Goal: Transaction & Acquisition: Purchase product/service

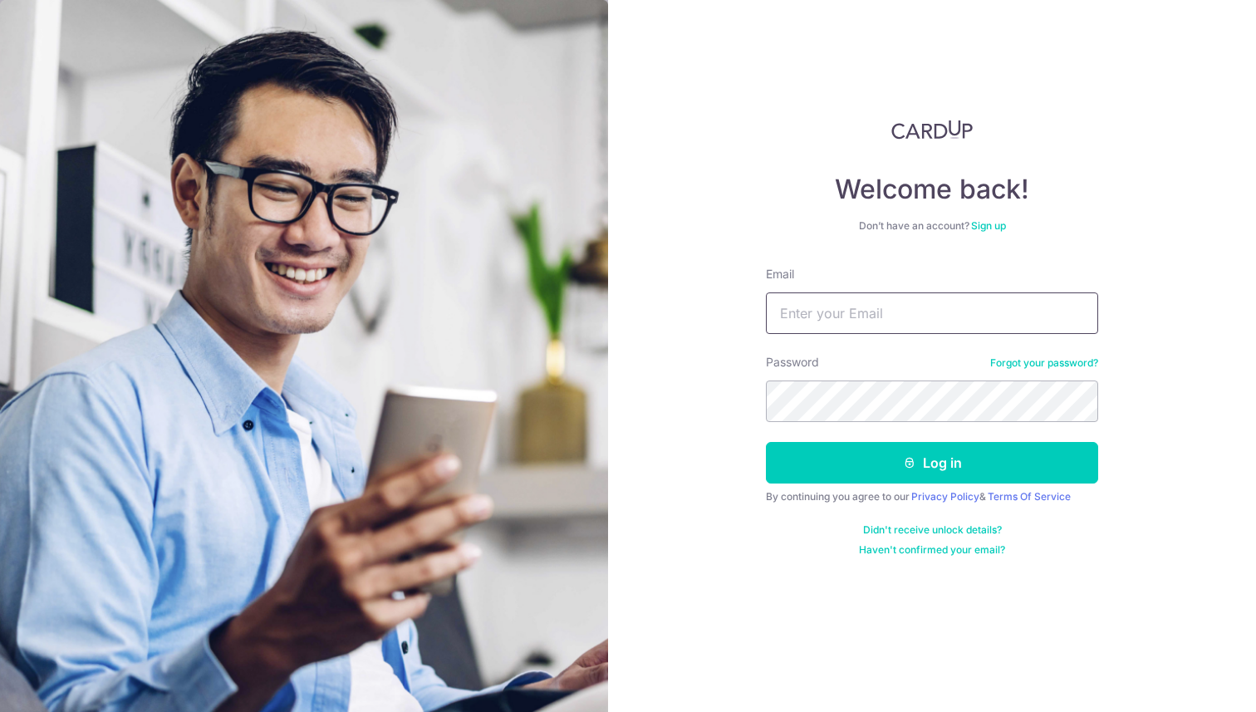
click at [922, 304] on input "Email" at bounding box center [932, 313] width 332 height 42
type input "marcus.oy@gmai.com"
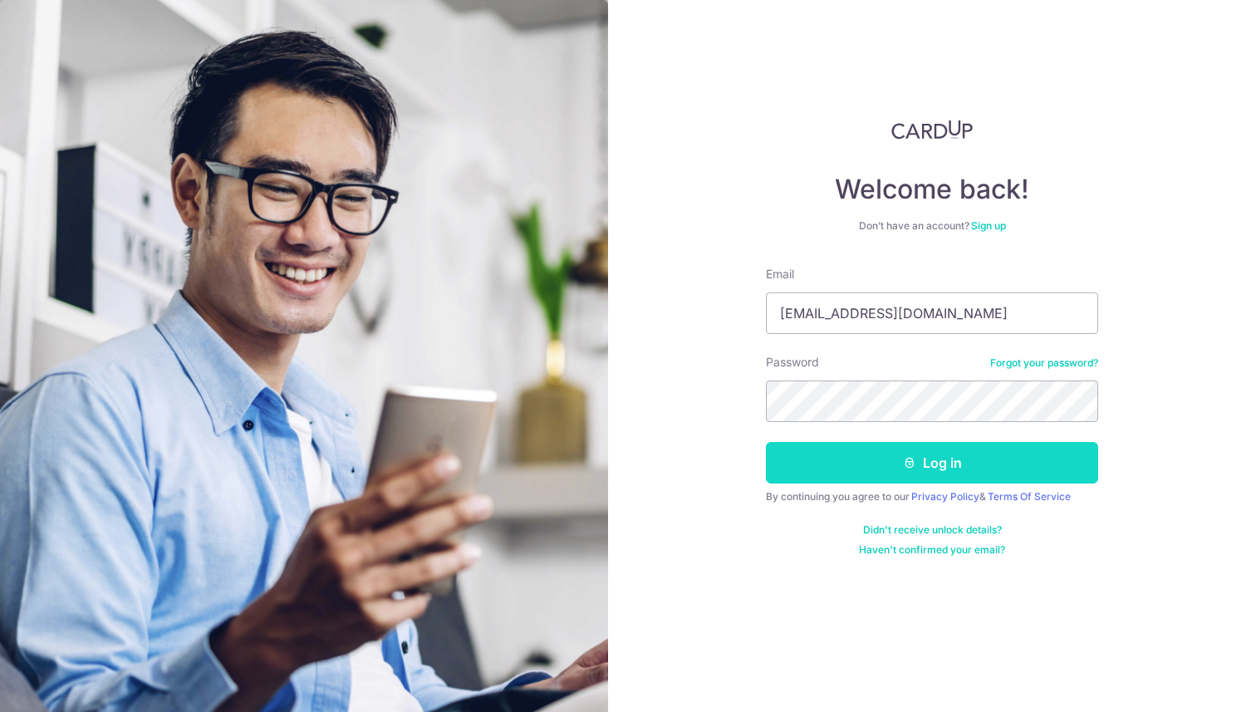
click at [935, 475] on button "Log in" at bounding box center [932, 463] width 332 height 42
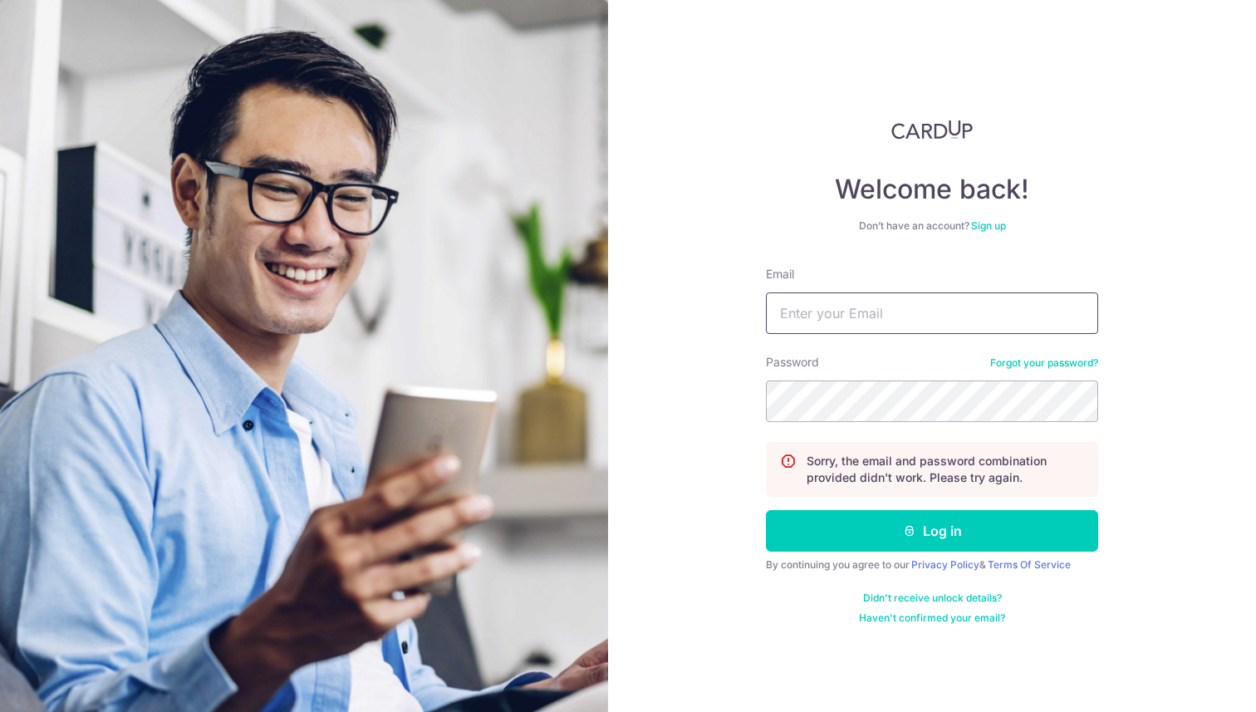
click at [910, 318] on input "Email" at bounding box center [932, 313] width 332 height 42
type input "marcus.oy@gmail.com"
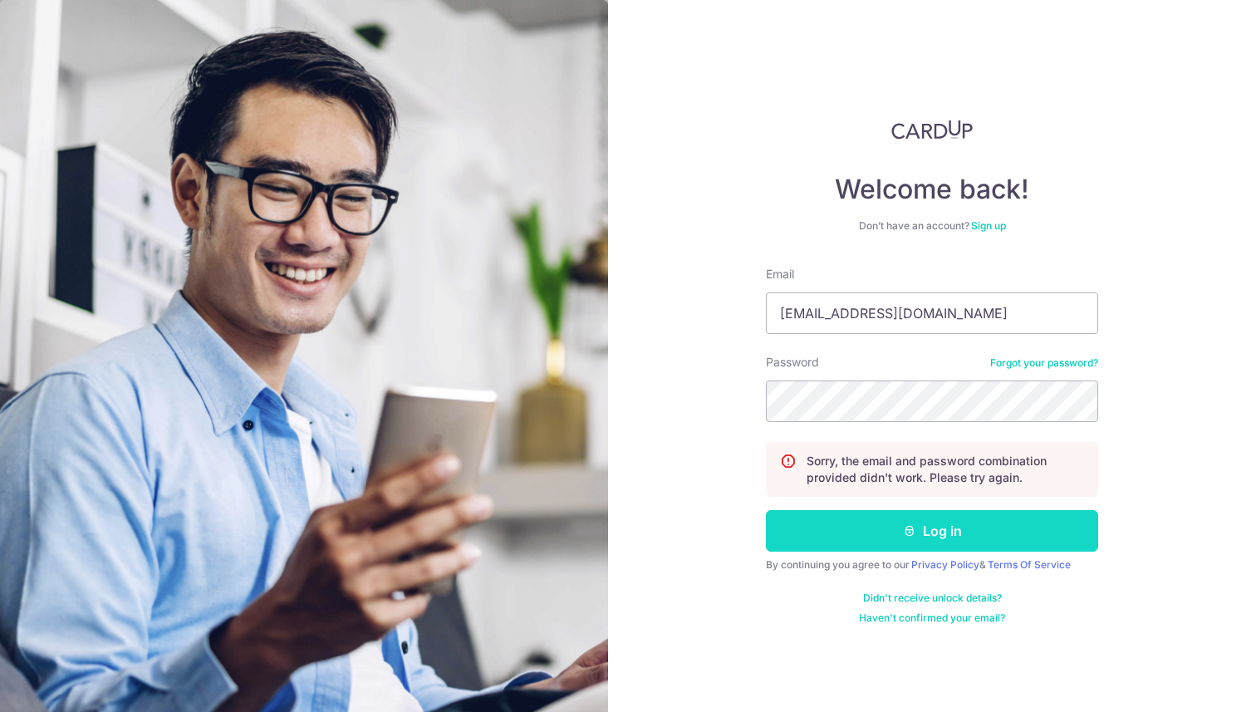
click at [973, 522] on button "Log in" at bounding box center [932, 531] width 332 height 42
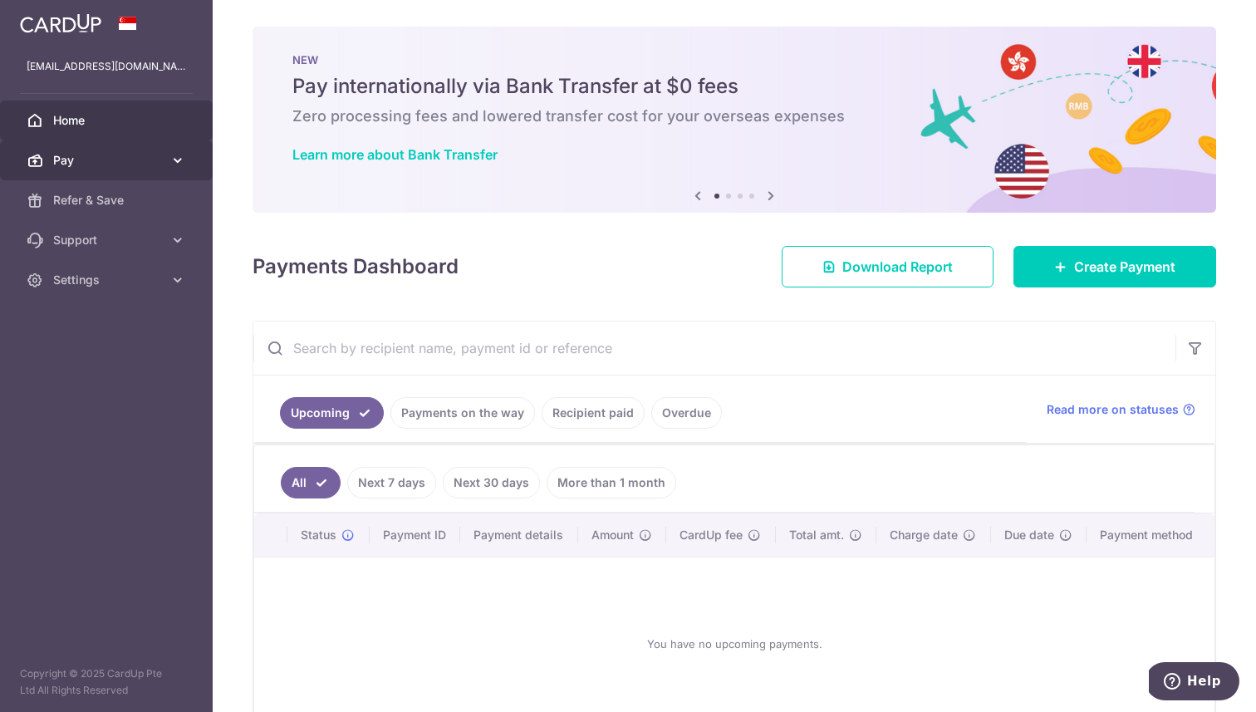
click at [178, 160] on icon at bounding box center [177, 160] width 17 height 17
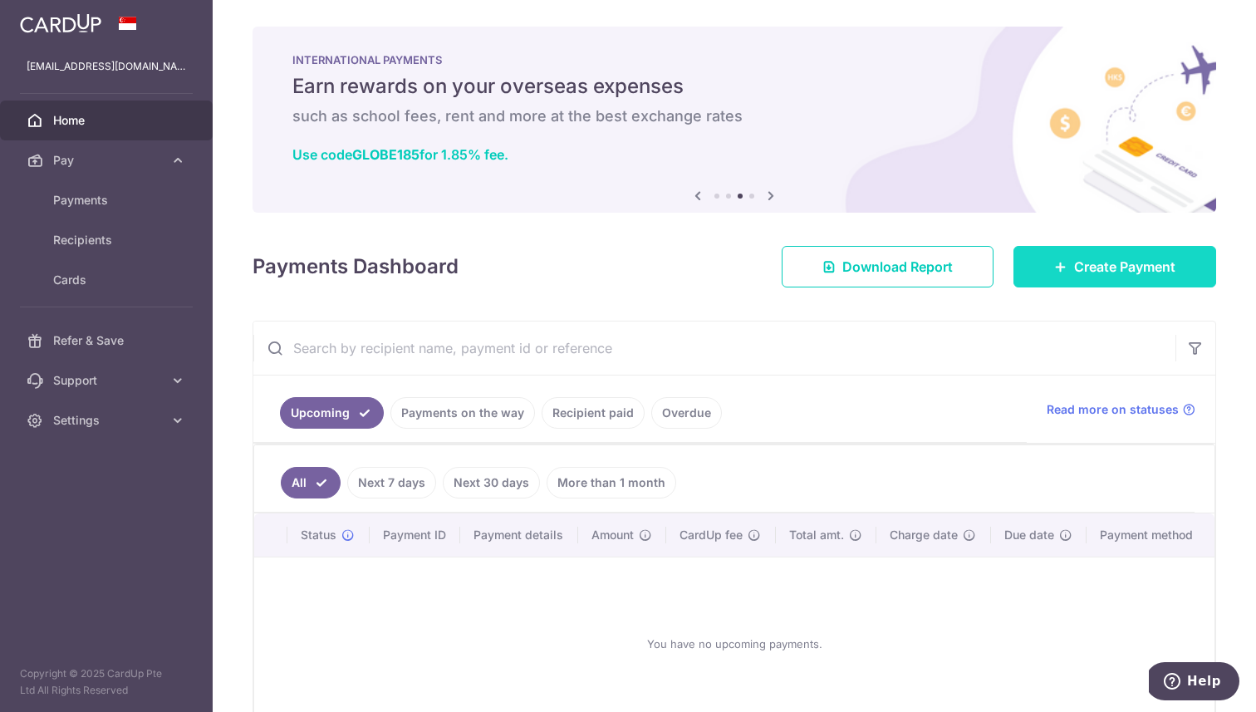
click at [1094, 271] on span "Create Payment" at bounding box center [1124, 267] width 101 height 20
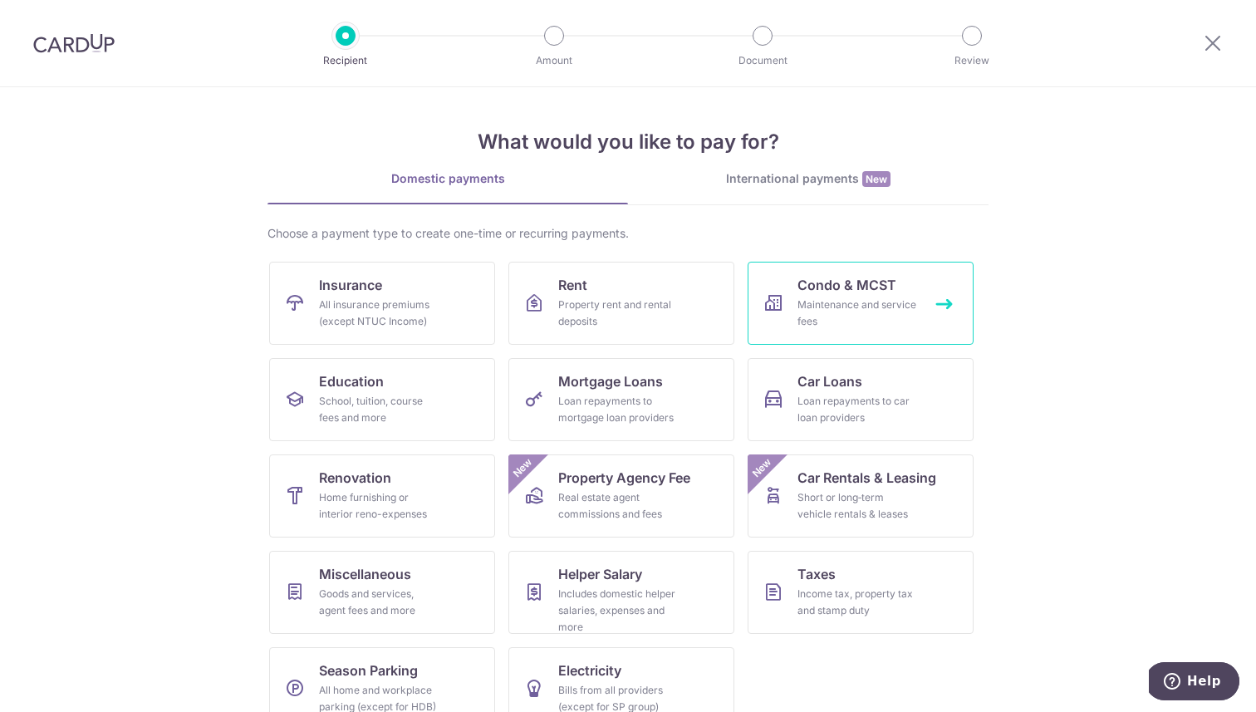
click at [872, 306] on div "Maintenance and service fees" at bounding box center [857, 312] width 120 height 33
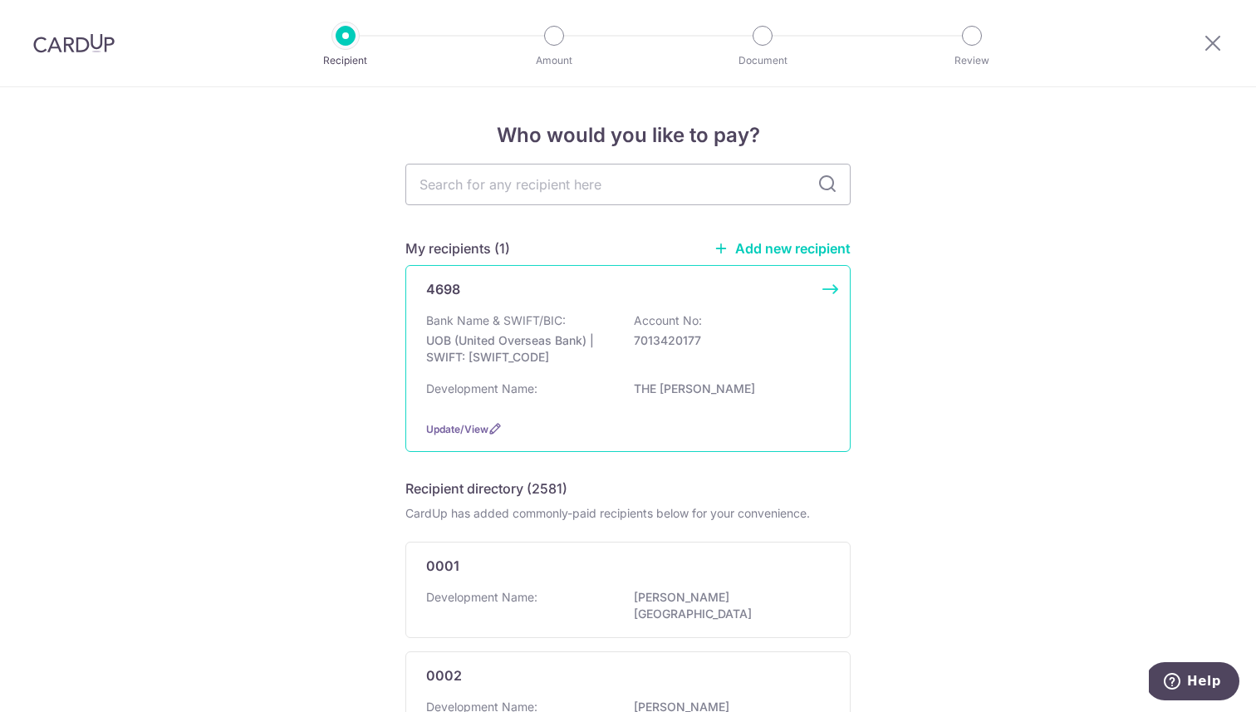
click at [679, 360] on div "Bank Name & SWIFT/BIC: UOB (United Overseas Bank) | SWIFT: [SWIFT_CODE] Account…" at bounding box center [628, 342] width 404 height 61
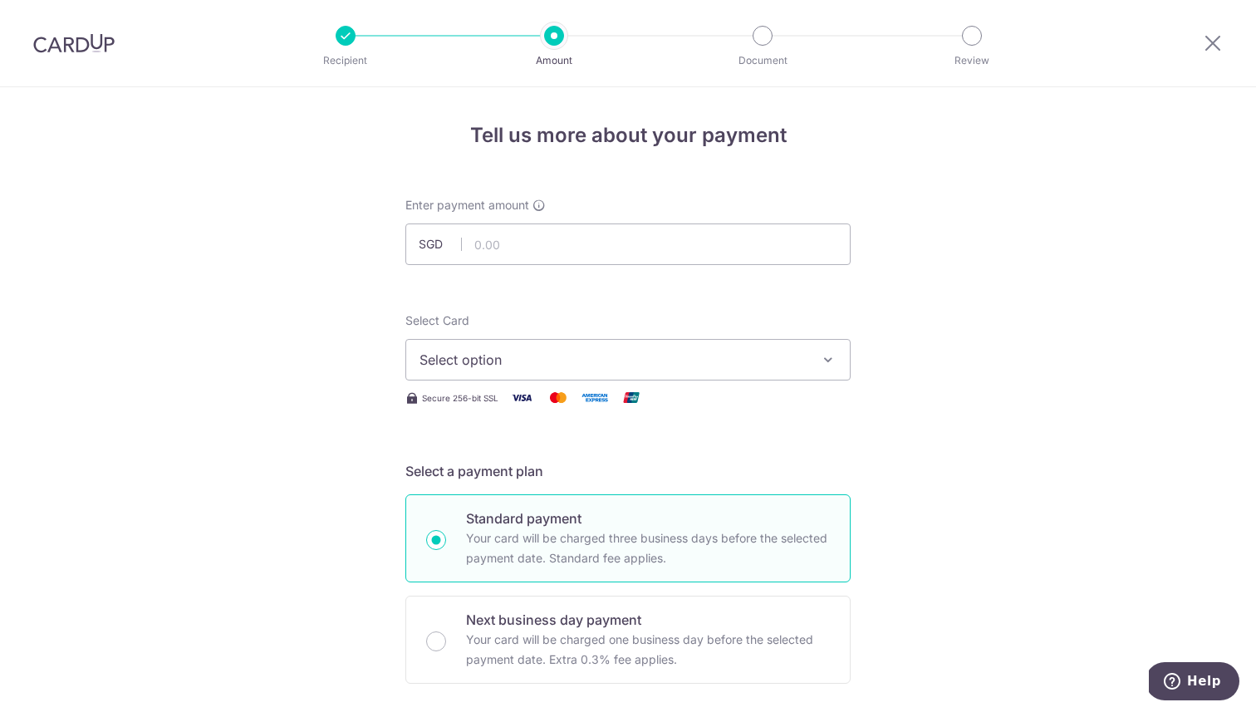
click at [592, 380] on div "Select Card Select option Add credit card Your Cards **** 1392 **** 7885 Secure…" at bounding box center [627, 360] width 445 height 96
click at [612, 370] on button "Select option" at bounding box center [627, 360] width 445 height 42
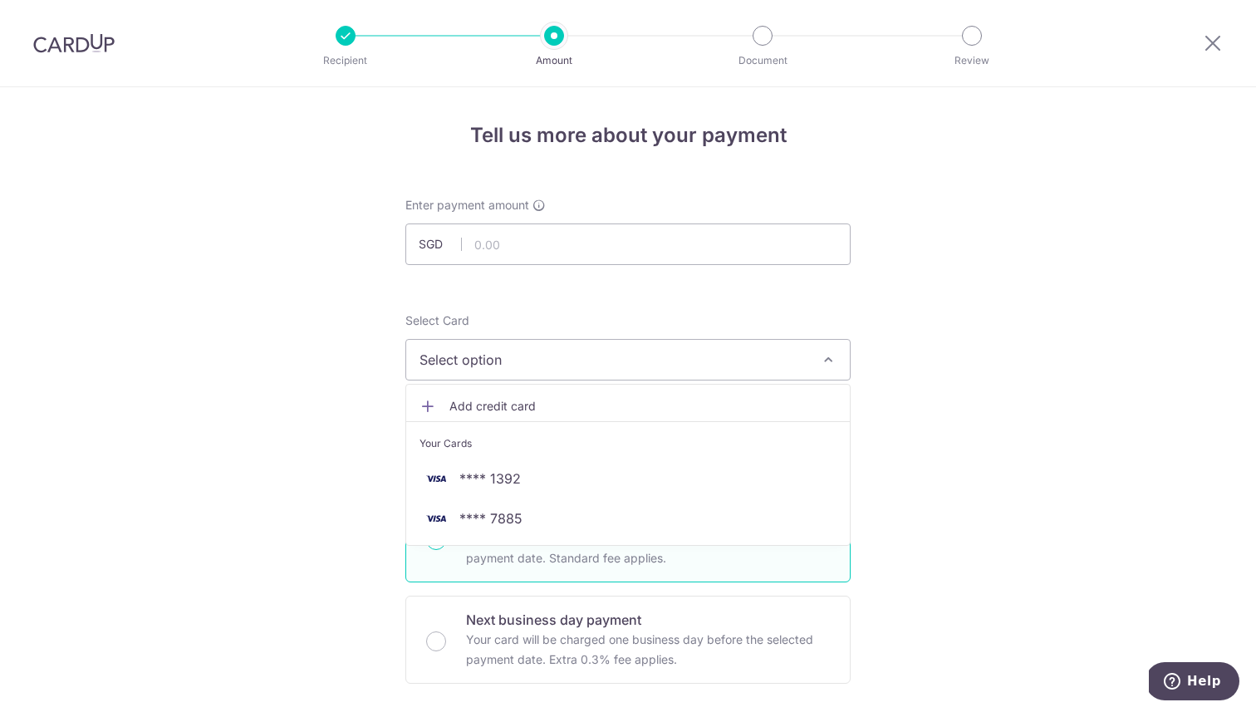
click at [492, 405] on span "Add credit card" at bounding box center [642, 406] width 387 height 17
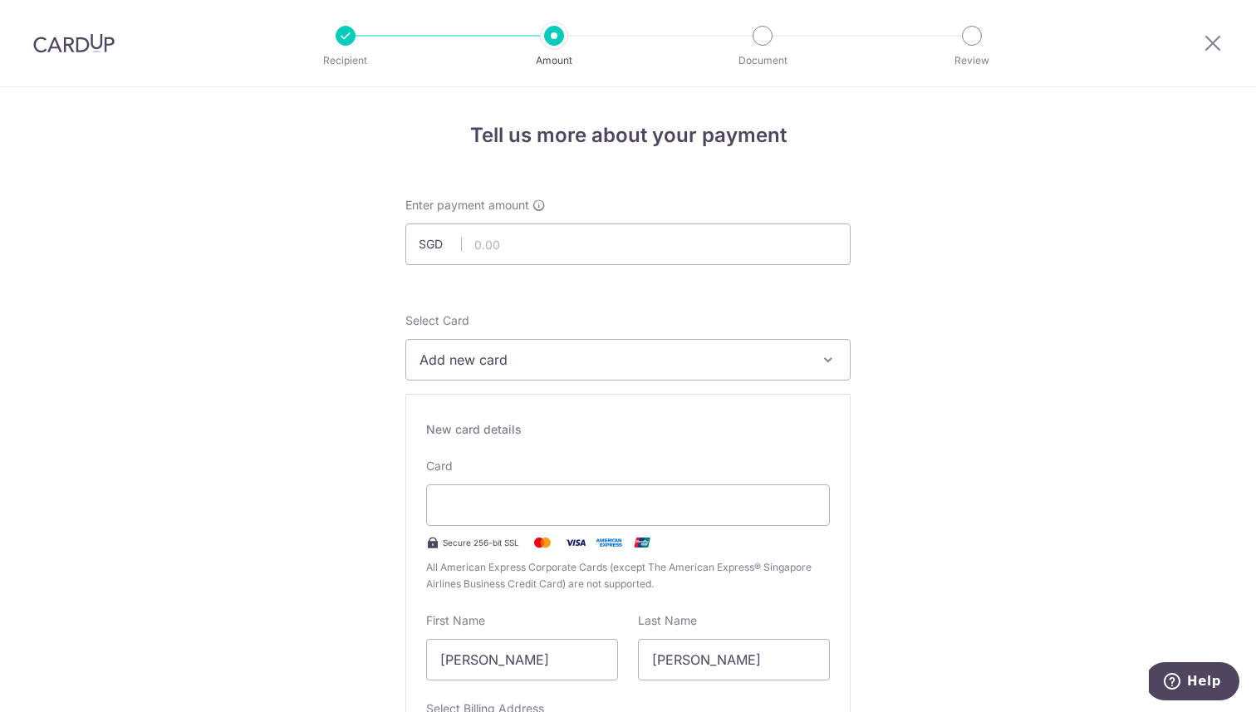
drag, startPoint x: 282, startPoint y: 639, endPoint x: 286, endPoint y: 631, distance: 8.6
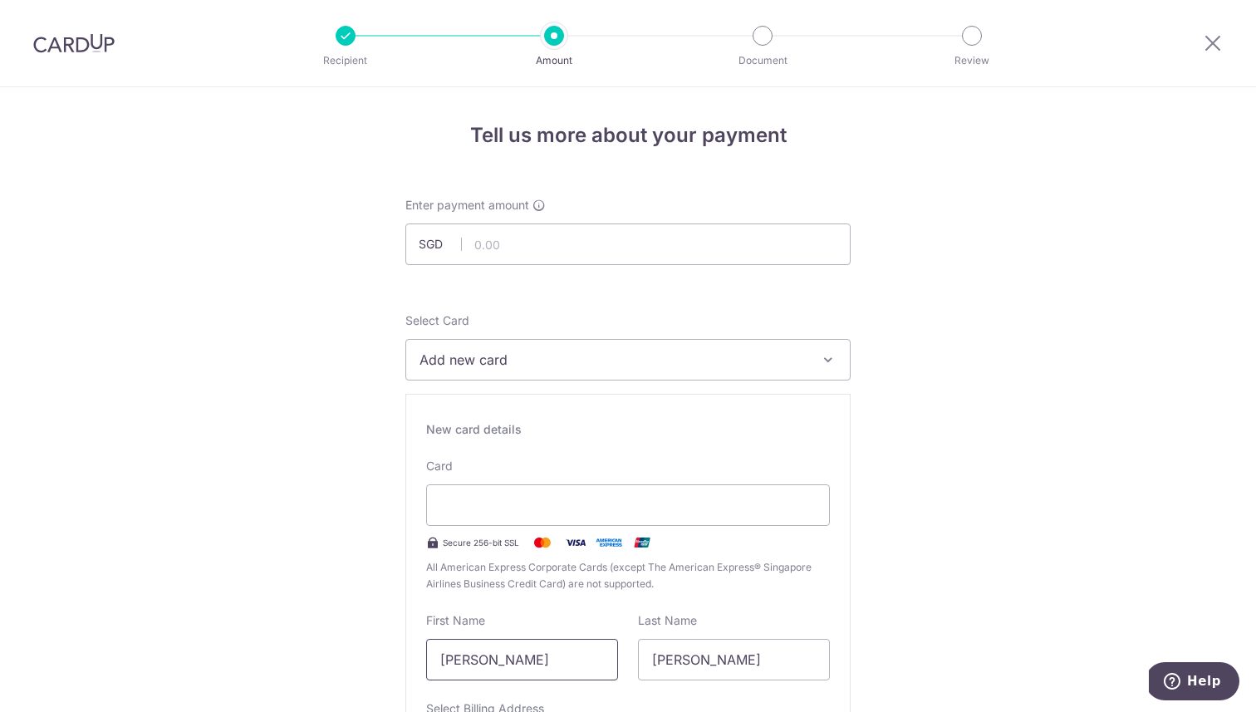
click at [514, 662] on input "Marcus" at bounding box center [522, 660] width 192 height 42
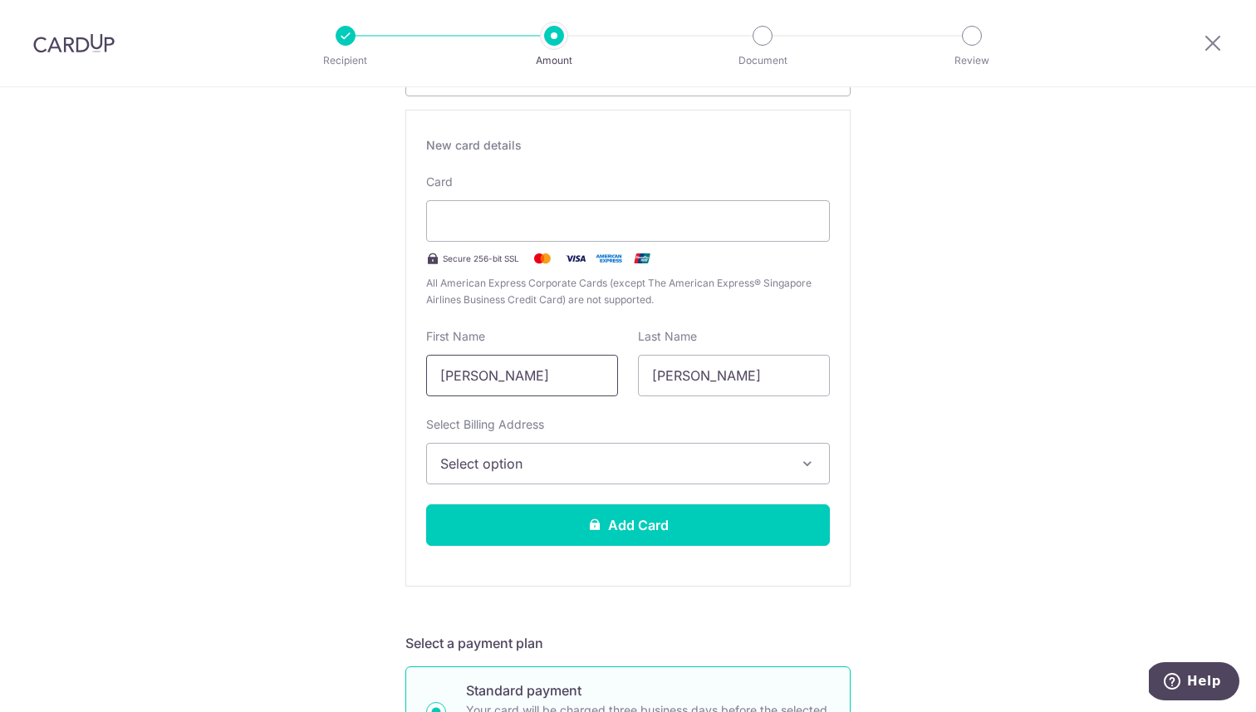
scroll to position [287, 0]
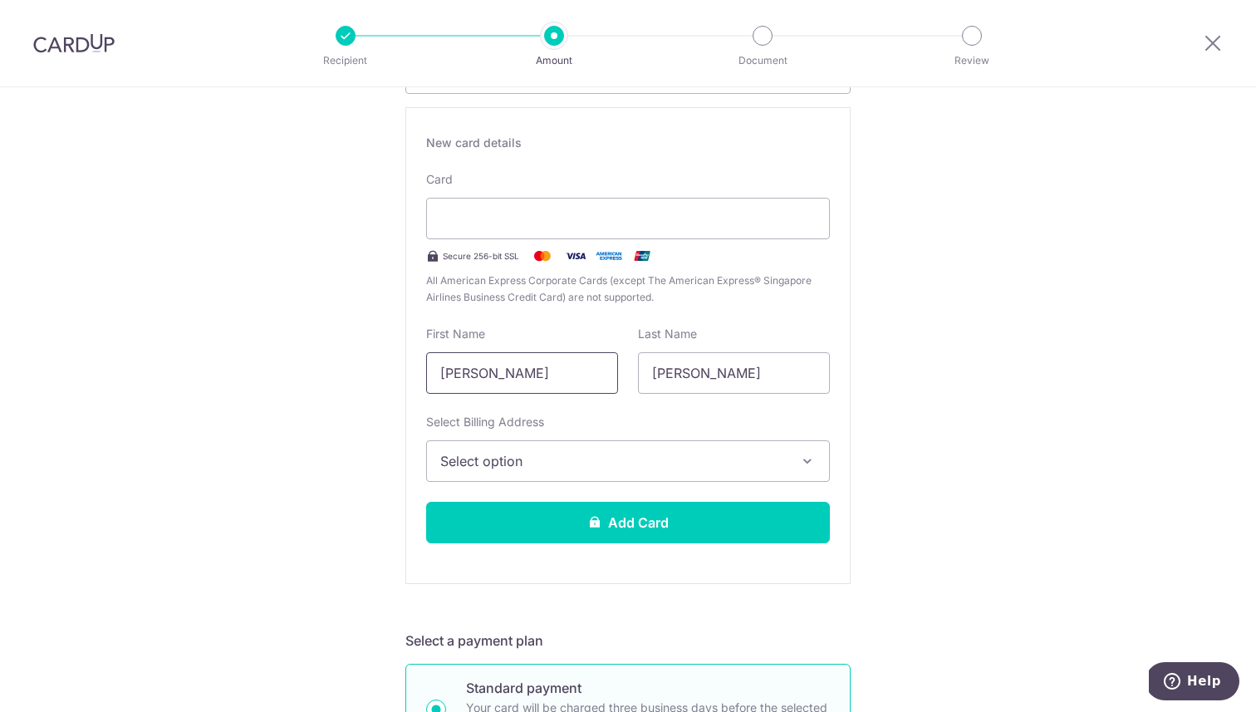
type input "YEE LIAN"
type input "LIM"
click at [618, 427] on div "Select Billing Address Select option Add Billing Address My Billing Addresses 1…" at bounding box center [628, 448] width 404 height 68
click at [635, 445] on button "Select option" at bounding box center [628, 461] width 404 height 42
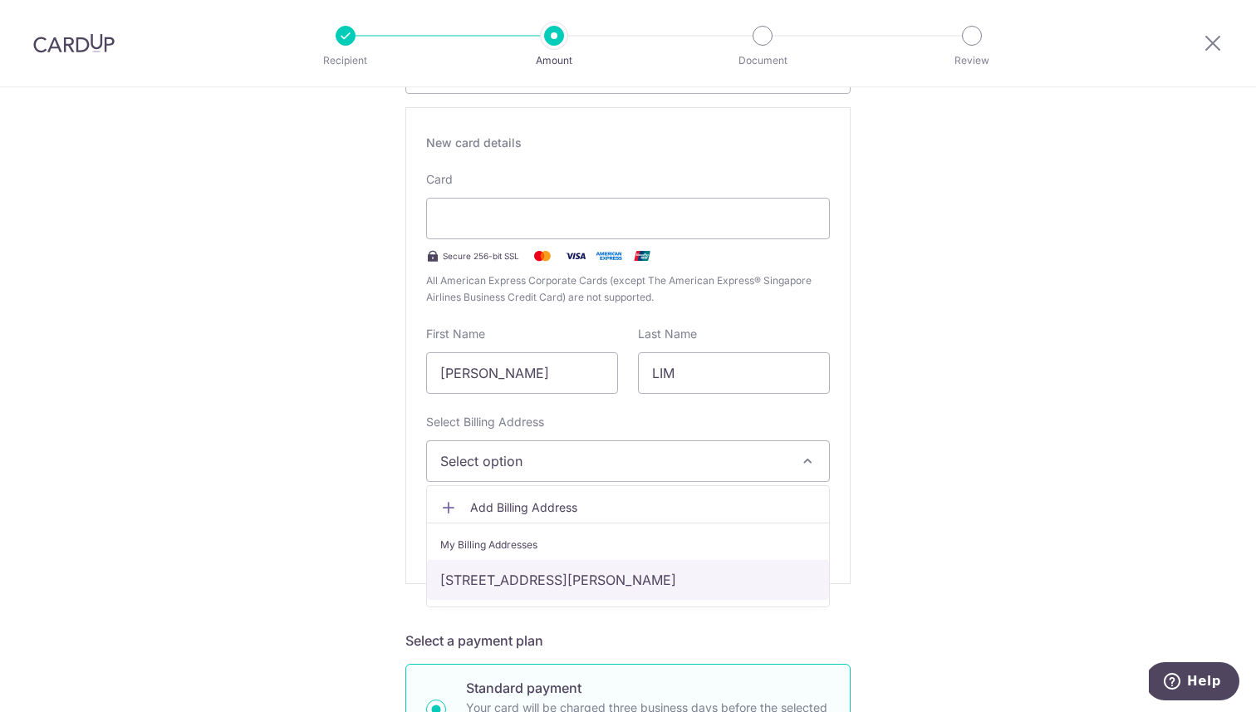
click at [527, 575] on link "18 CLEMENTI AVENUE 1, #1407 THE CLEMENT CANOPY, Singapore, Singapore, Singapore…" at bounding box center [628, 580] width 402 height 40
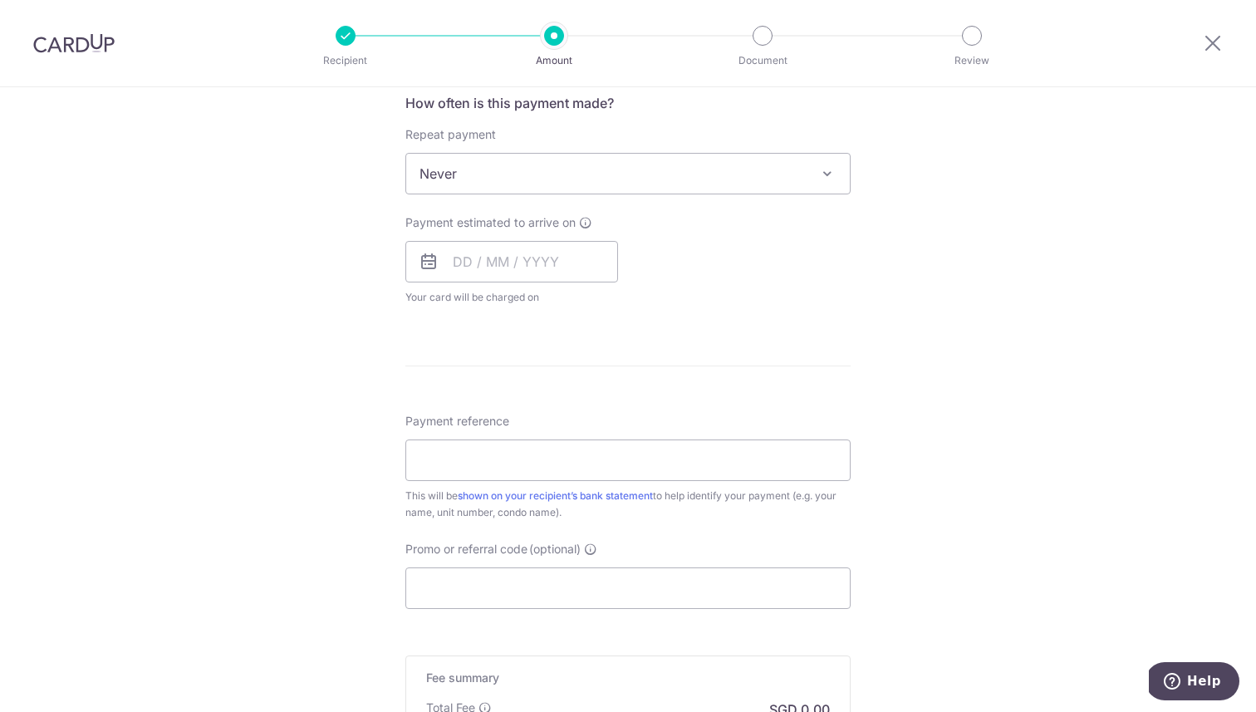
scroll to position [1334, 0]
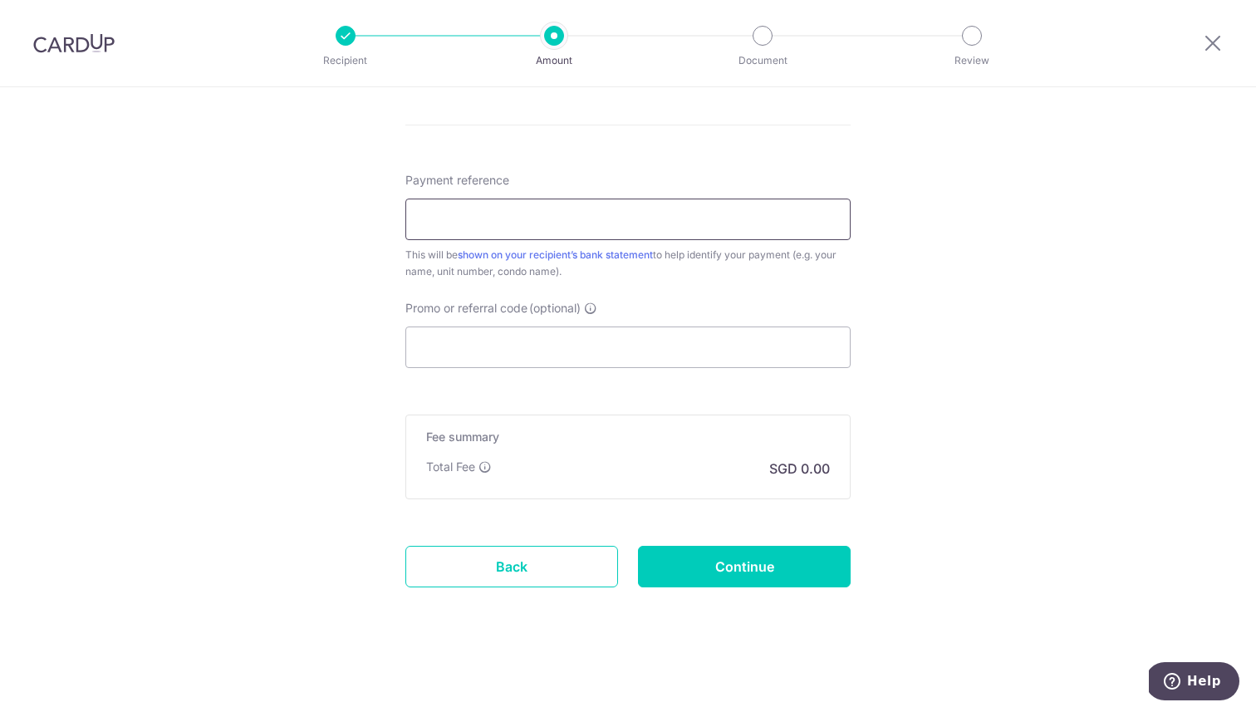
click at [718, 210] on input "Payment reference" at bounding box center [627, 219] width 445 height 42
type input "1407"
click at [464, 345] on input "Promo or referral code (optional)" at bounding box center [627, 347] width 445 height 42
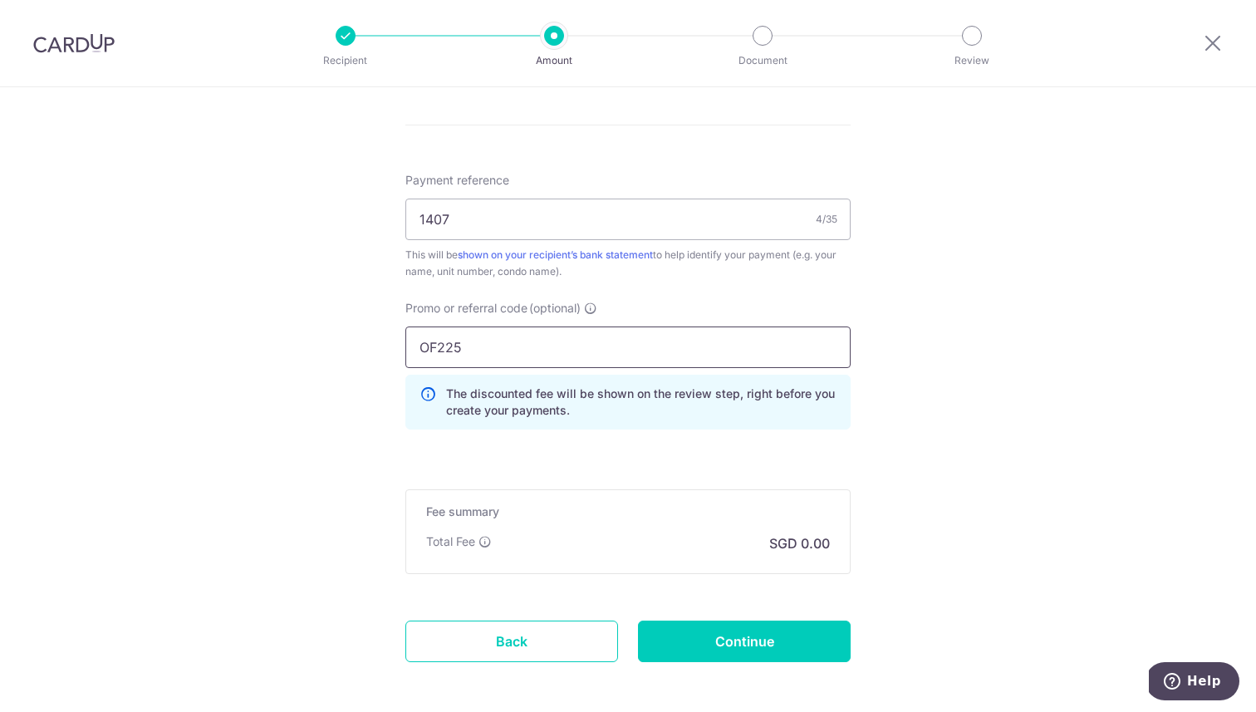
click at [433, 350] on input "OF225" at bounding box center [627, 347] width 445 height 42
type input "OFF225"
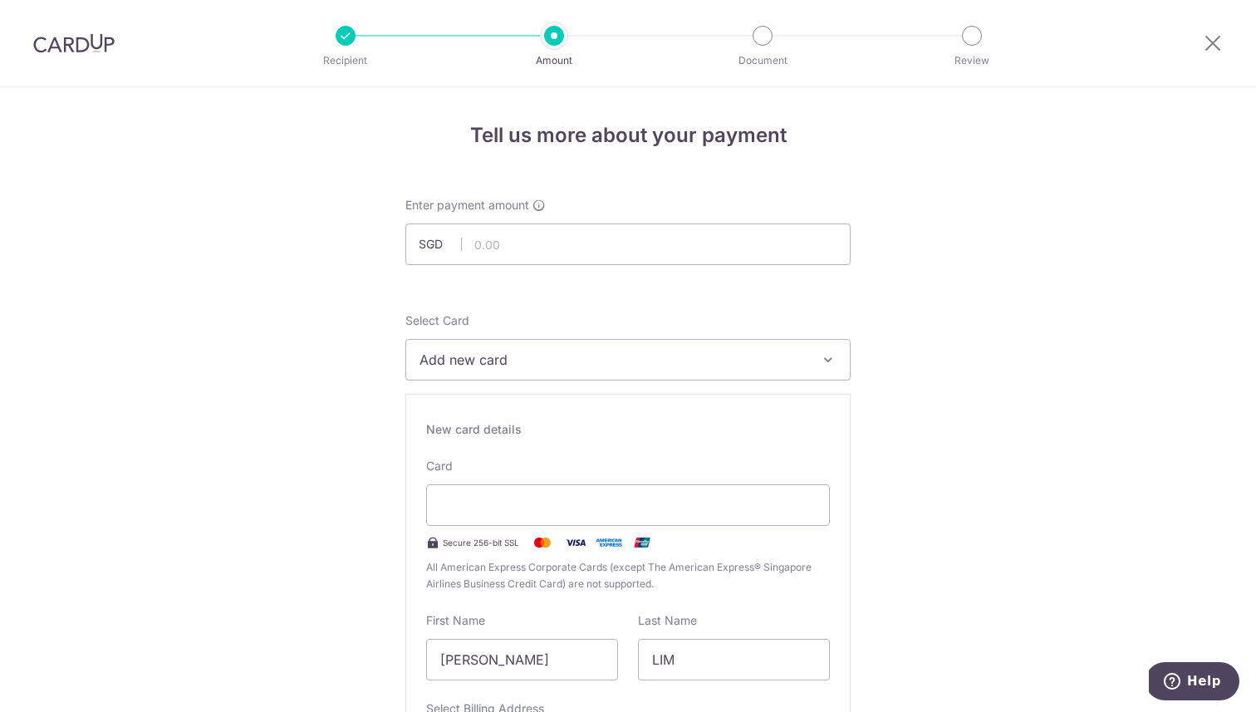
scroll to position [0, 0]
click at [600, 236] on input "text" at bounding box center [627, 244] width 445 height 42
type input "1,217.03"
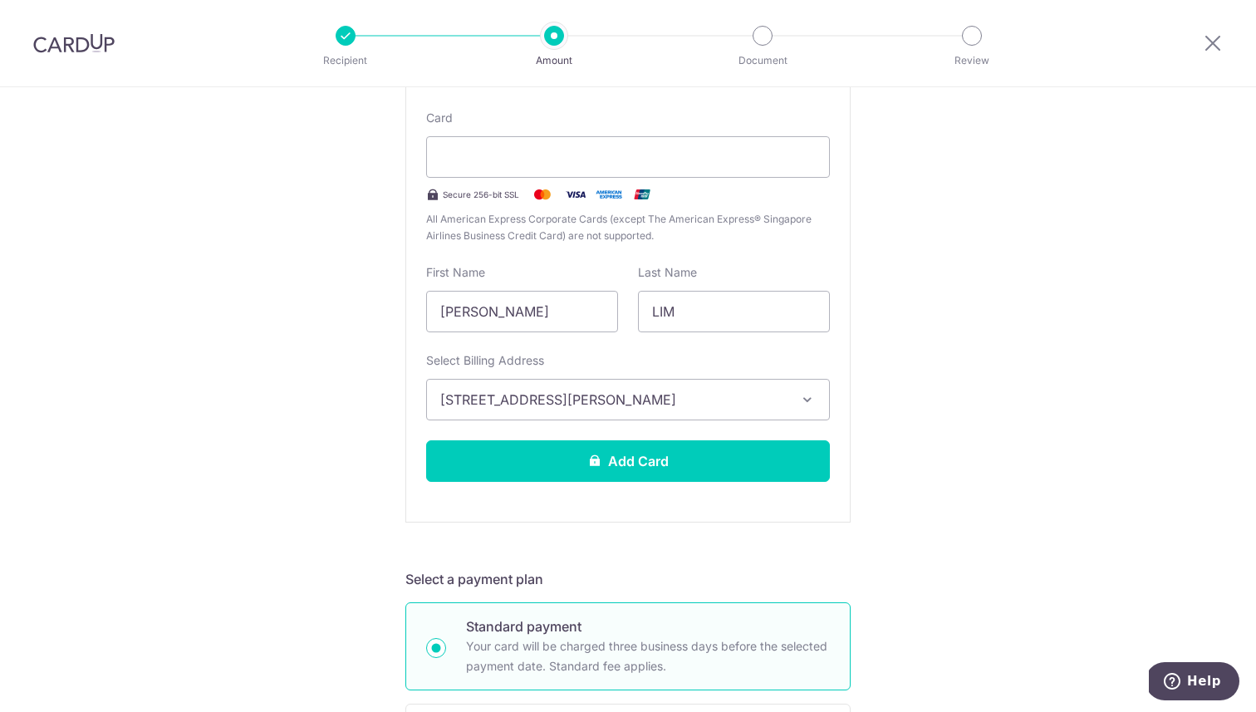
scroll to position [867, 0]
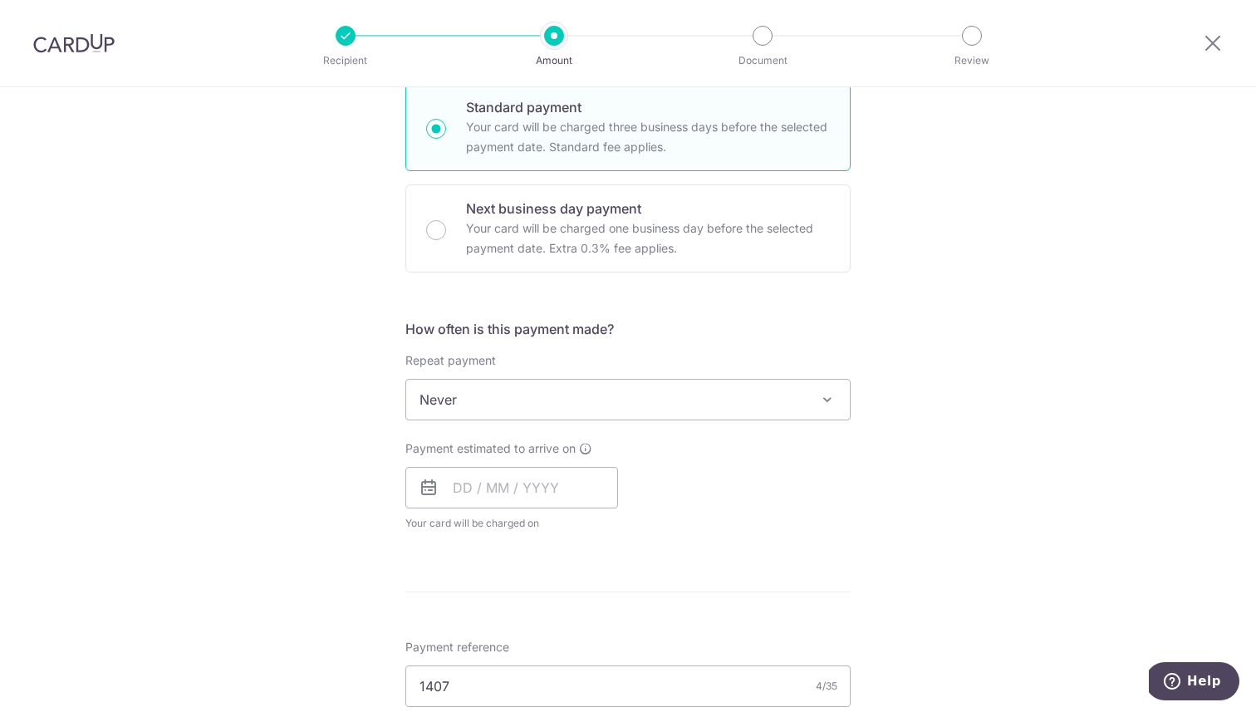
click at [955, 335] on div "Tell us more about your payment Enter payment amount SGD 1,217.03 1217.03 Selec…" at bounding box center [628, 236] width 1256 height 2033
click at [650, 424] on div "How often is this payment made? Repeat payment Never Every week Every month Eve…" at bounding box center [627, 432] width 445 height 226
click at [663, 408] on span "Never" at bounding box center [627, 400] width 443 height 40
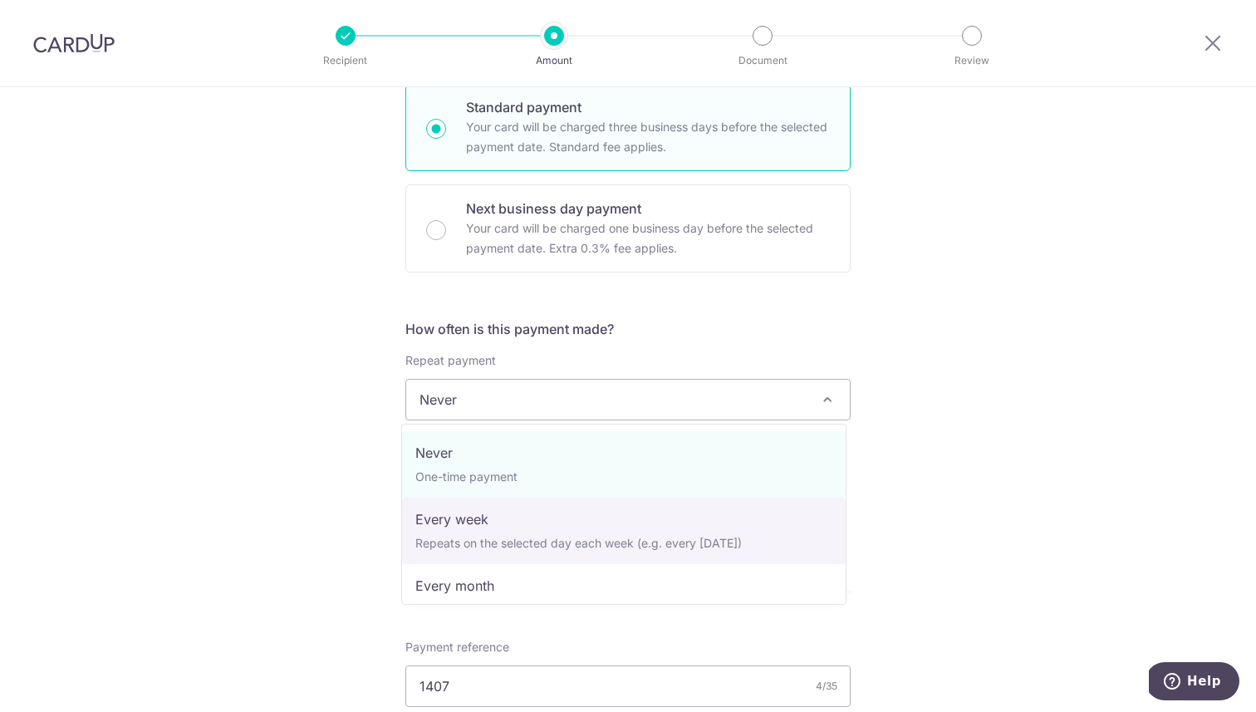
click at [1033, 476] on div "Tell us more about your payment Enter payment amount SGD 1,217.03 1217.03 Selec…" at bounding box center [628, 236] width 1256 height 2033
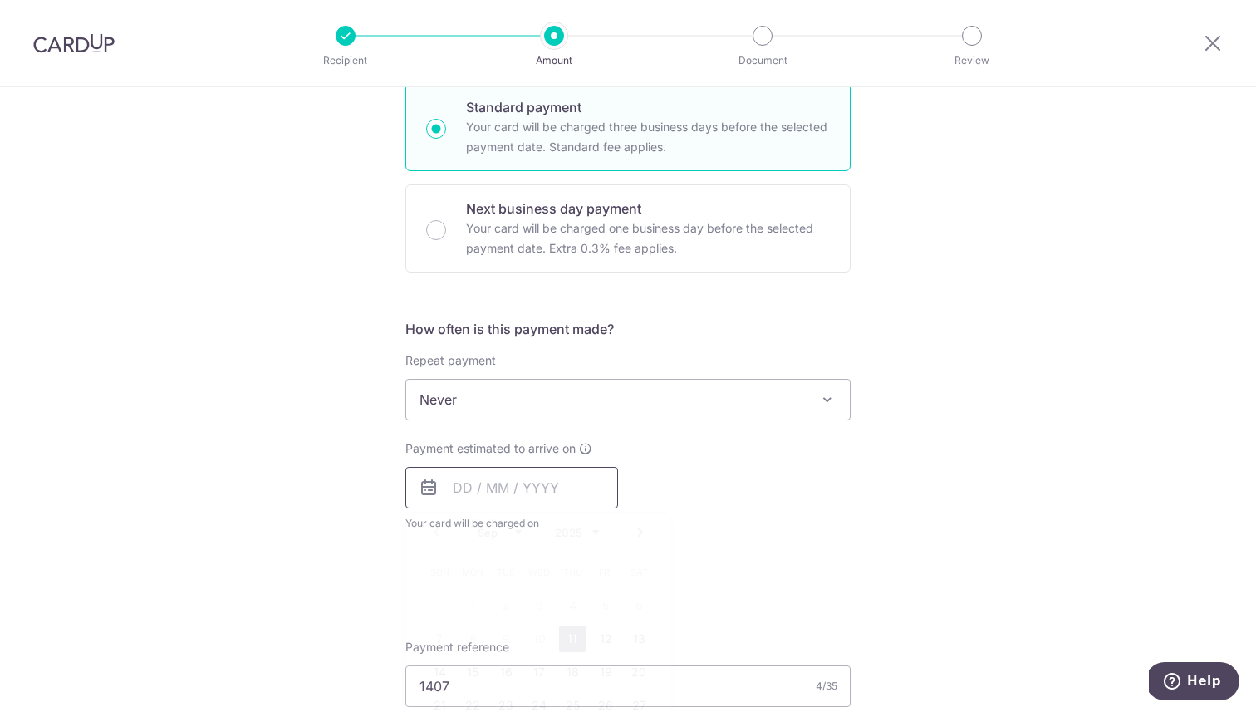
click at [476, 488] on input "text" at bounding box center [511, 488] width 213 height 42
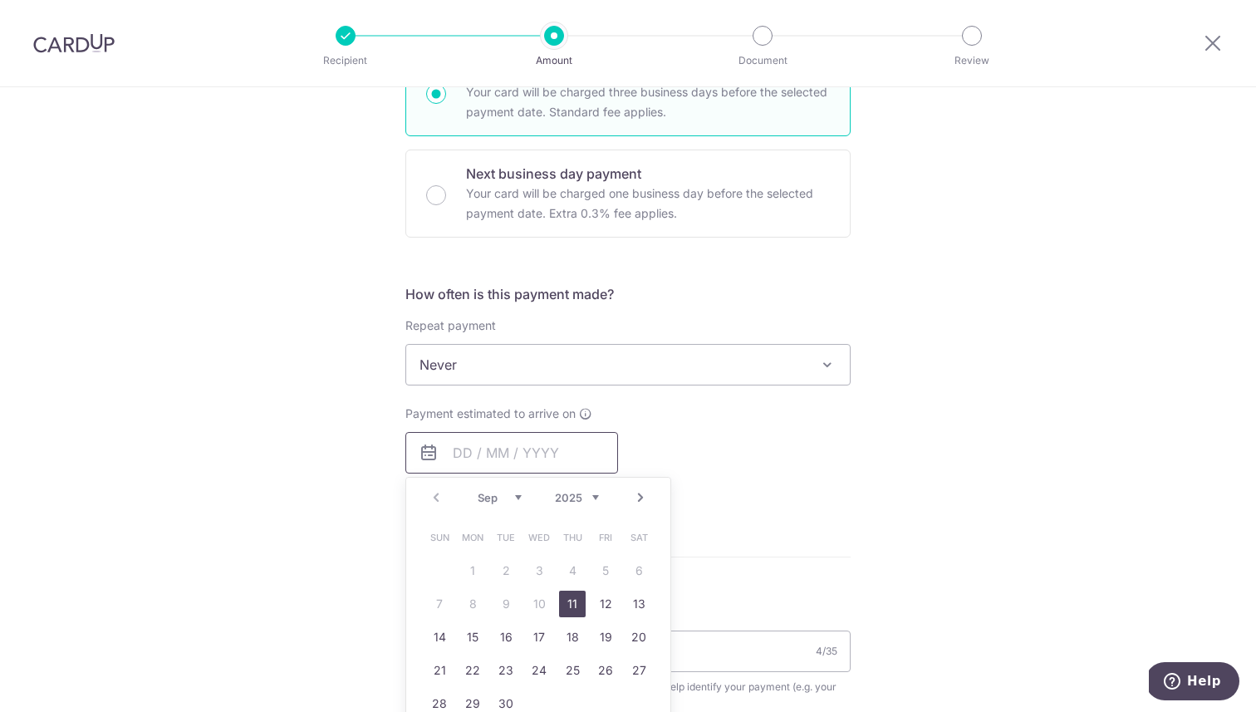
scroll to position [905, 0]
click at [468, 626] on link "15" at bounding box center [472, 633] width 27 height 27
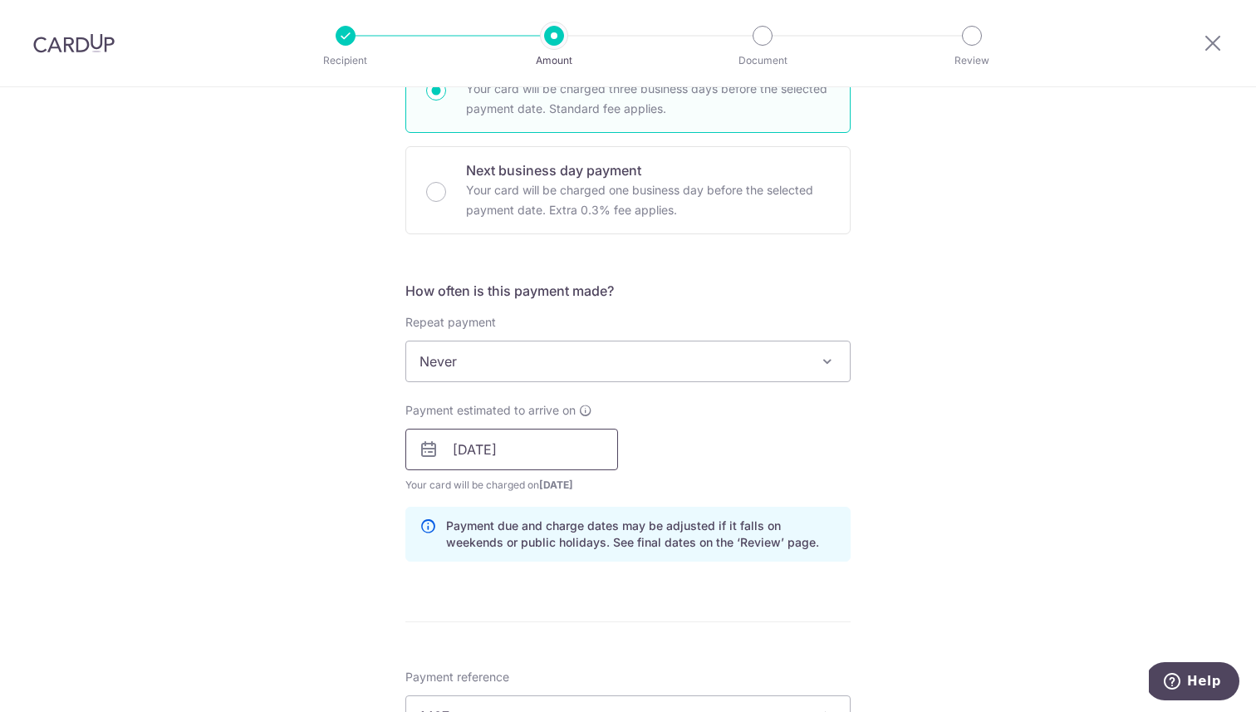
click at [513, 445] on input "15/09/2025" at bounding box center [511, 450] width 213 height 42
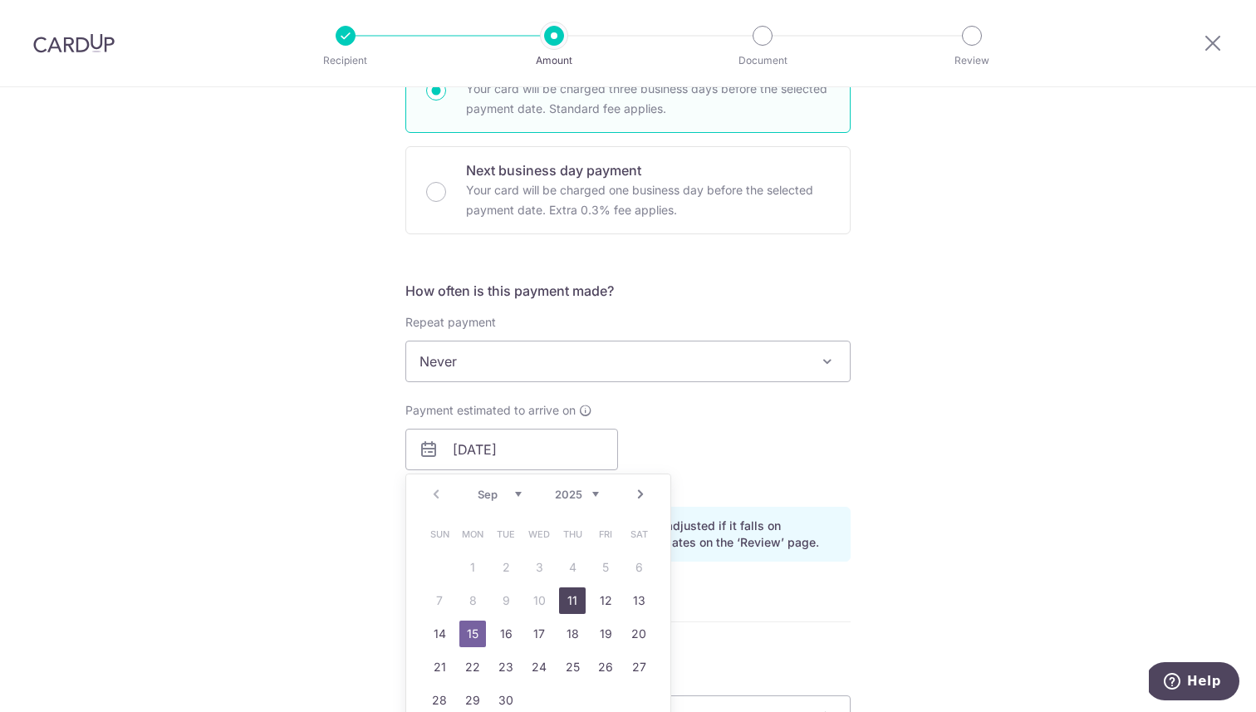
click at [567, 595] on link "11" at bounding box center [572, 600] width 27 height 27
type input "[DATE]"
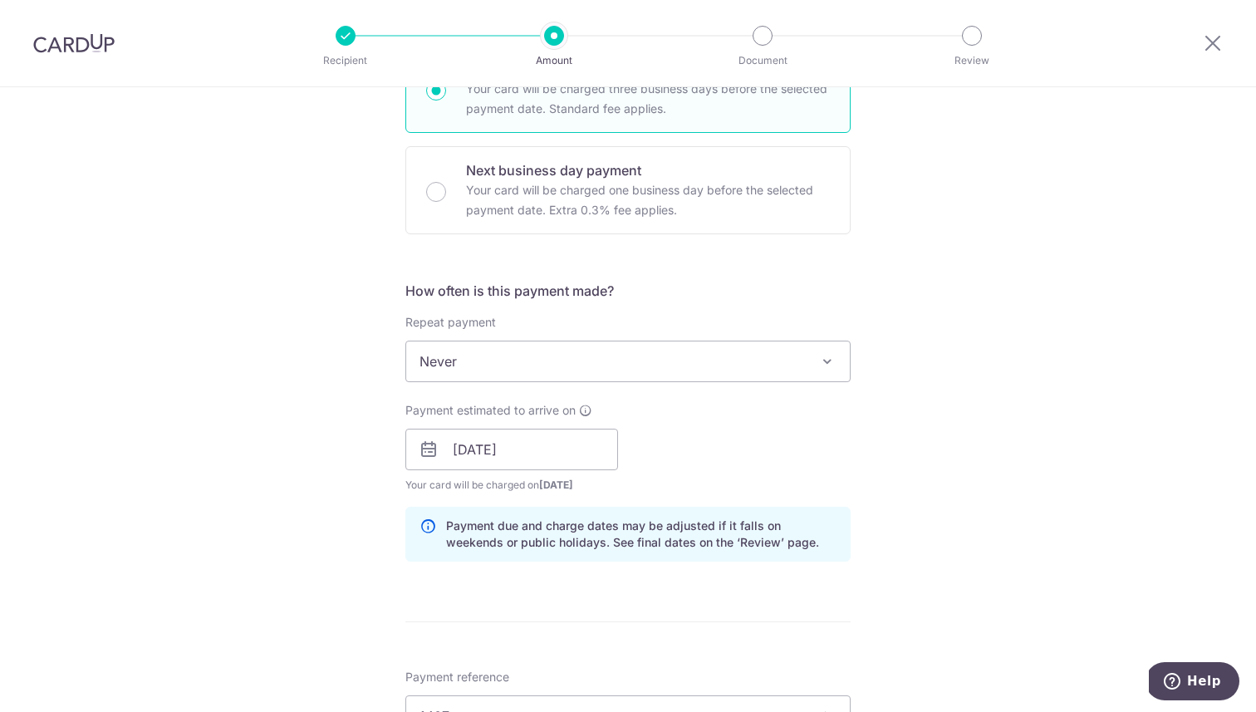
click at [920, 458] on div "Tell us more about your payment Enter payment amount SGD 1,217.03 1217.03 Selec…" at bounding box center [628, 232] width 1256 height 2101
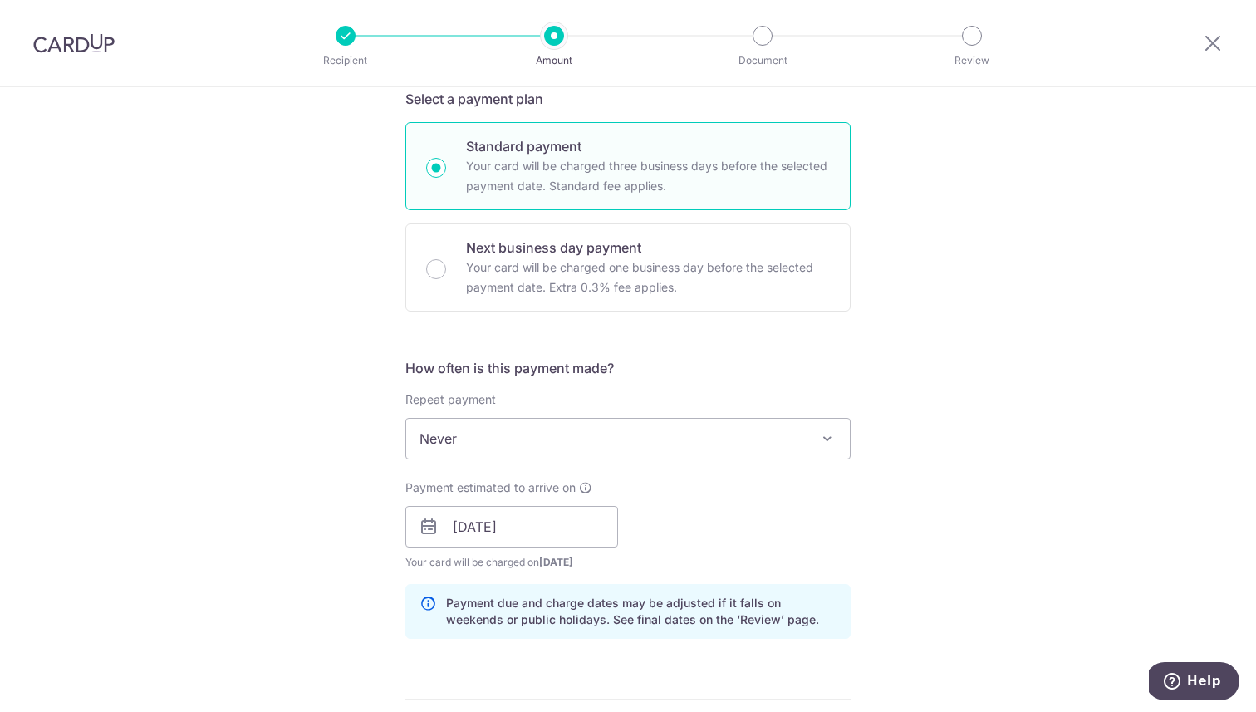
scroll to position [1477, 0]
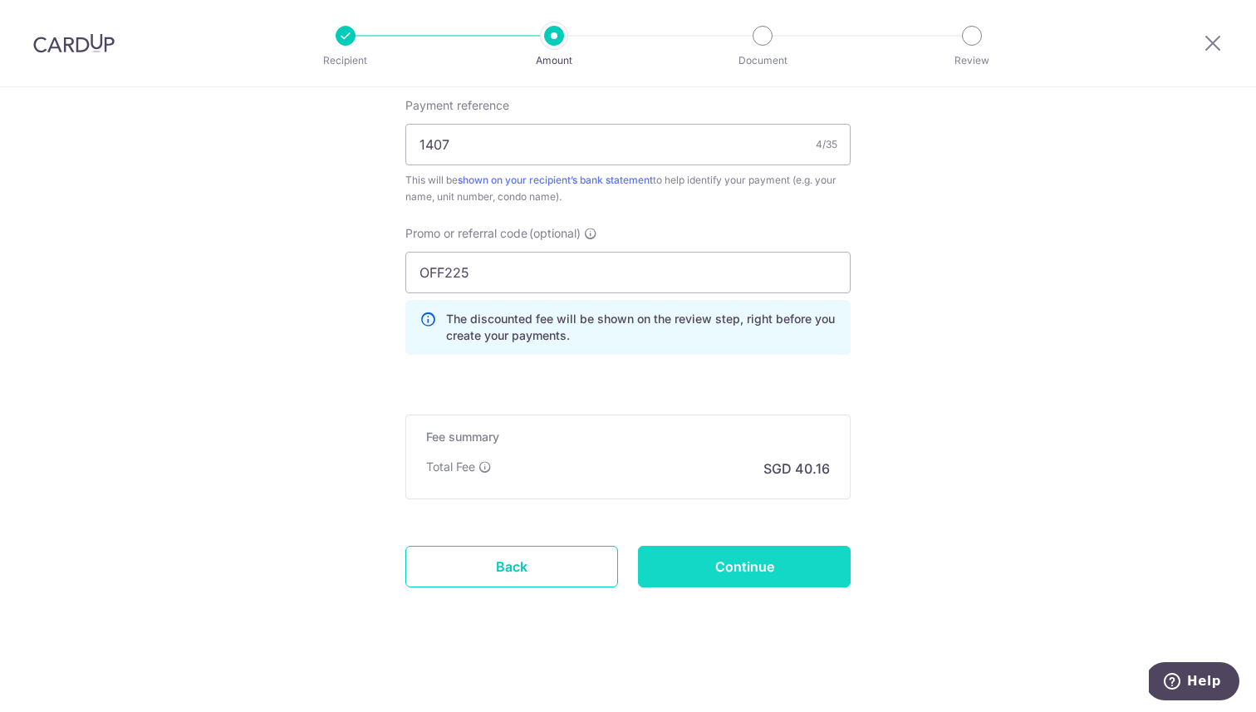
click at [814, 571] on input "Continue" at bounding box center [744, 567] width 213 height 42
type input "Create Schedule"
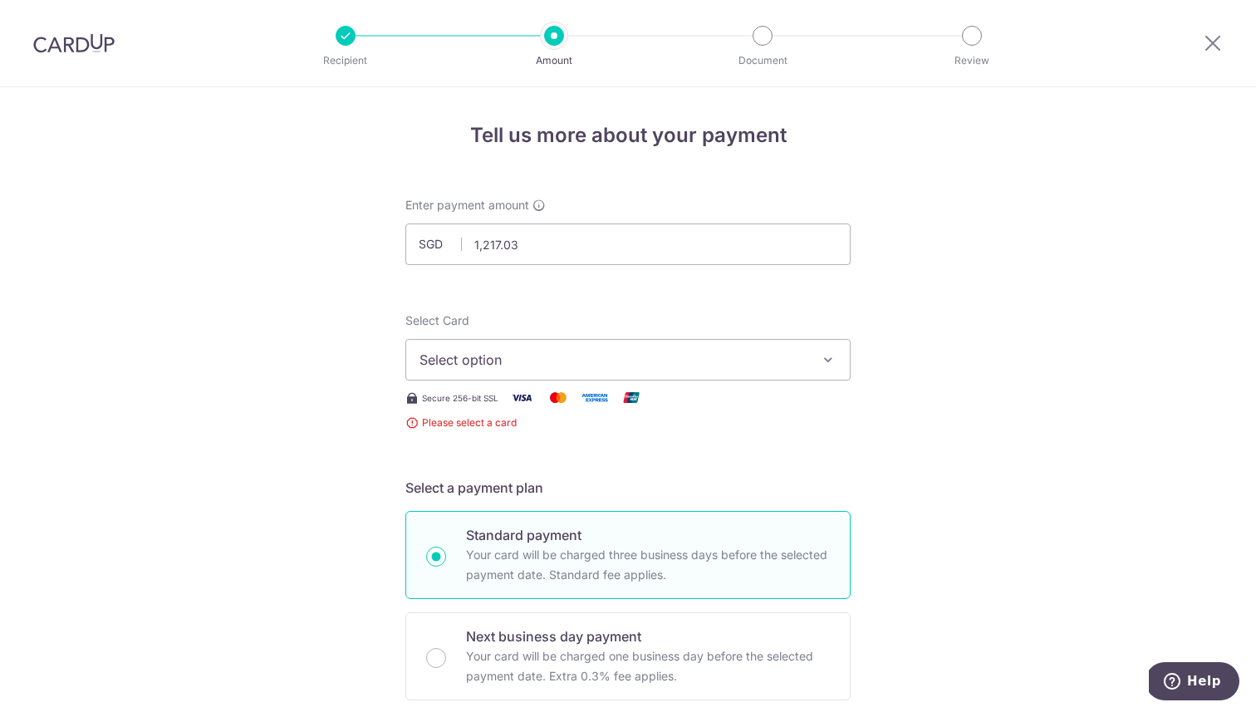
click at [669, 355] on span "Select option" at bounding box center [612, 360] width 387 height 20
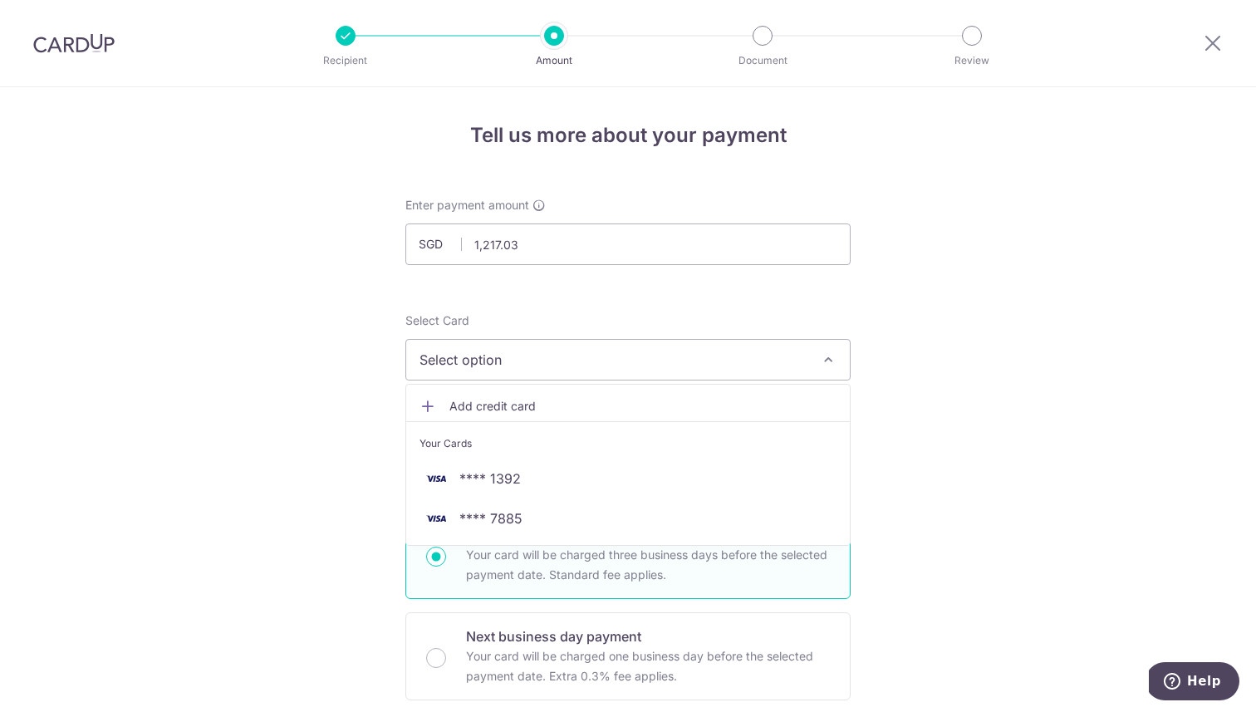
click at [574, 404] on span "Add credit card" at bounding box center [642, 406] width 387 height 17
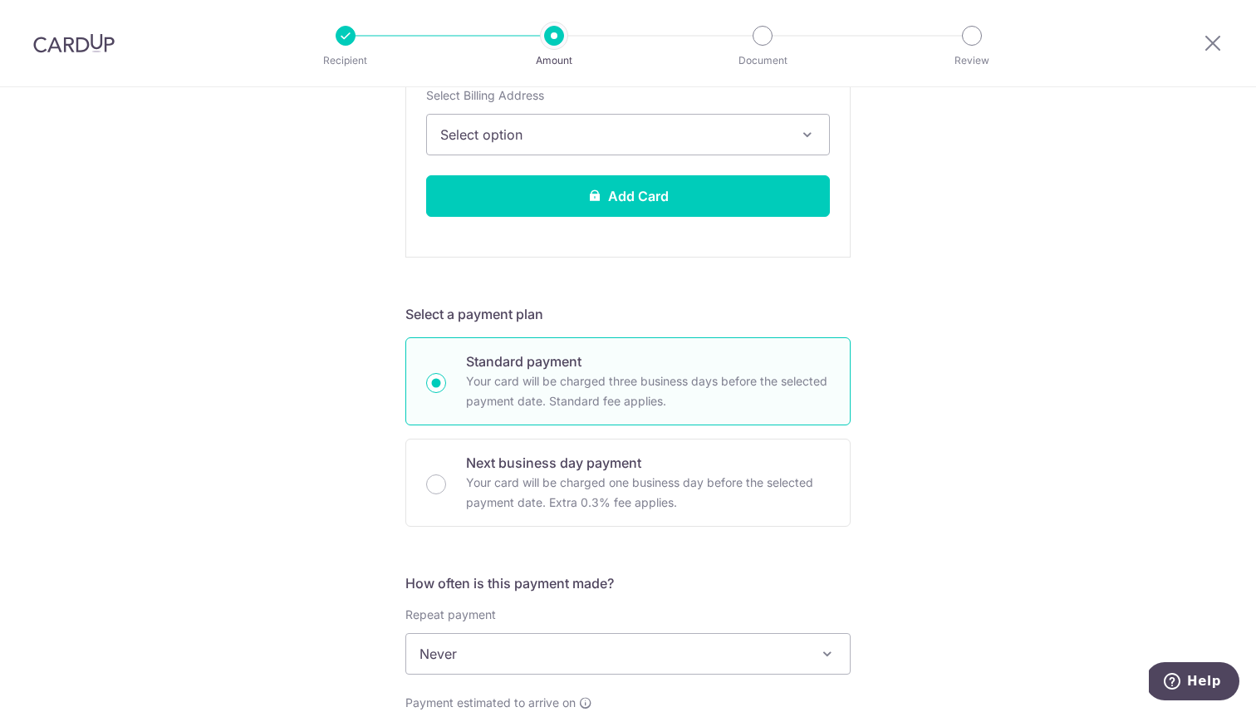
scroll to position [321, 0]
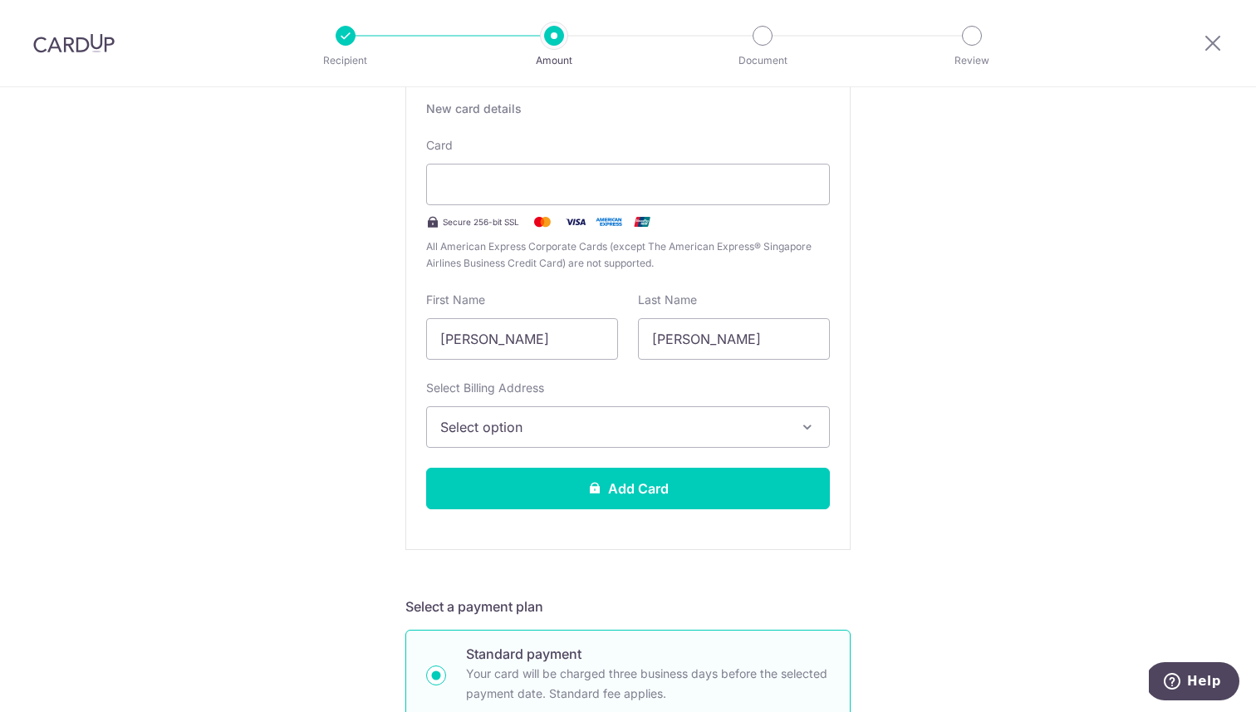
click at [678, 430] on span "Select option" at bounding box center [612, 427] width 345 height 20
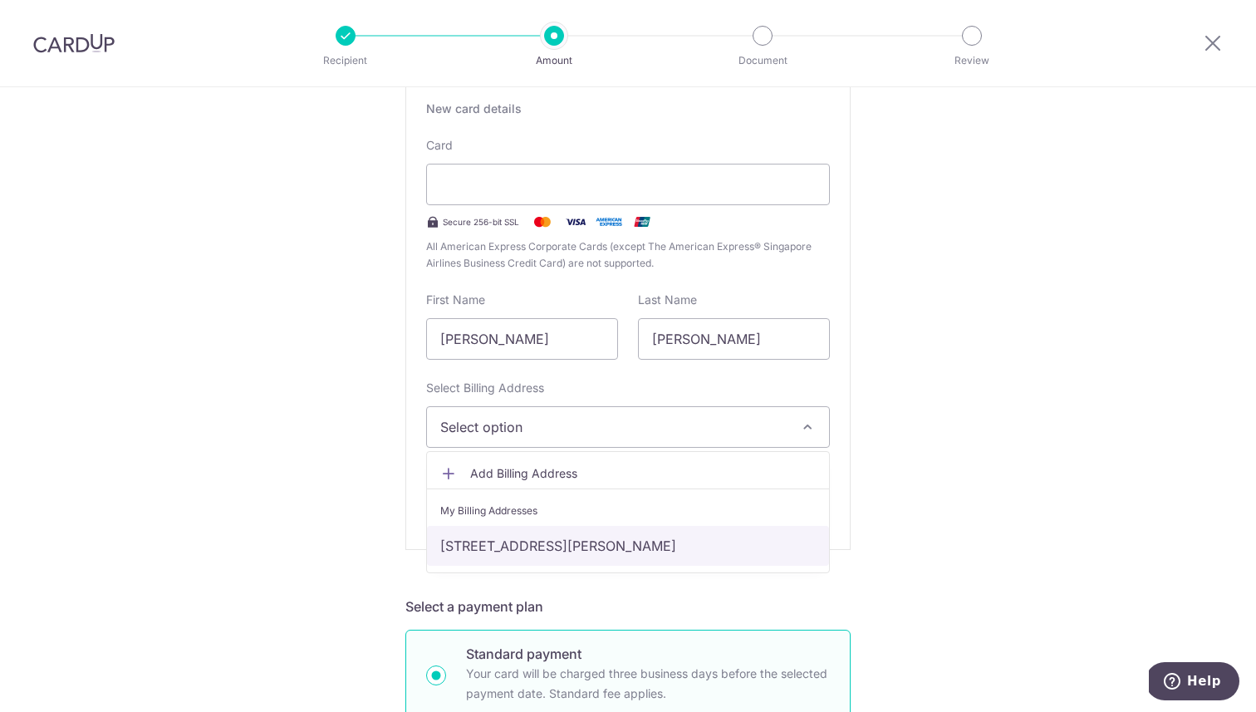
click at [508, 539] on link "18 CLEMENTI AVENUE 1, #1407 THE CLEMENT CANOPY, Singapore, Singapore, Singapore…" at bounding box center [628, 546] width 402 height 40
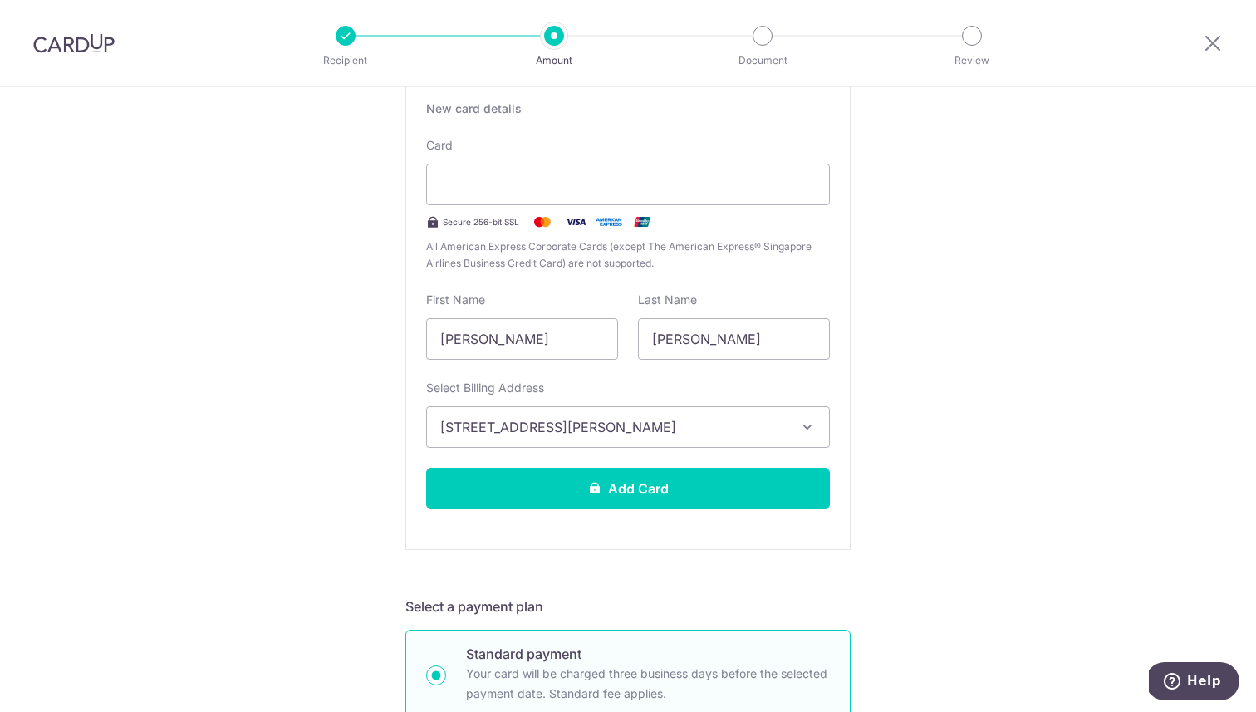
drag, startPoint x: 557, startPoint y: 344, endPoint x: 296, endPoint y: 316, distance: 262.2
type input "YEE LIAN"
type input "LIM"
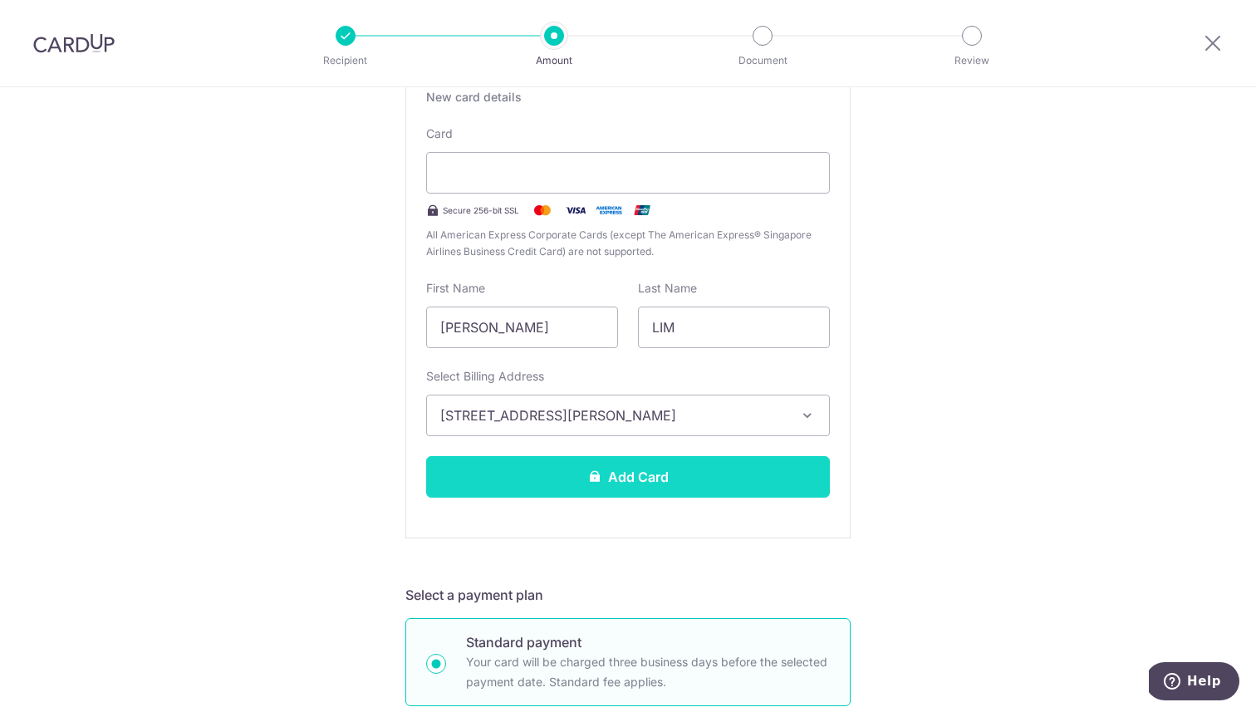
scroll to position [336, 0]
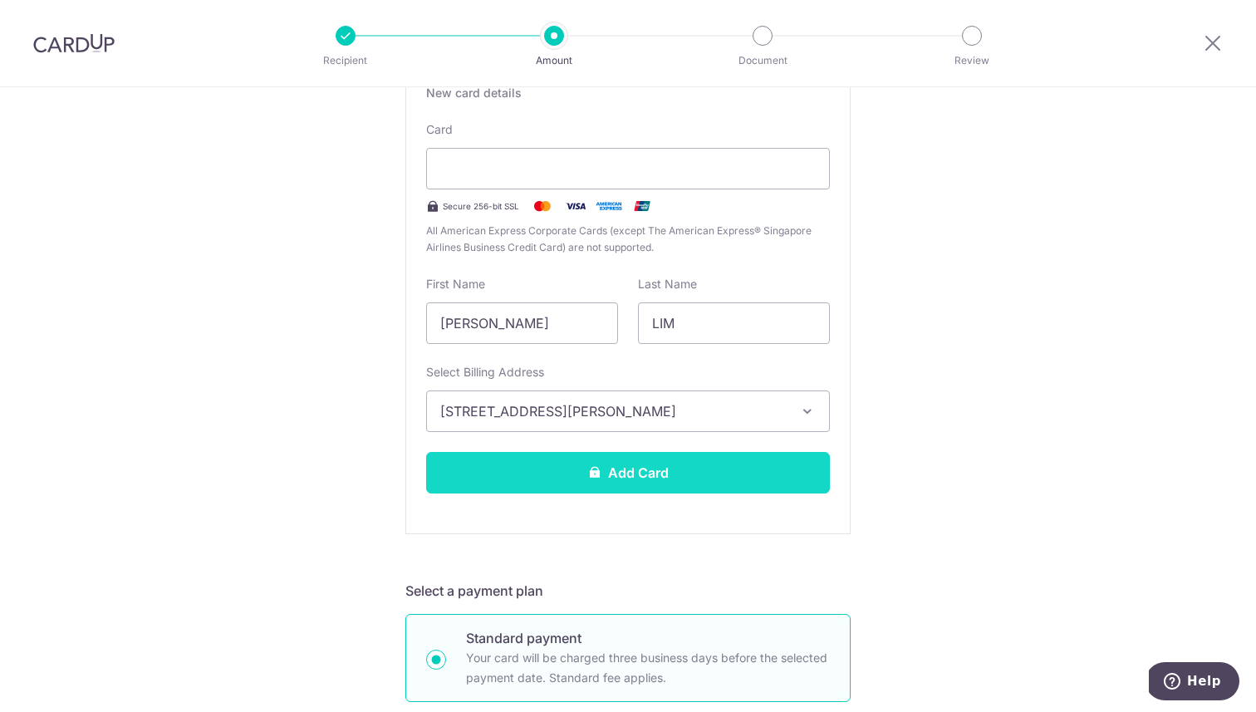
click at [654, 469] on button "Add Card" at bounding box center [628, 473] width 404 height 42
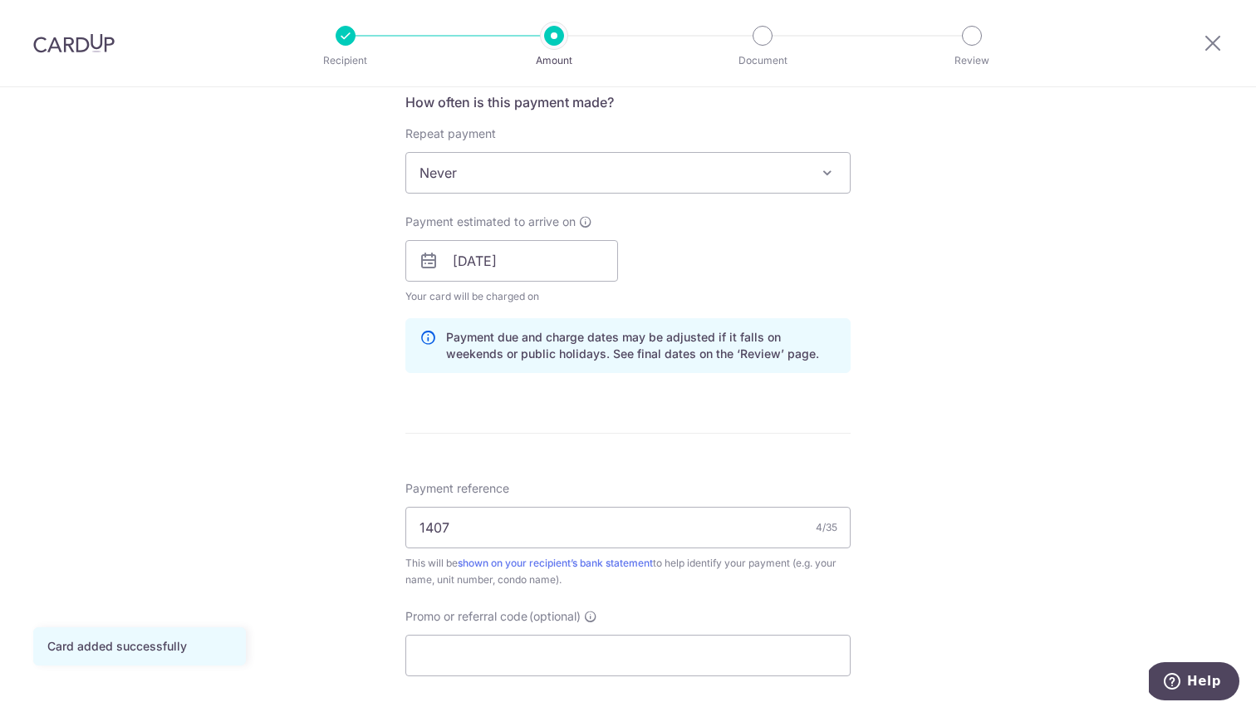
scroll to position [891, 0]
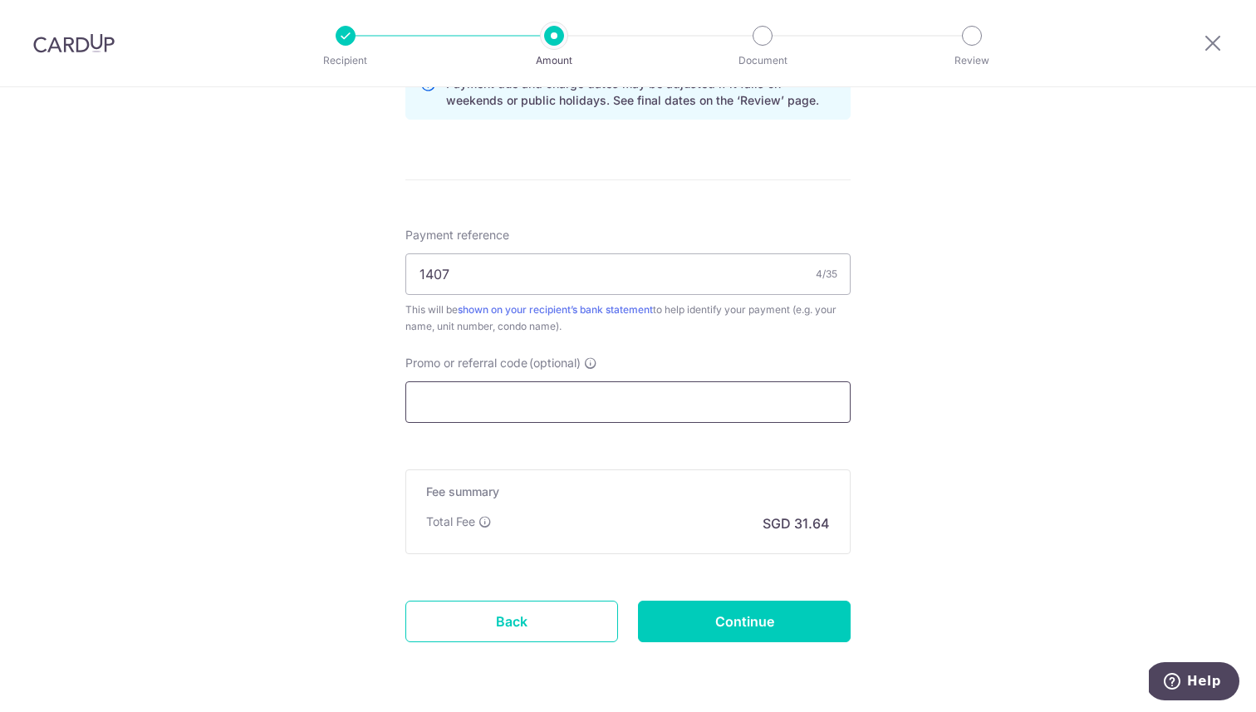
click at [726, 406] on input "Promo or referral code (optional)" at bounding box center [627, 402] width 445 height 42
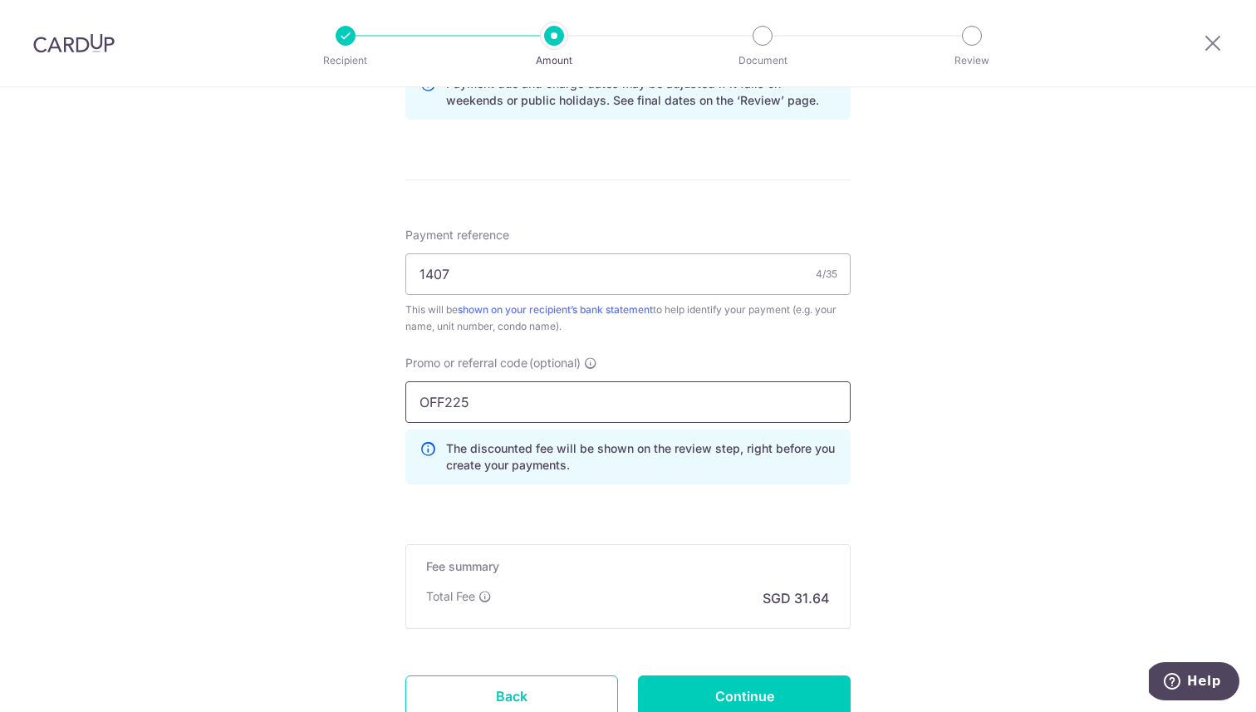
type input "OFF225"
click at [975, 464] on div "Tell us more about your payment Enter payment amount SGD 1,217.03 1217.03 Card …" at bounding box center [628, 18] width 1256 height 1645
click at [932, 483] on div "Tell us more about your payment Enter payment amount SGD 1,217.03 1217.03 Card …" at bounding box center [628, 18] width 1256 height 1645
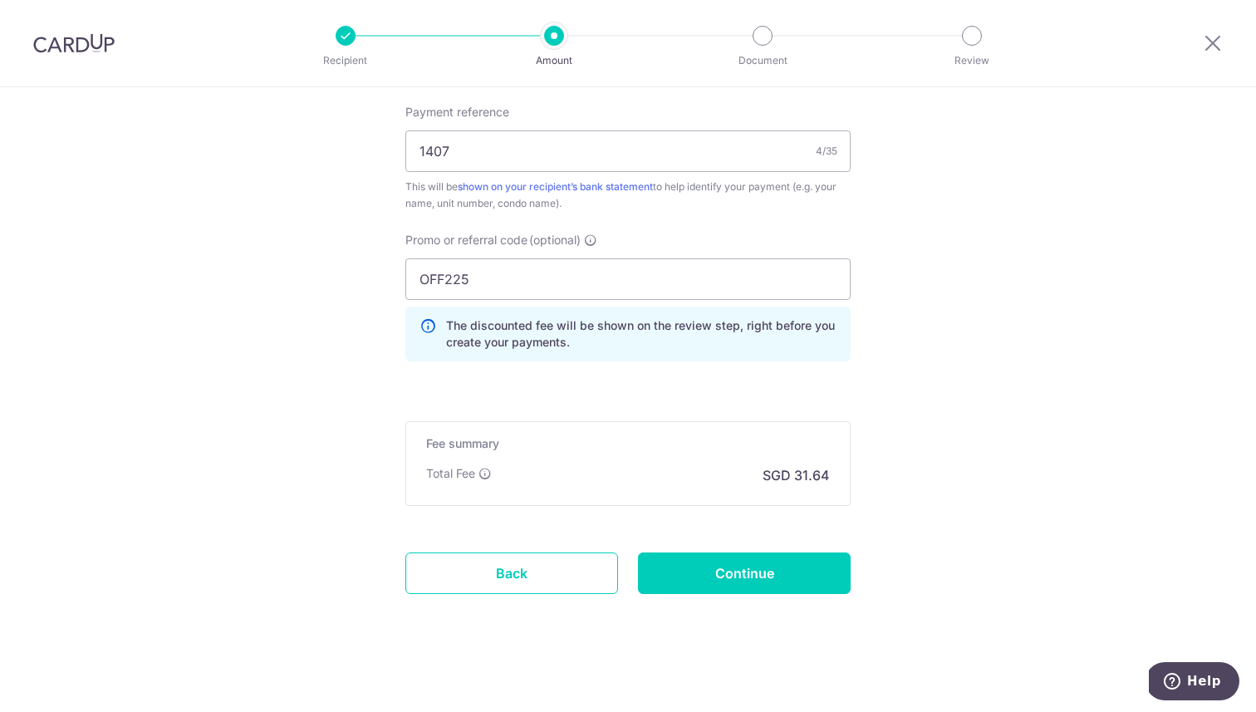
scroll to position [1021, 0]
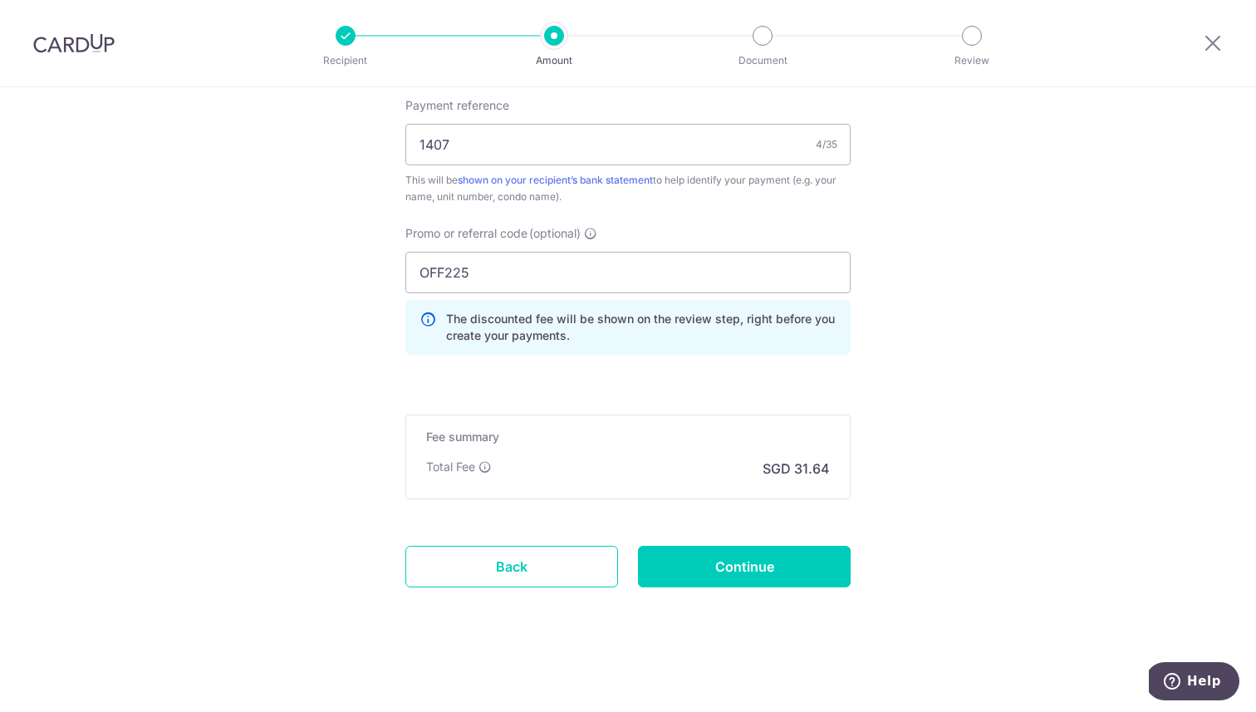
click at [696, 561] on input "Continue" at bounding box center [744, 567] width 213 height 42
type input "Create Schedule"
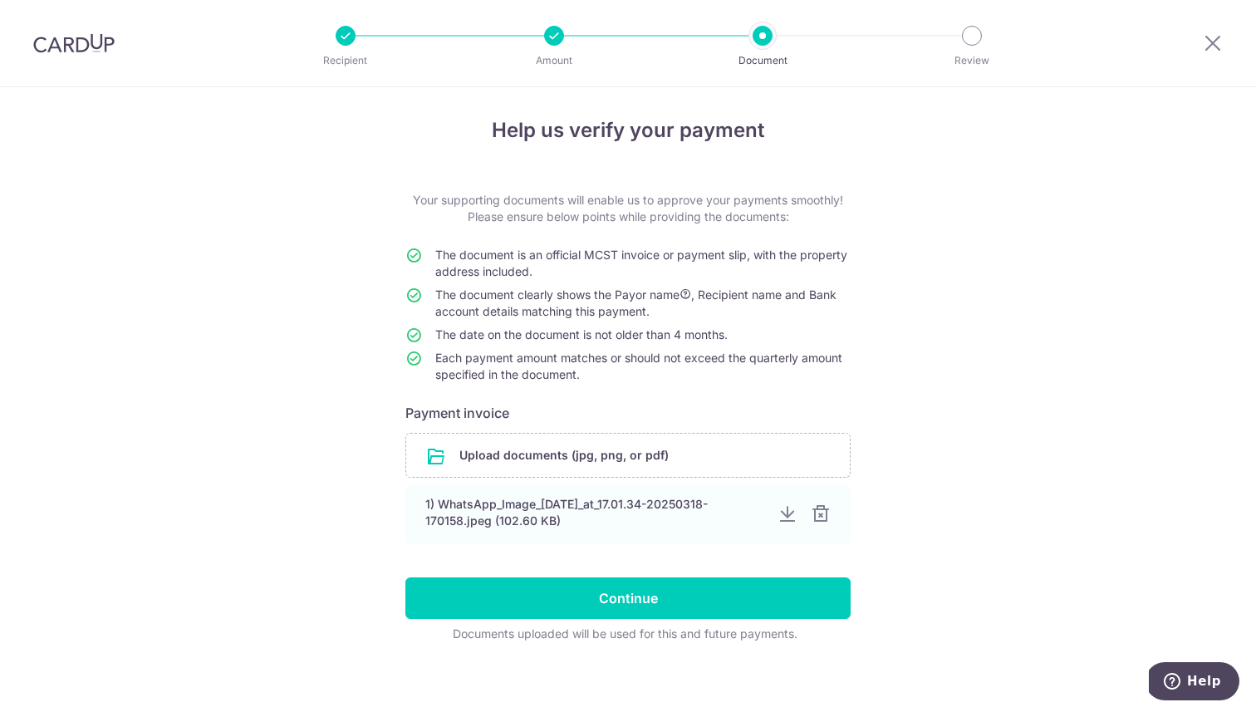
scroll to position [13, 0]
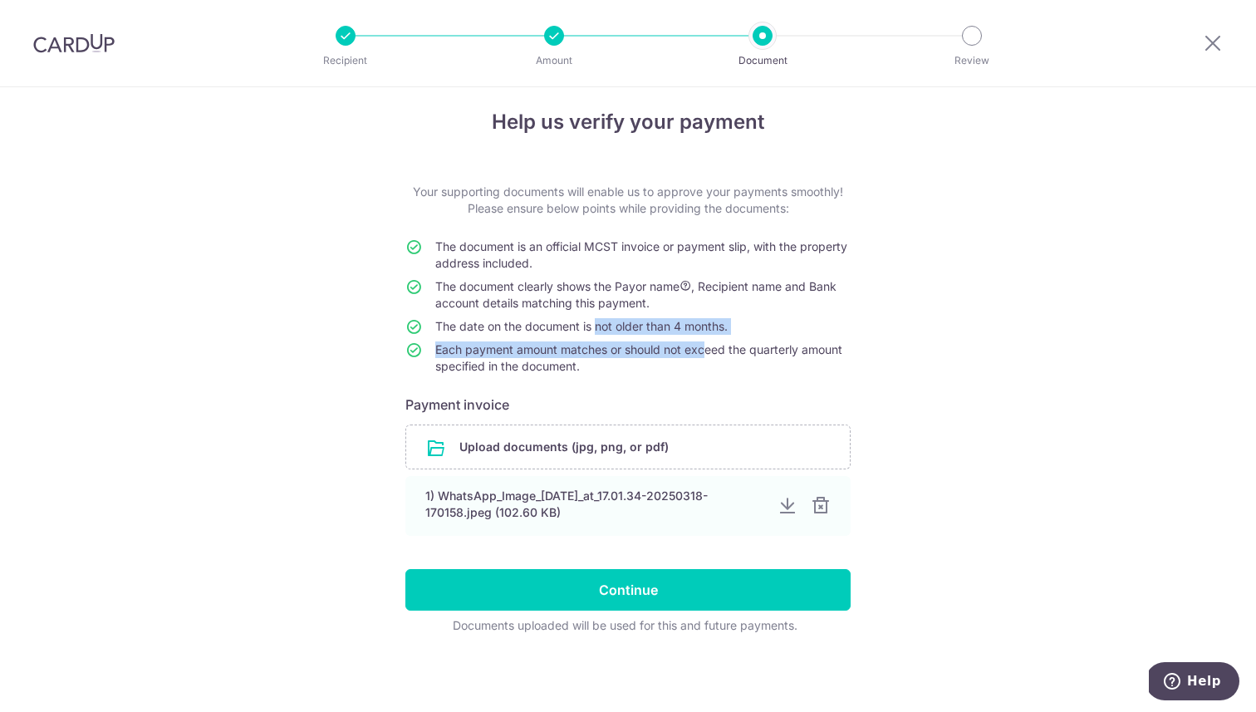
drag, startPoint x: 586, startPoint y: 329, endPoint x: 700, endPoint y: 344, distance: 114.8
click at [695, 341] on tbody "The document is an official MCST invoice or payment slip, with the property add…" at bounding box center [627, 309] width 445 height 143
click at [787, 333] on td "The date on the document is not older than 4 months." at bounding box center [642, 329] width 415 height 23
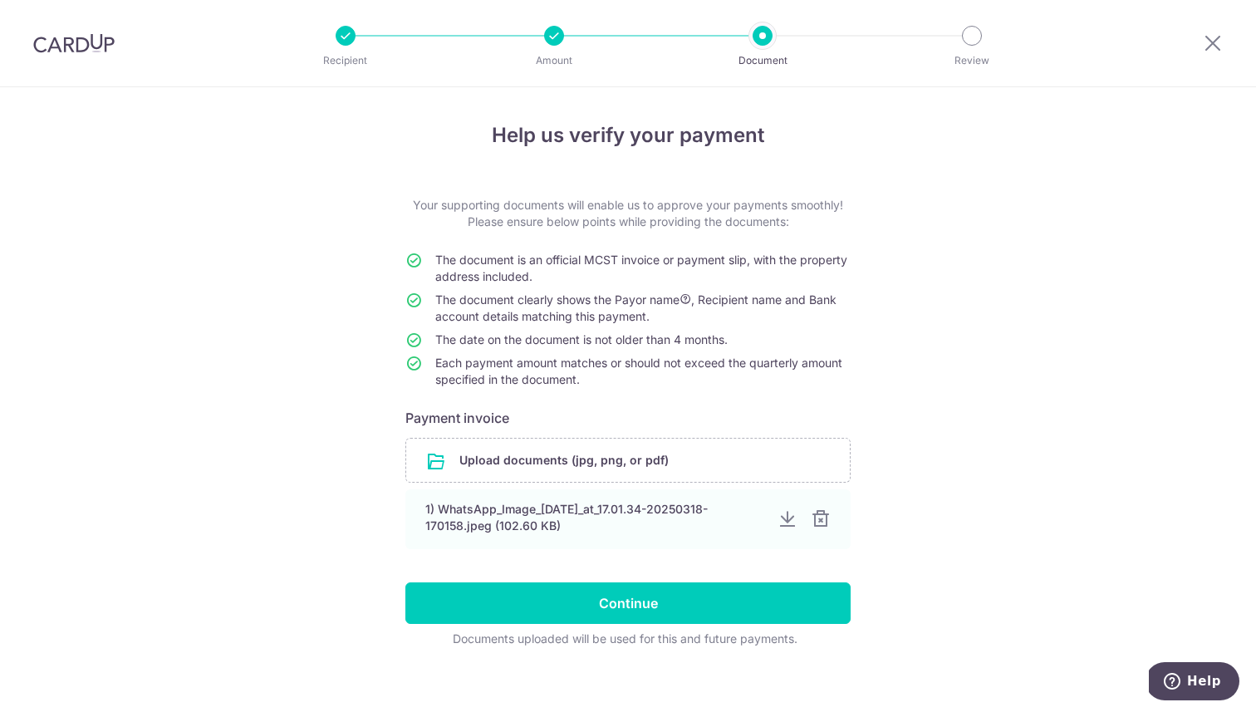
scroll to position [0, 0]
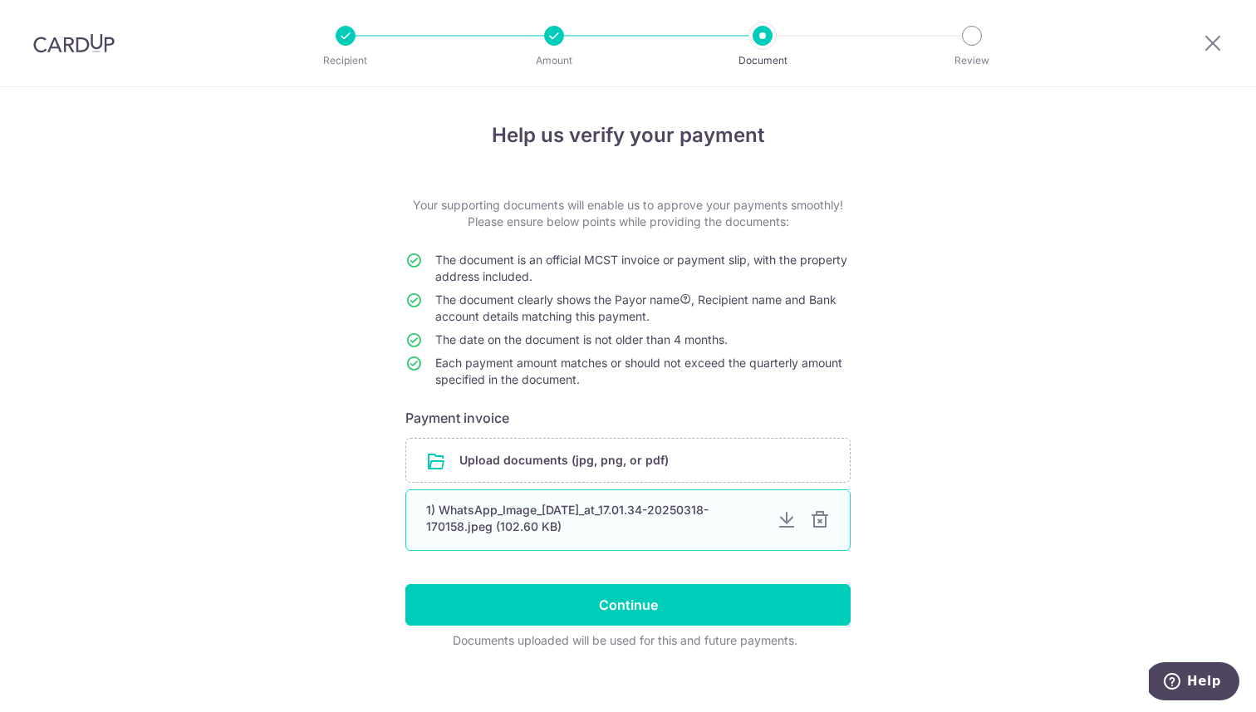
click at [812, 519] on div at bounding box center [820, 520] width 20 height 20
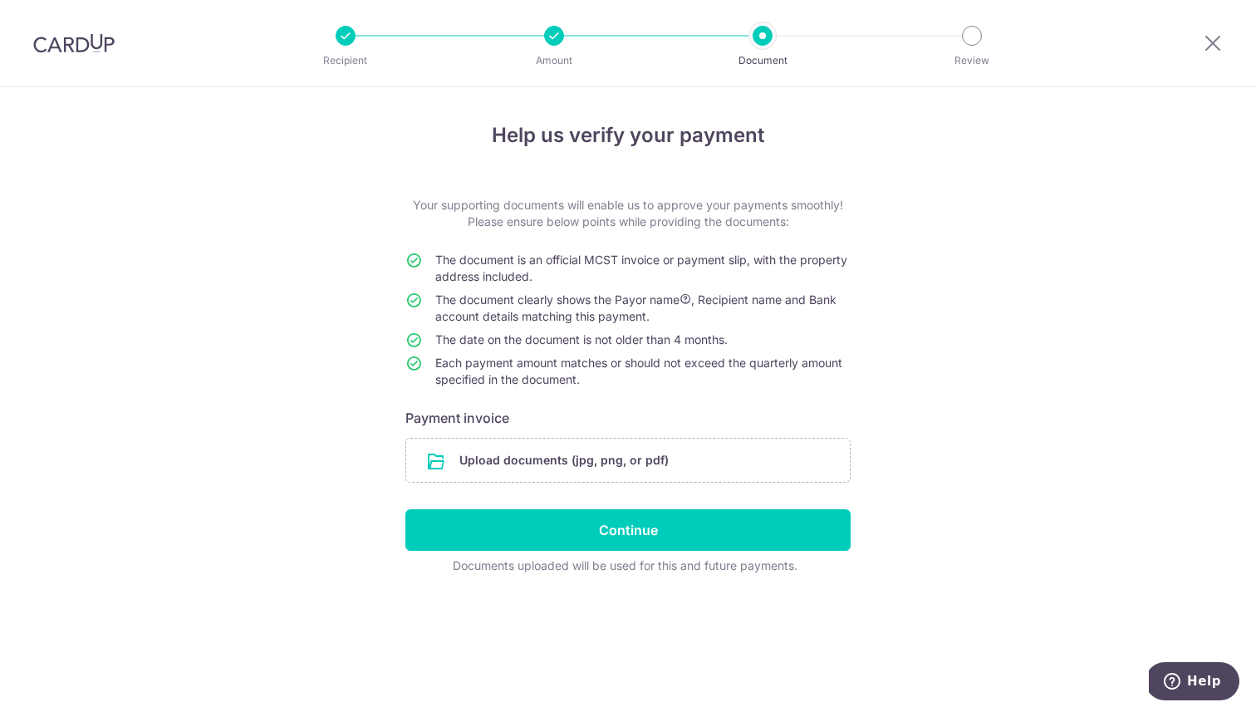
click at [732, 400] on form "Your supporting documents will enable us to approve your payments smoothly! Ple…" at bounding box center [627, 385] width 445 height 377
drag, startPoint x: 515, startPoint y: 564, endPoint x: 809, endPoint y: 561, distance: 294.0
click at [809, 561] on div "Documents uploaded will be used for this and future payments." at bounding box center [624, 565] width 439 height 17
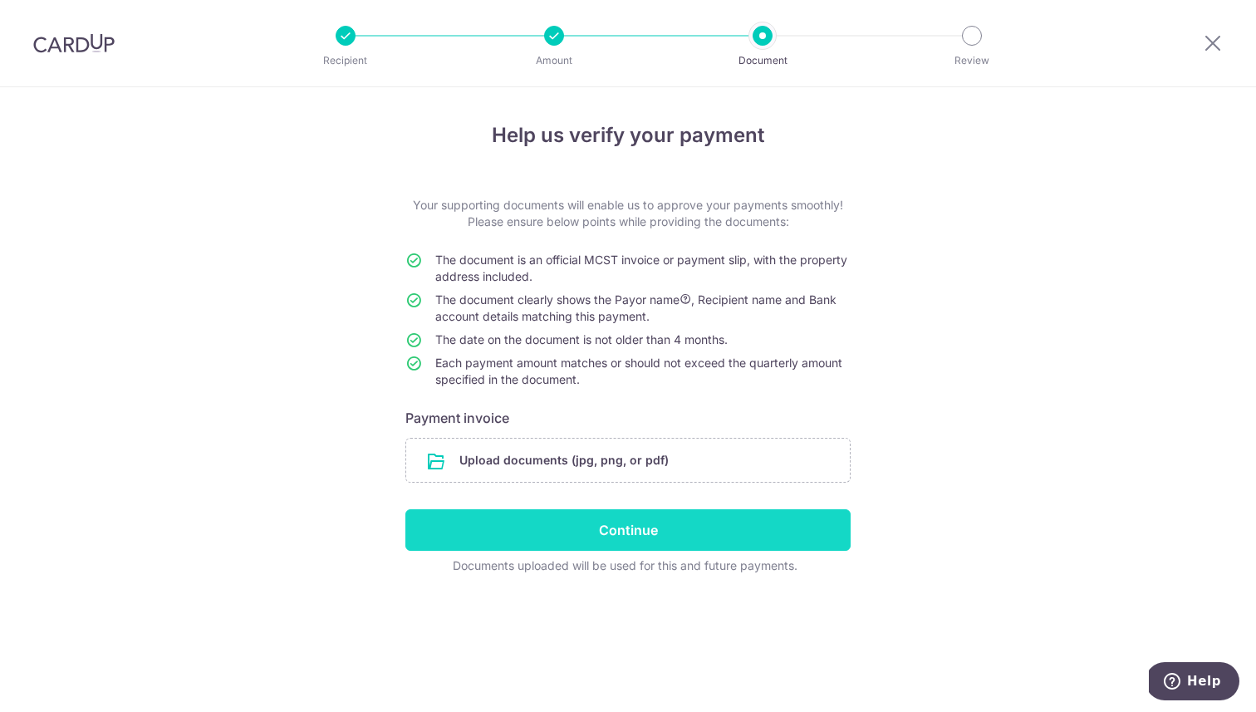
drag, startPoint x: 806, startPoint y: 561, endPoint x: 447, endPoint y: 541, distance: 360.1
click at [447, 541] on form "Your supporting documents will enable us to approve your payments smoothly! Ple…" at bounding box center [627, 385] width 445 height 377
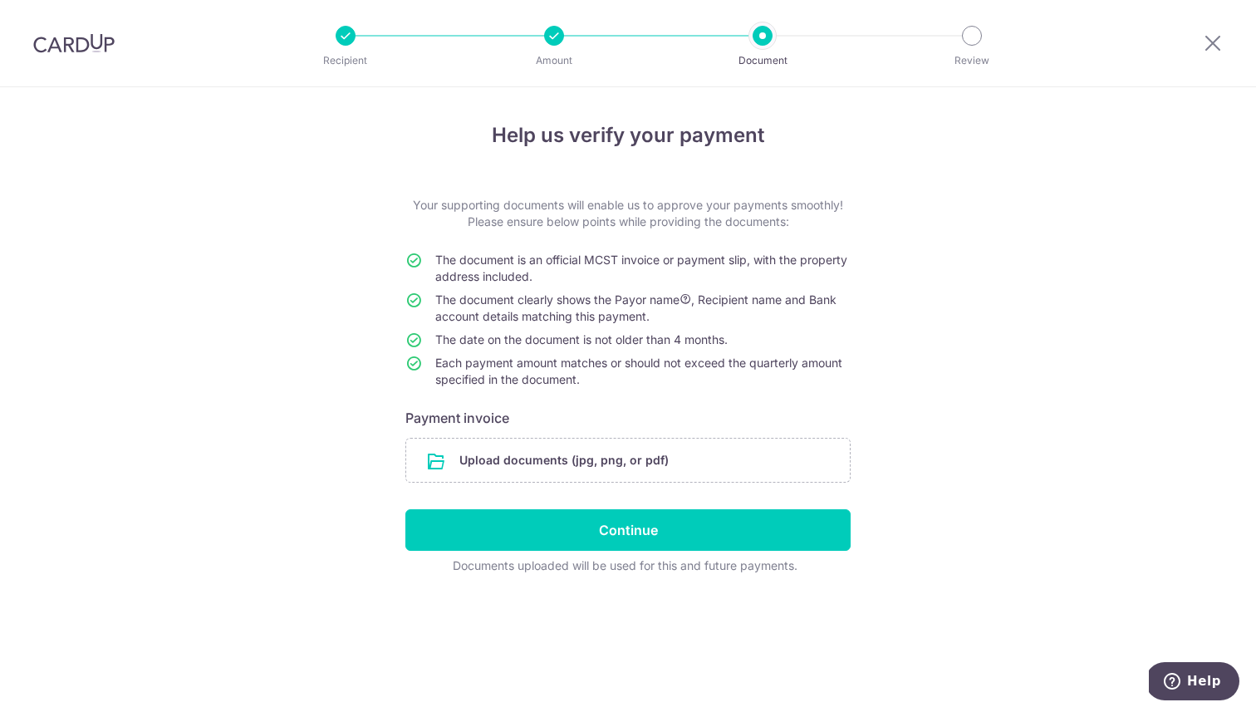
click at [973, 556] on div "Help us verify your payment Your supporting documents will enable us to approve…" at bounding box center [628, 399] width 1256 height 625
click at [1211, 44] on icon at bounding box center [1213, 42] width 20 height 21
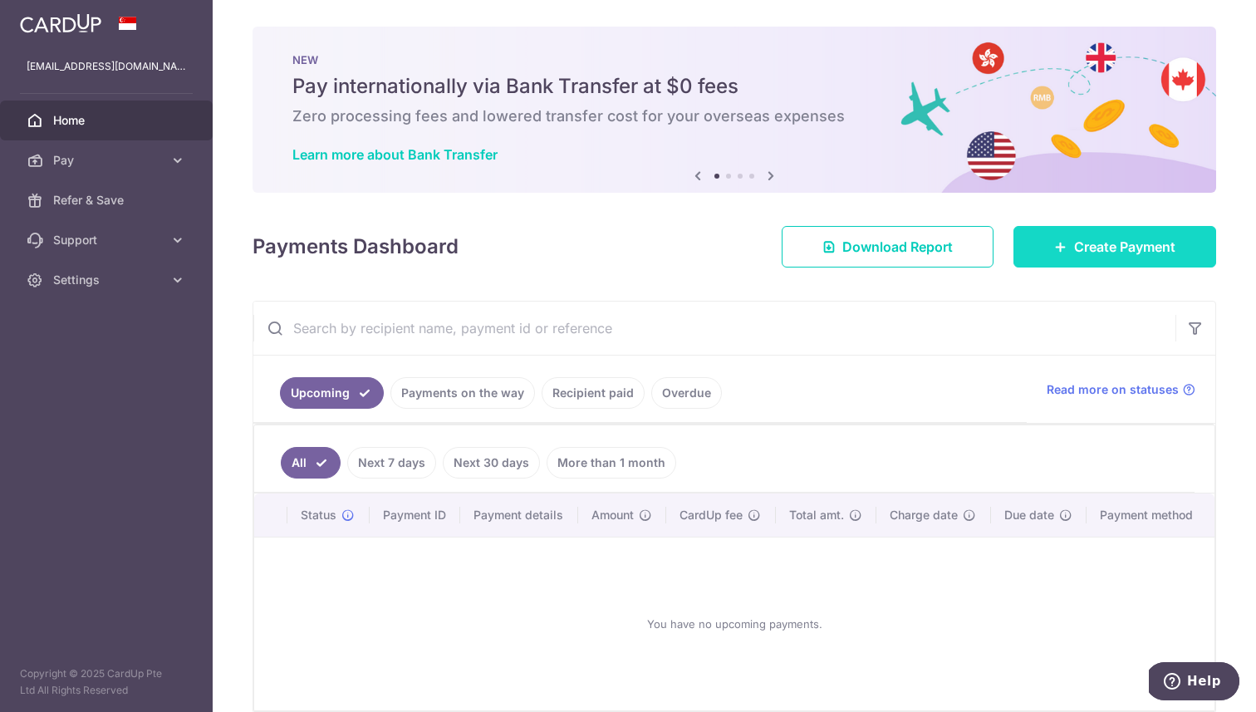
click at [1079, 252] on span "Create Payment" at bounding box center [1124, 247] width 101 height 20
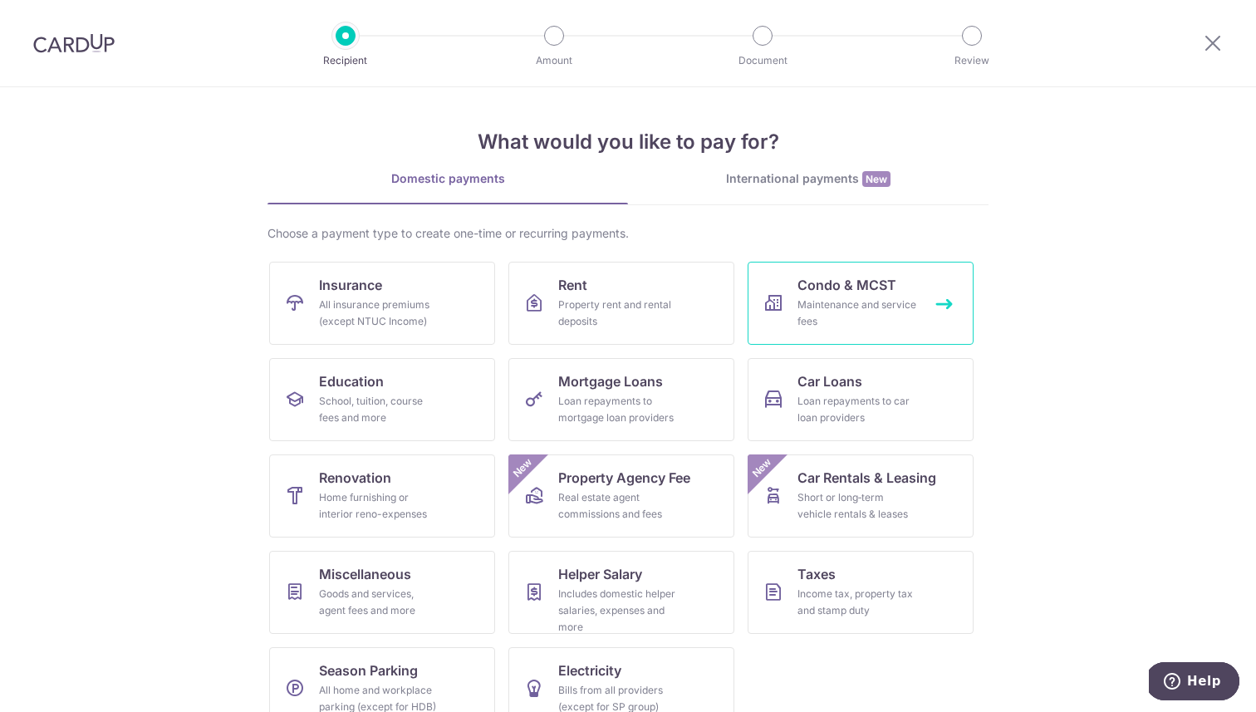
click at [875, 314] on div "Maintenance and service fees" at bounding box center [857, 312] width 120 height 33
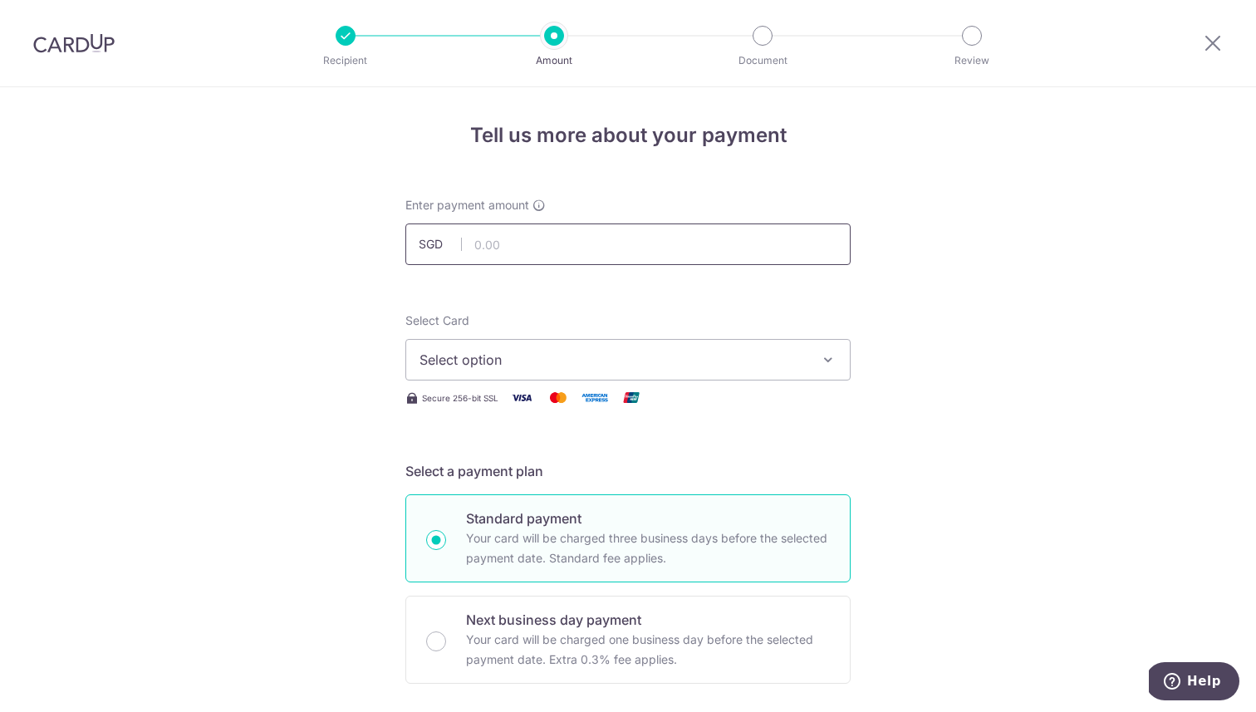
click at [658, 248] on input "text" at bounding box center [627, 244] width 445 height 42
type input "1,196.82"
click at [713, 341] on button "Select option" at bounding box center [627, 360] width 445 height 42
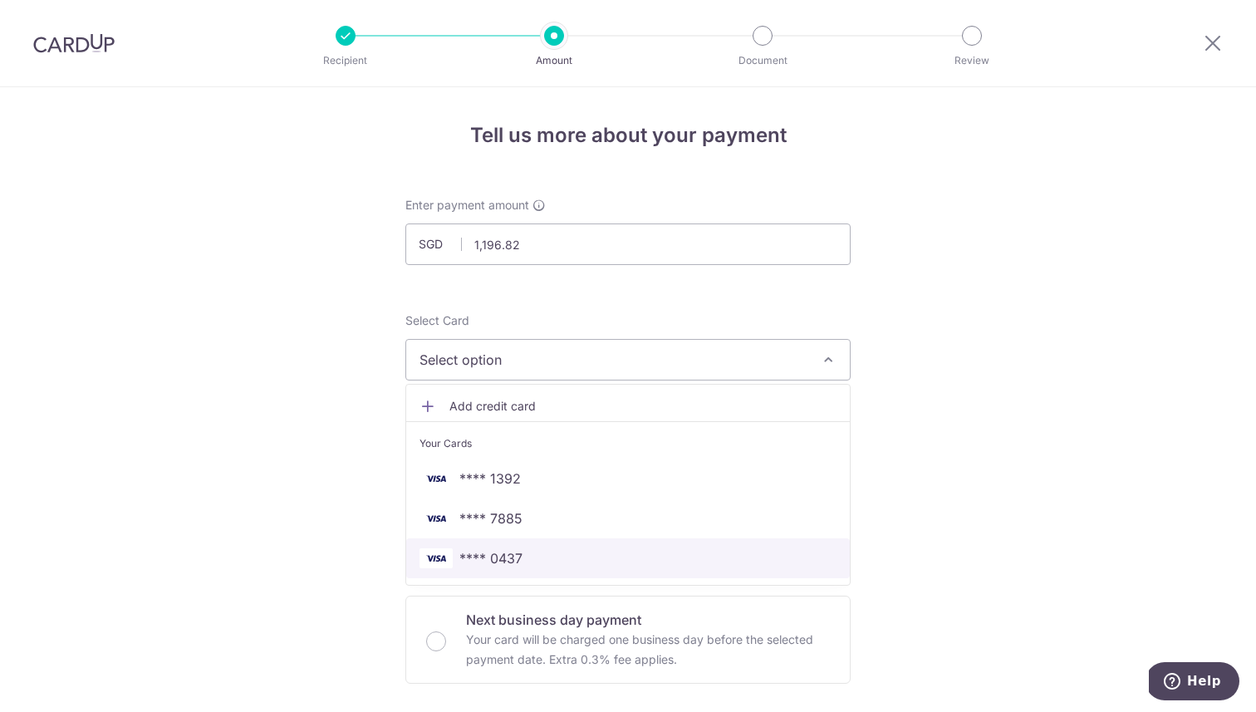
click at [539, 558] on span "**** 0437" at bounding box center [627, 558] width 417 height 20
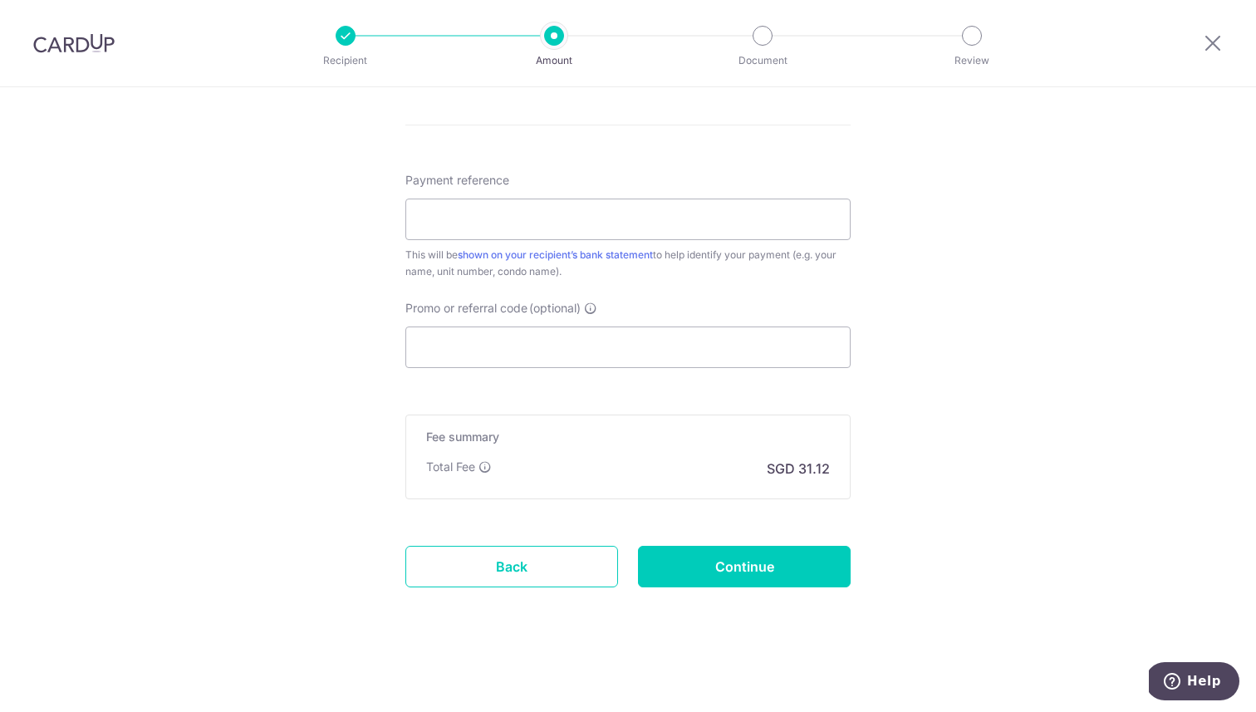
scroll to position [589, 0]
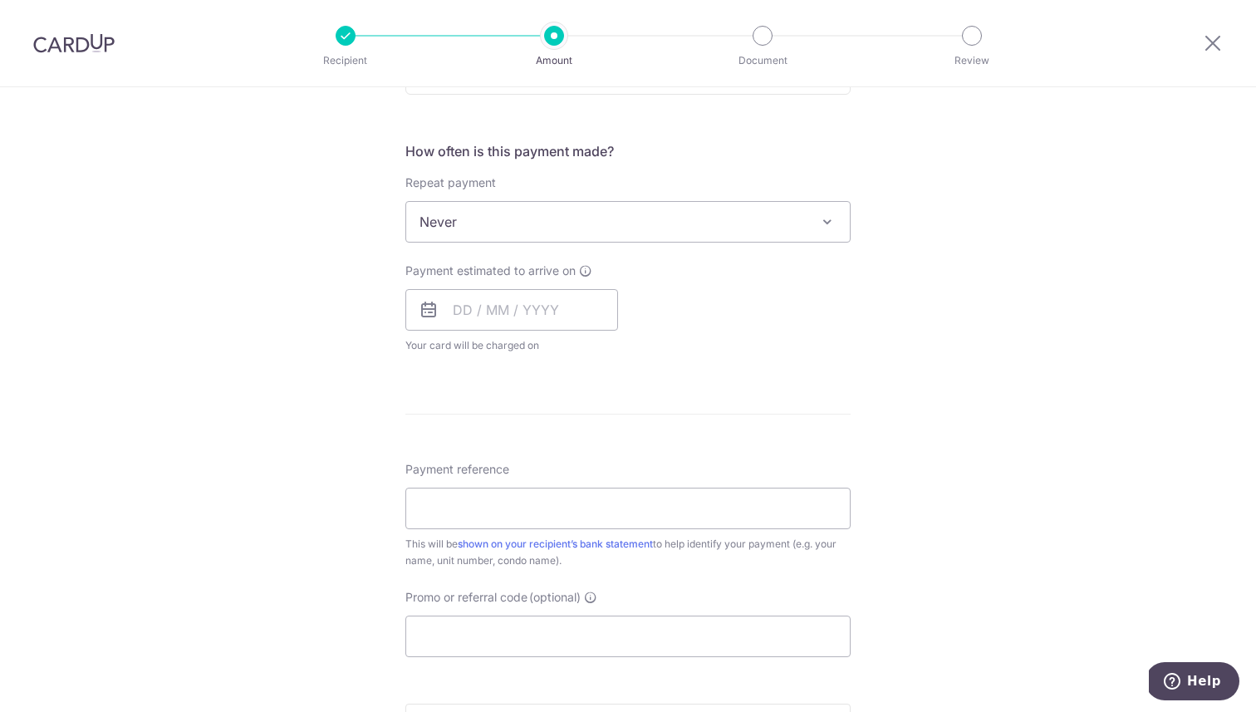
click at [633, 240] on span "Never" at bounding box center [627, 222] width 443 height 40
click at [139, 324] on div "Tell us more about your payment Enter payment amount SGD 1,196.82 1196.82 Selec…" at bounding box center [628, 249] width 1256 height 1502
click at [493, 304] on input "text" at bounding box center [511, 310] width 213 height 42
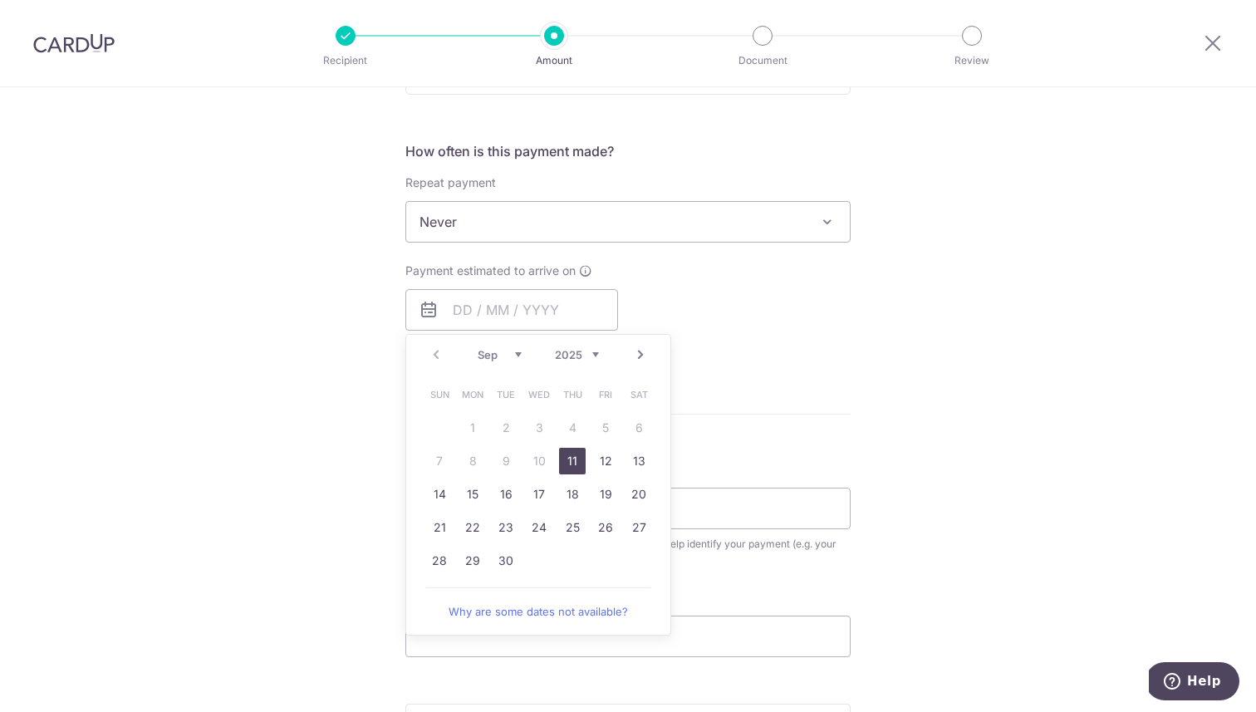
click at [875, 314] on div "Tell us more about your payment Enter payment amount SGD 1,196.82 1196.82 Selec…" at bounding box center [628, 249] width 1256 height 1502
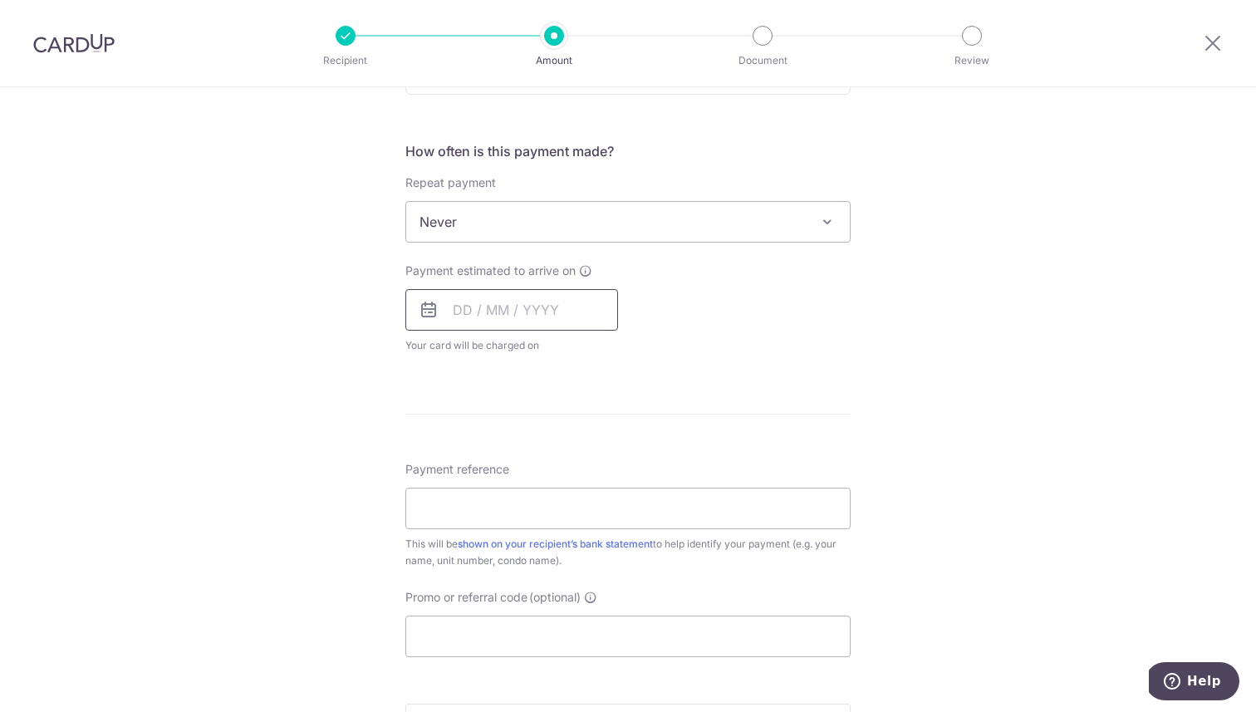
click at [497, 314] on input "text" at bounding box center [511, 310] width 213 height 42
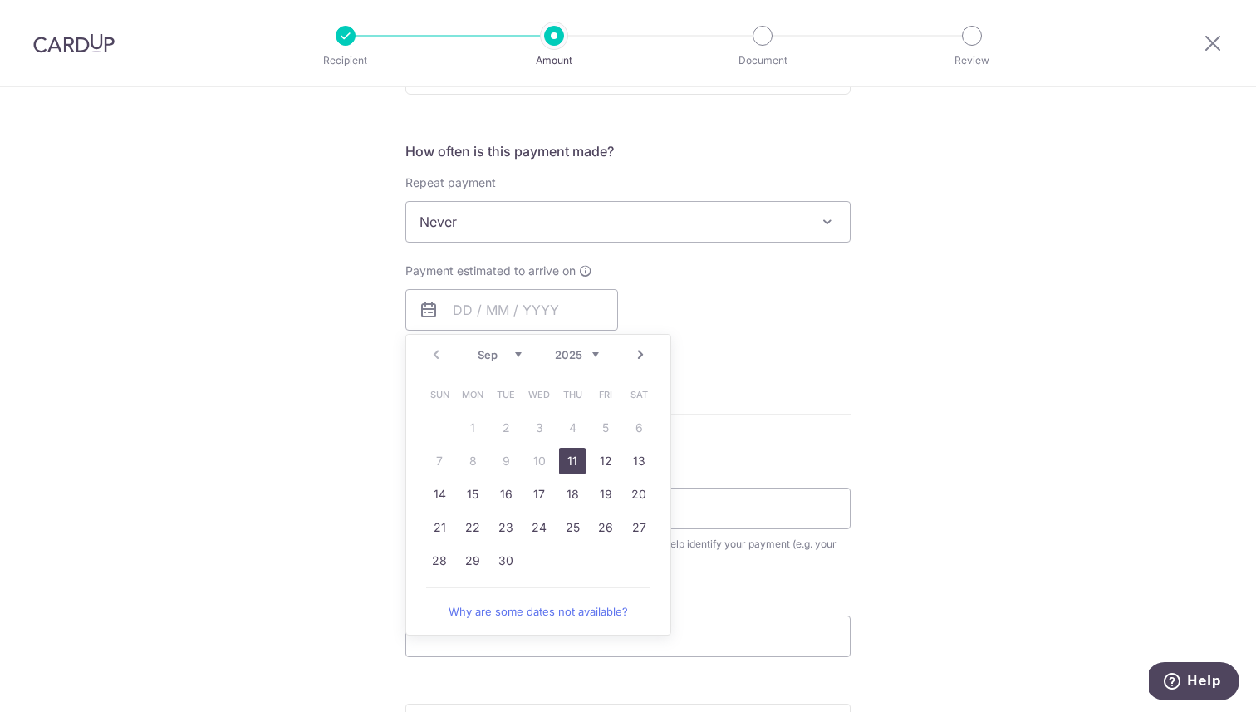
click at [565, 455] on link "11" at bounding box center [572, 461] width 27 height 27
type input "11/09/2025"
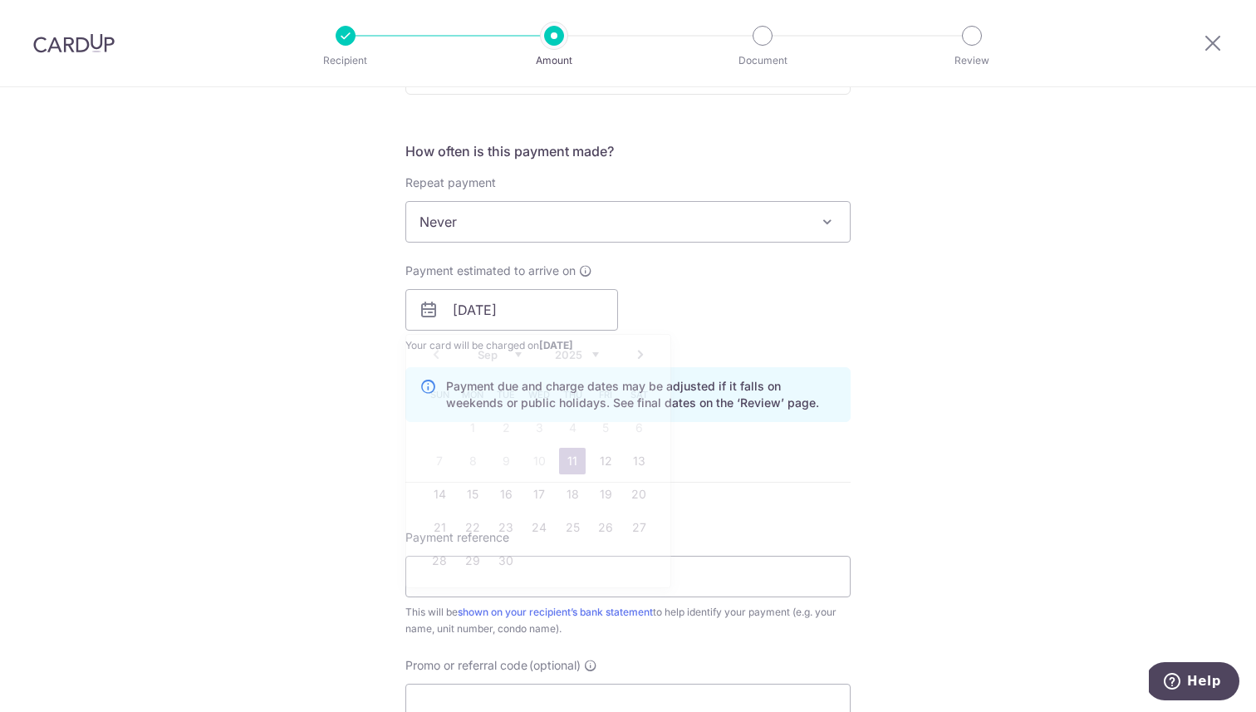
click at [1013, 356] on div "Tell us more about your payment Enter payment amount SGD 1,196.82 1196.82 Selec…" at bounding box center [628, 283] width 1256 height 1570
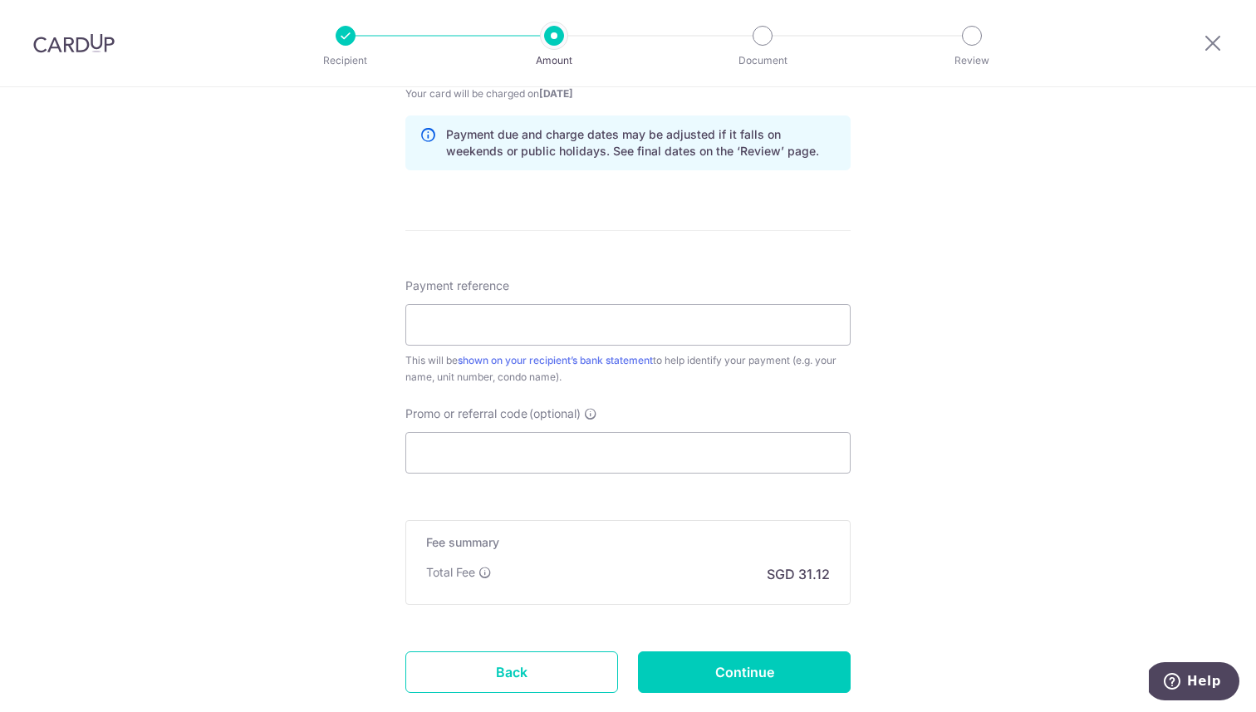
scroll to position [936, 0]
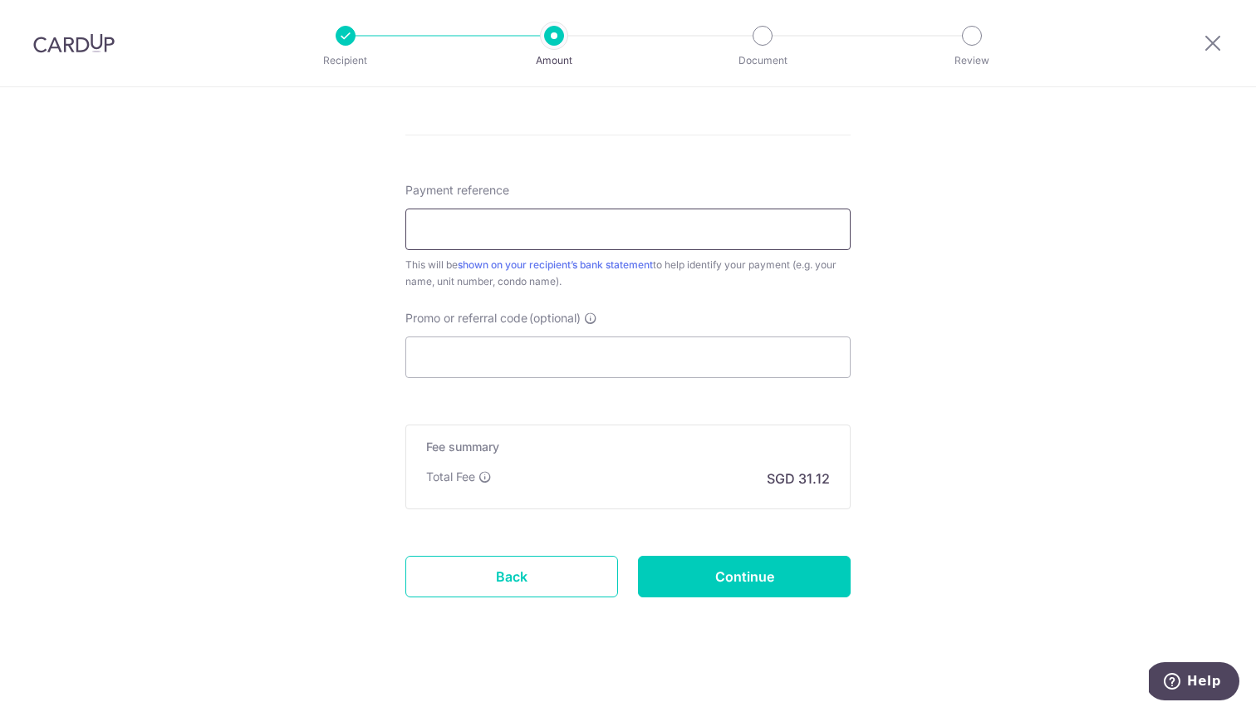
click at [519, 222] on input "Payment reference" at bounding box center [627, 229] width 445 height 42
type input "1407"
click at [495, 336] on input "Promo or referral code (optional)" at bounding box center [627, 357] width 445 height 42
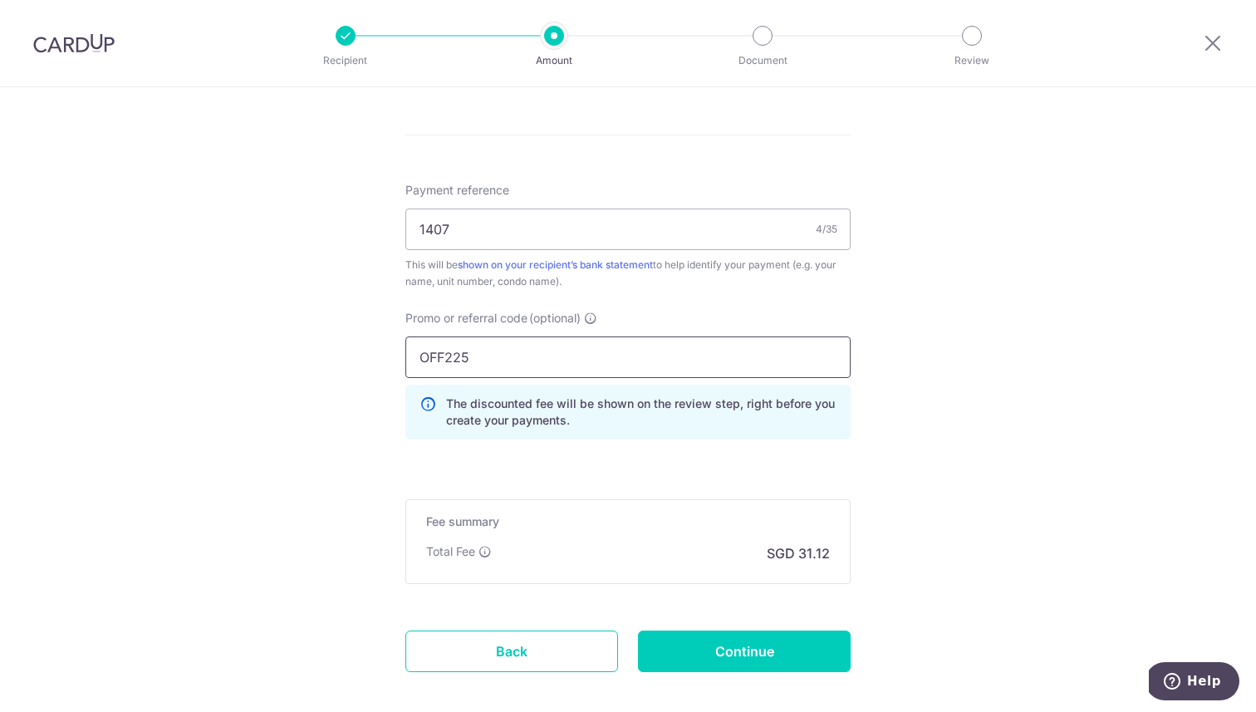
type input "OFF225"
drag, startPoint x: 950, startPoint y: 463, endPoint x: 906, endPoint y: 505, distance: 60.5
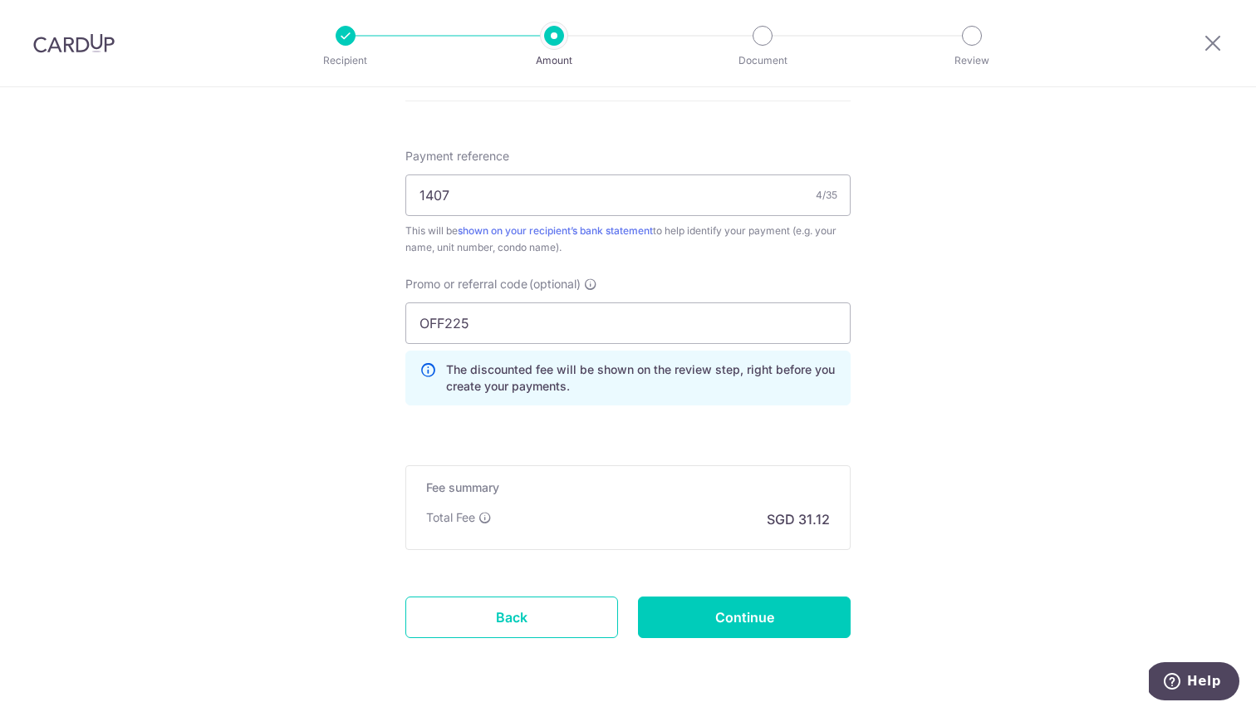
scroll to position [1021, 0]
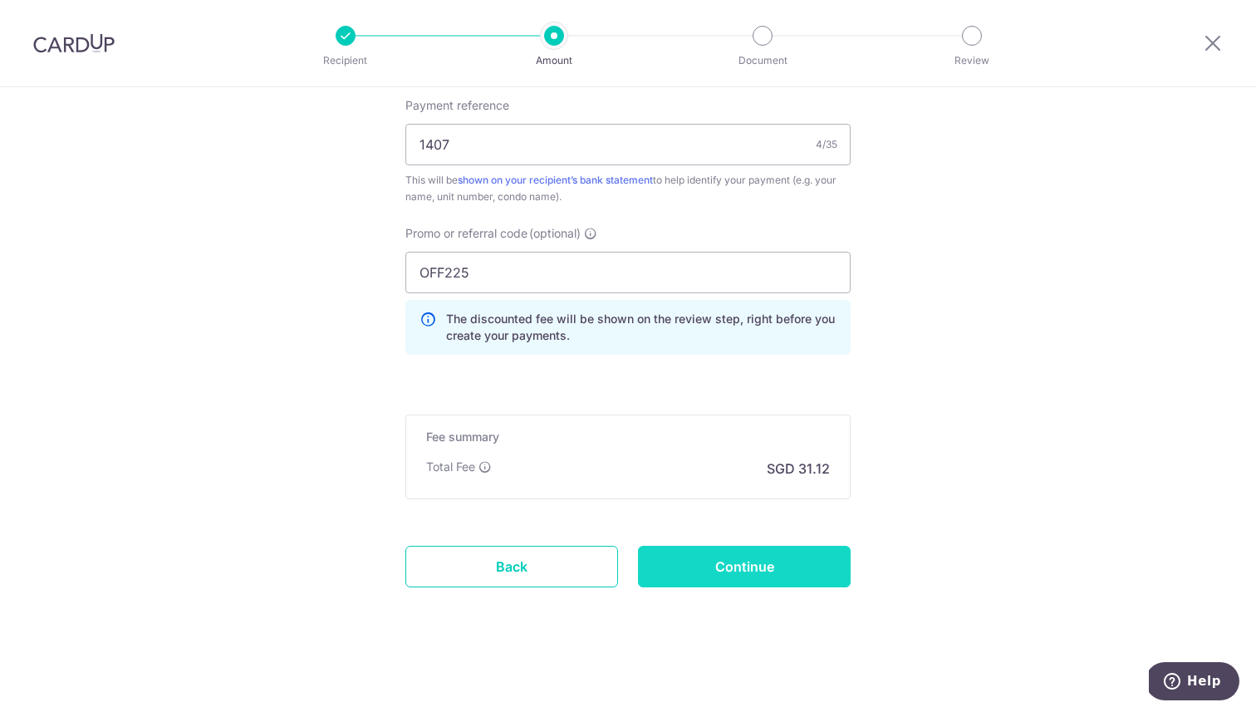
click at [798, 562] on input "Continue" at bounding box center [744, 567] width 213 height 42
type input "Create Schedule"
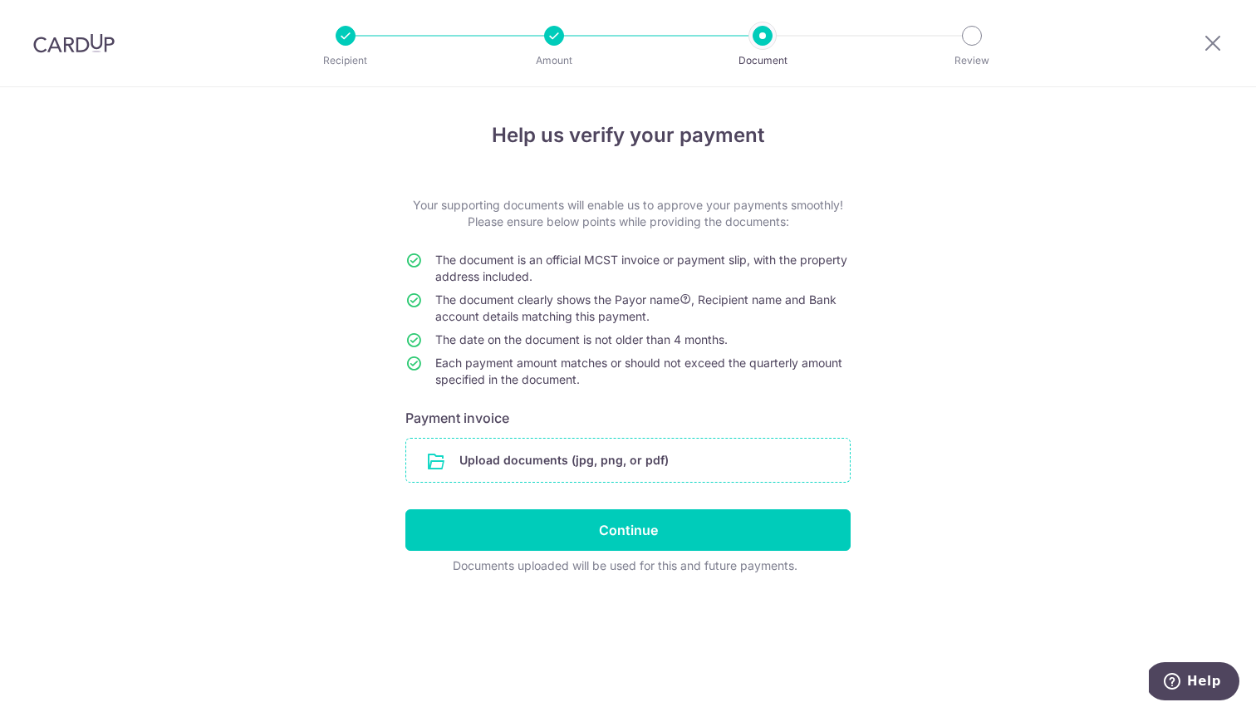
click at [551, 458] on input "file" at bounding box center [627, 460] width 443 height 43
click at [688, 465] on input "file" at bounding box center [627, 460] width 443 height 43
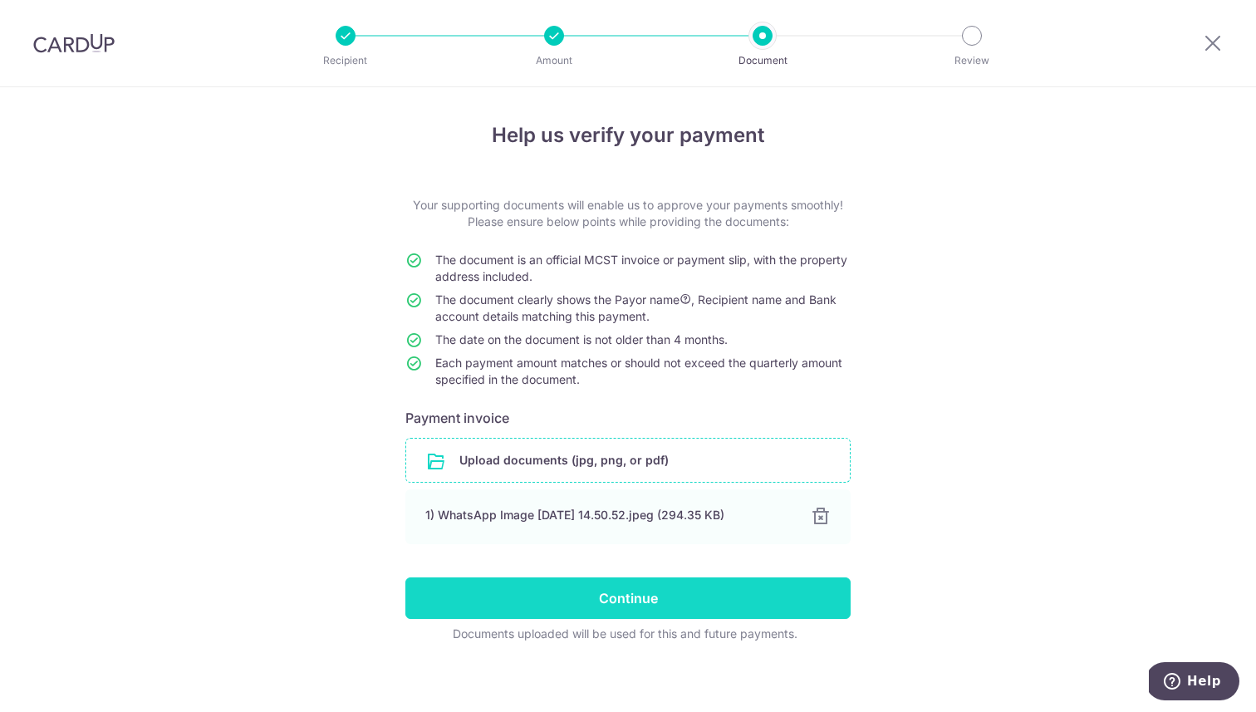
click at [640, 601] on input "Continue" at bounding box center [627, 598] width 445 height 42
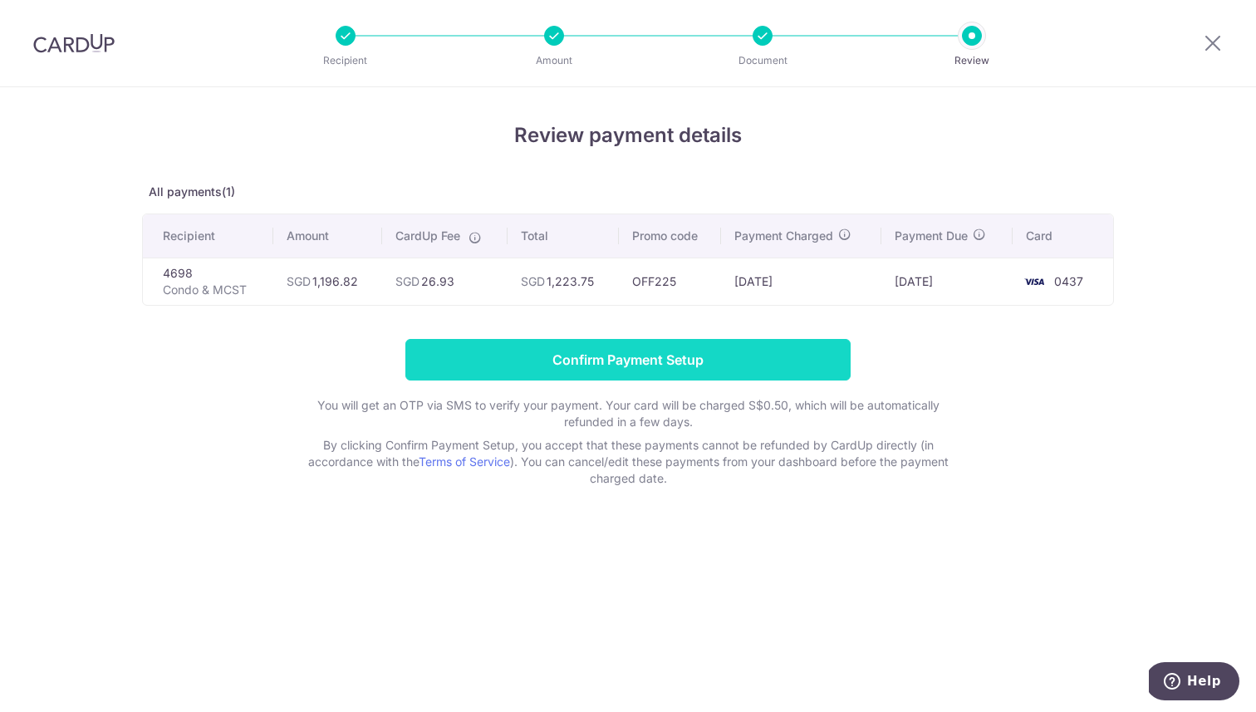
click at [825, 359] on input "Confirm Payment Setup" at bounding box center [627, 360] width 445 height 42
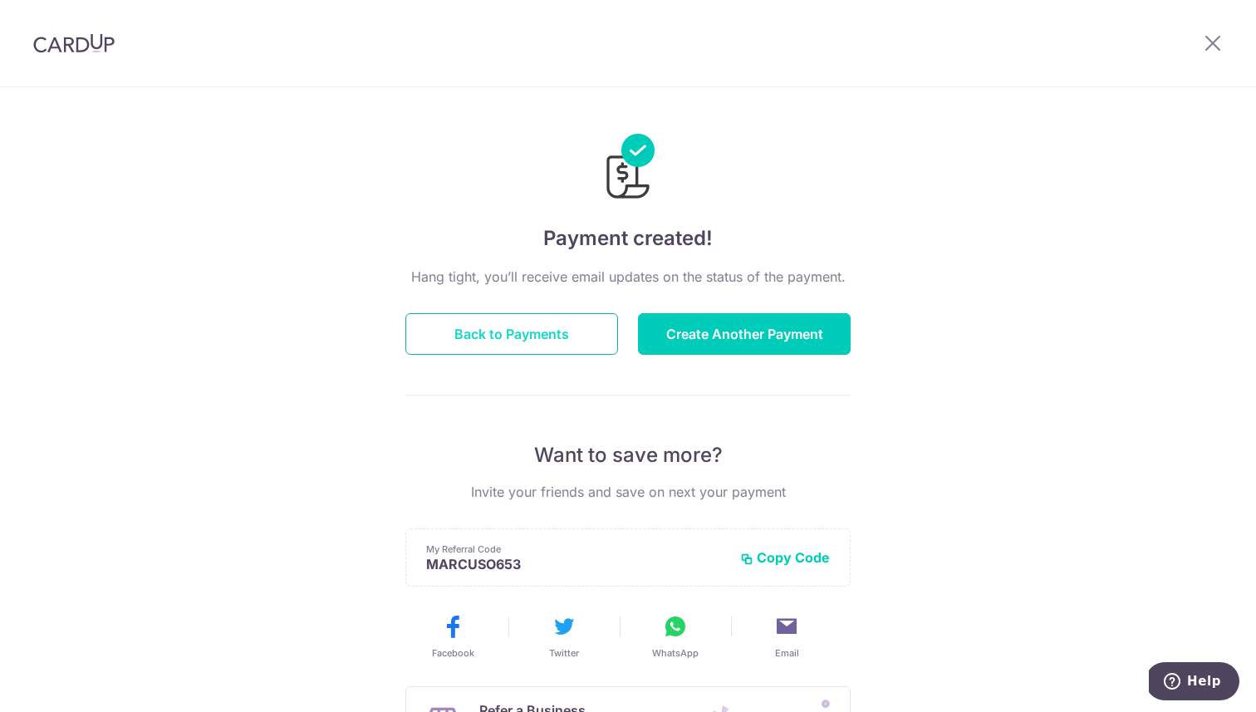
click at [572, 349] on button "Back to Payments" at bounding box center [511, 334] width 213 height 42
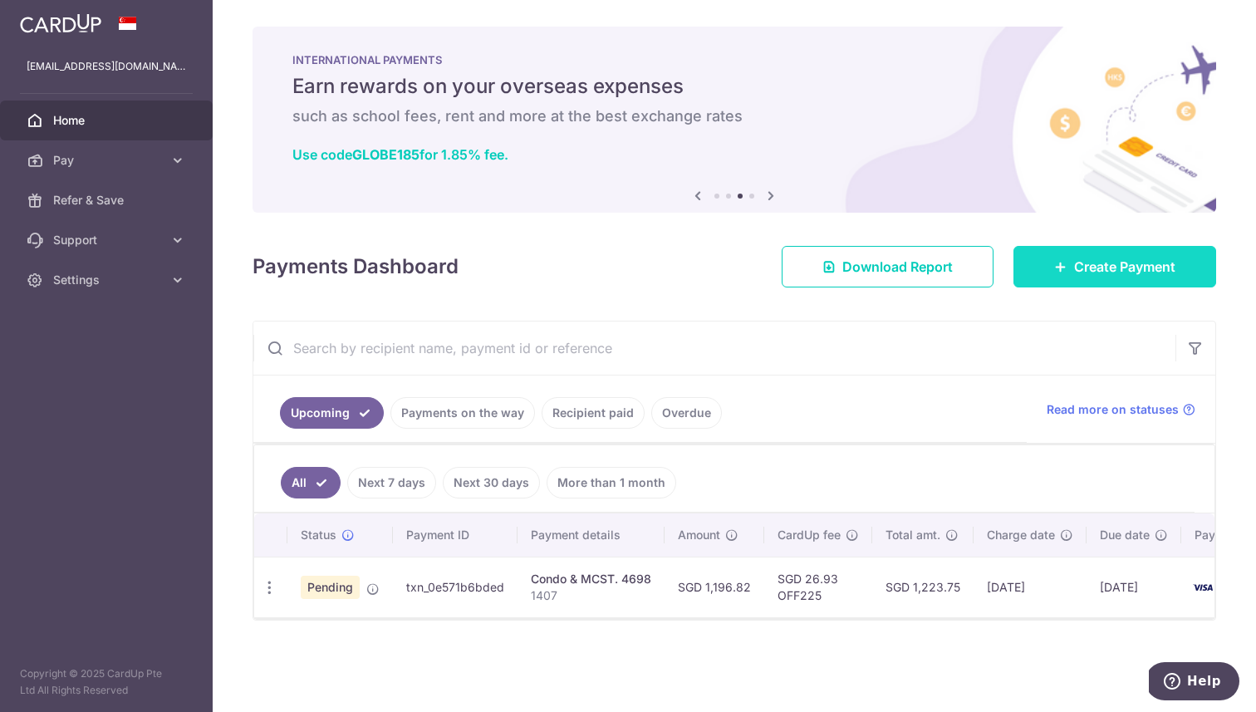
click at [1148, 273] on span "Create Payment" at bounding box center [1124, 267] width 101 height 20
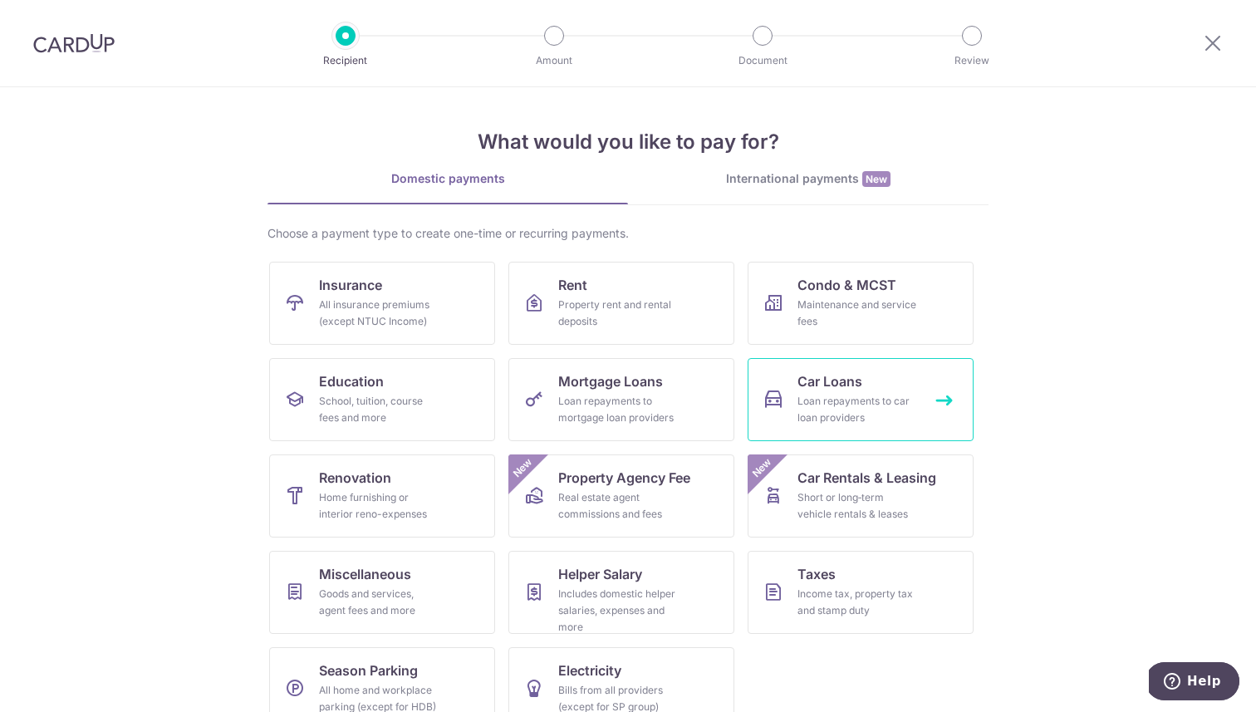
click at [854, 398] on div "Loan repayments to car loan providers" at bounding box center [857, 409] width 120 height 33
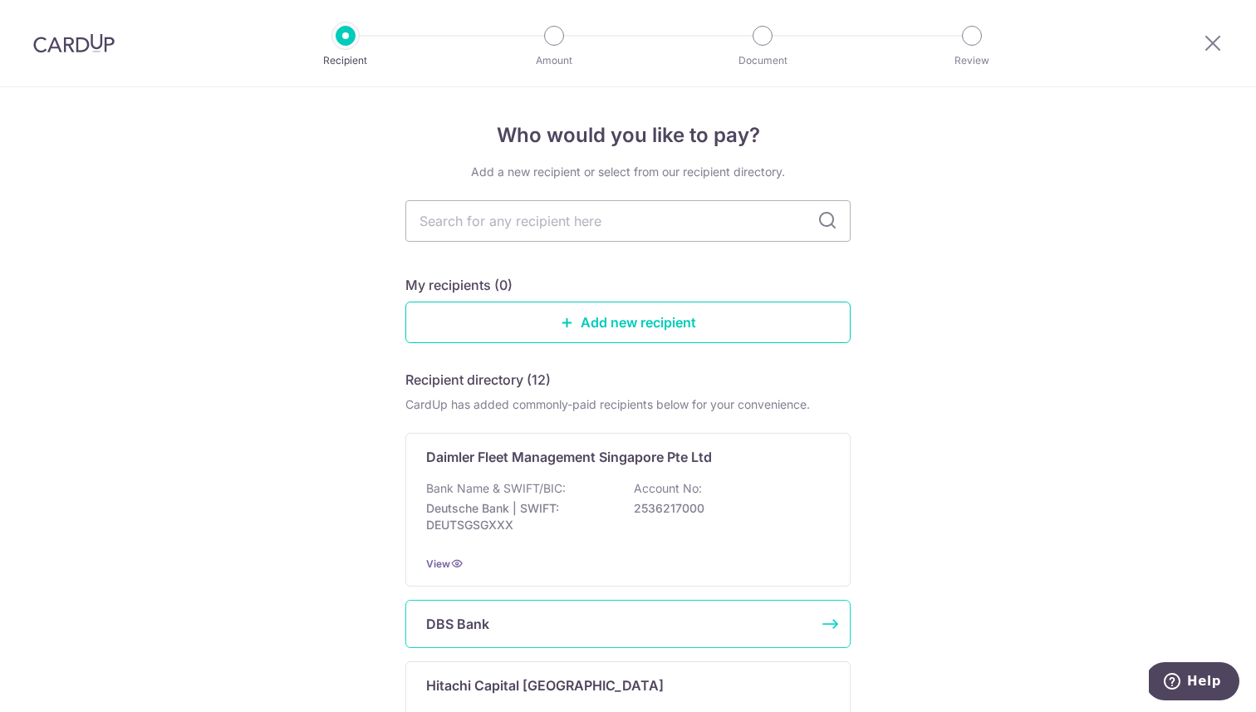
click at [630, 629] on div "DBS Bank" at bounding box center [618, 624] width 384 height 20
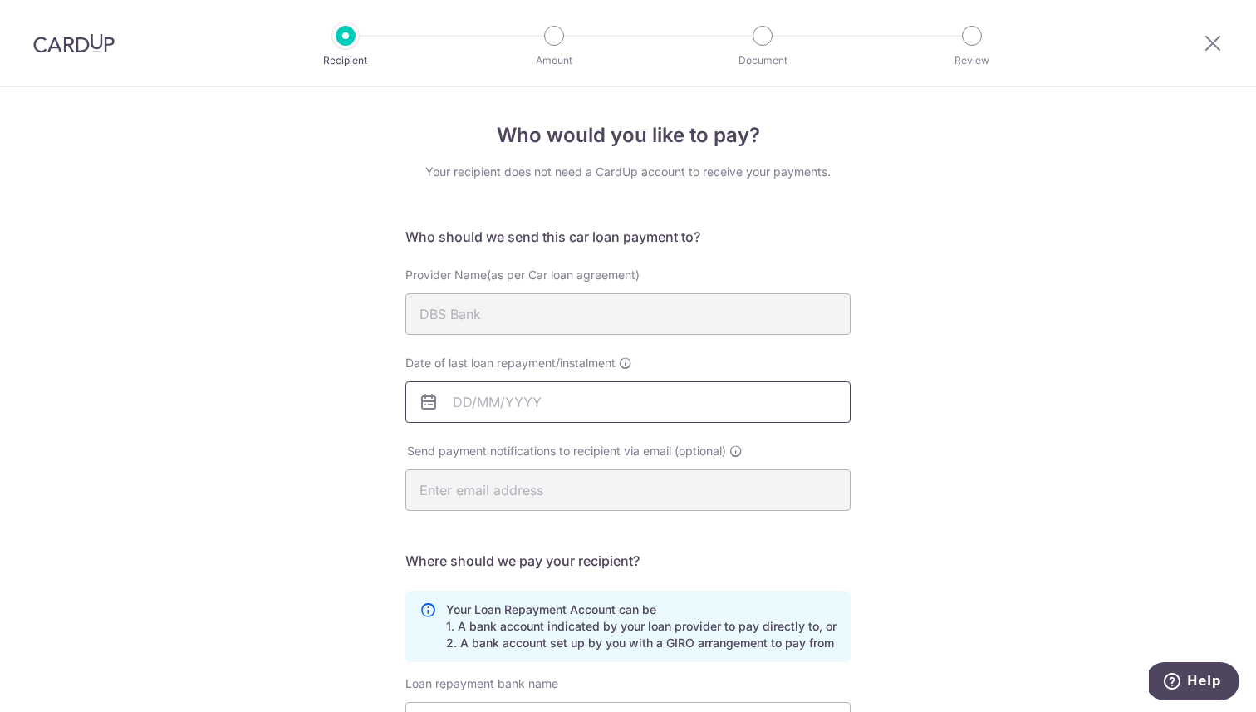
click at [557, 405] on input "Date of last loan repayment/instalment" at bounding box center [627, 402] width 445 height 42
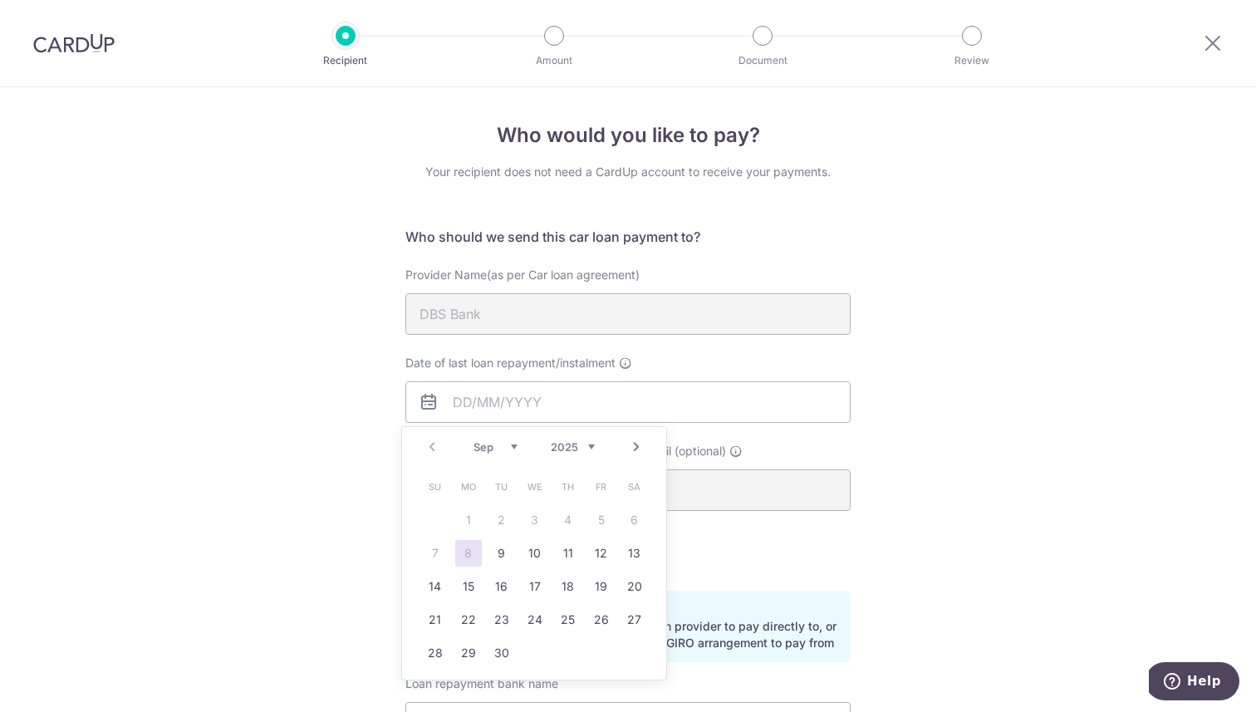
click at [430, 443] on div "Prev Next Sep Oct Nov [DATE] 2026 2027 2028 2029 2030 2031 2032 2033 2034 2035" at bounding box center [534, 447] width 264 height 40
click at [627, 420] on input "Date of last loan repayment/instalment" at bounding box center [627, 402] width 445 height 42
click at [630, 358] on div "Date of last loan repayment/instalment" at bounding box center [627, 389] width 445 height 68
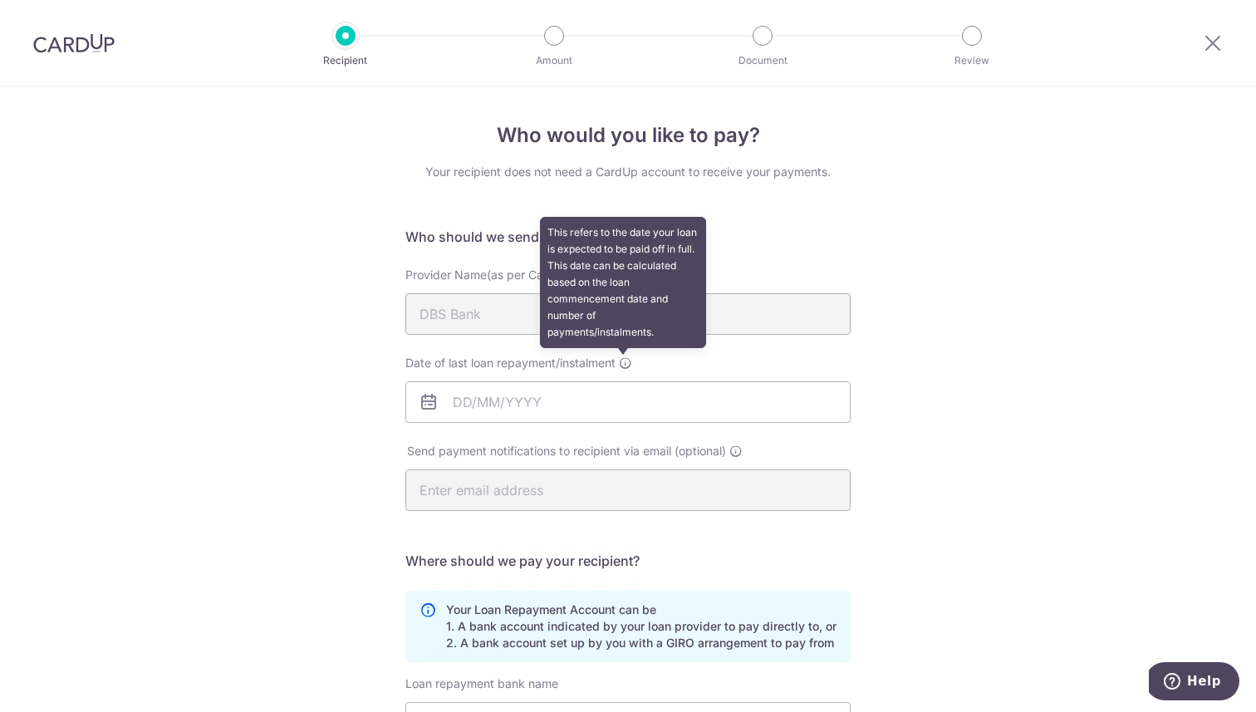
click at [620, 363] on icon at bounding box center [625, 362] width 13 height 13
click at [620, 381] on input "Date of last loan repayment/instalment This refers to the date your loan is exp…" at bounding box center [627, 402] width 445 height 42
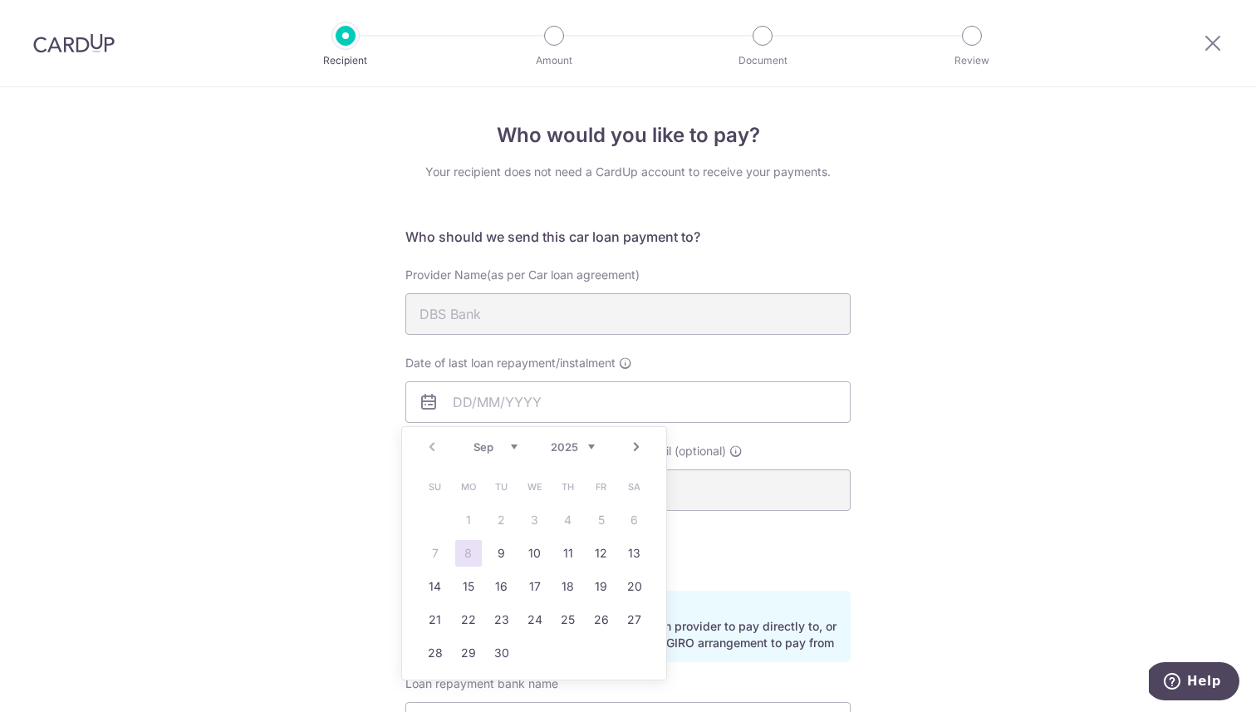
click at [978, 420] on div "Who would you like to pay? Your recipient does not need a CardUp account to rec…" at bounding box center [628, 543] width 1256 height 912
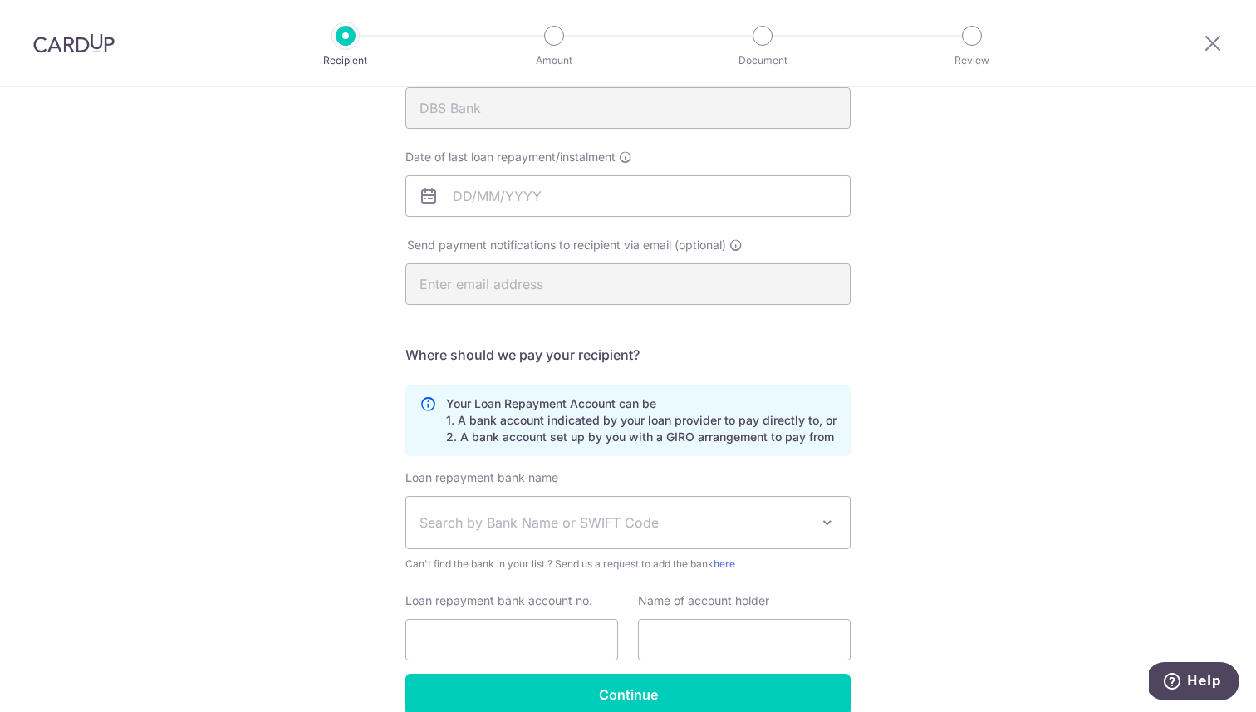
scroll to position [287, 0]
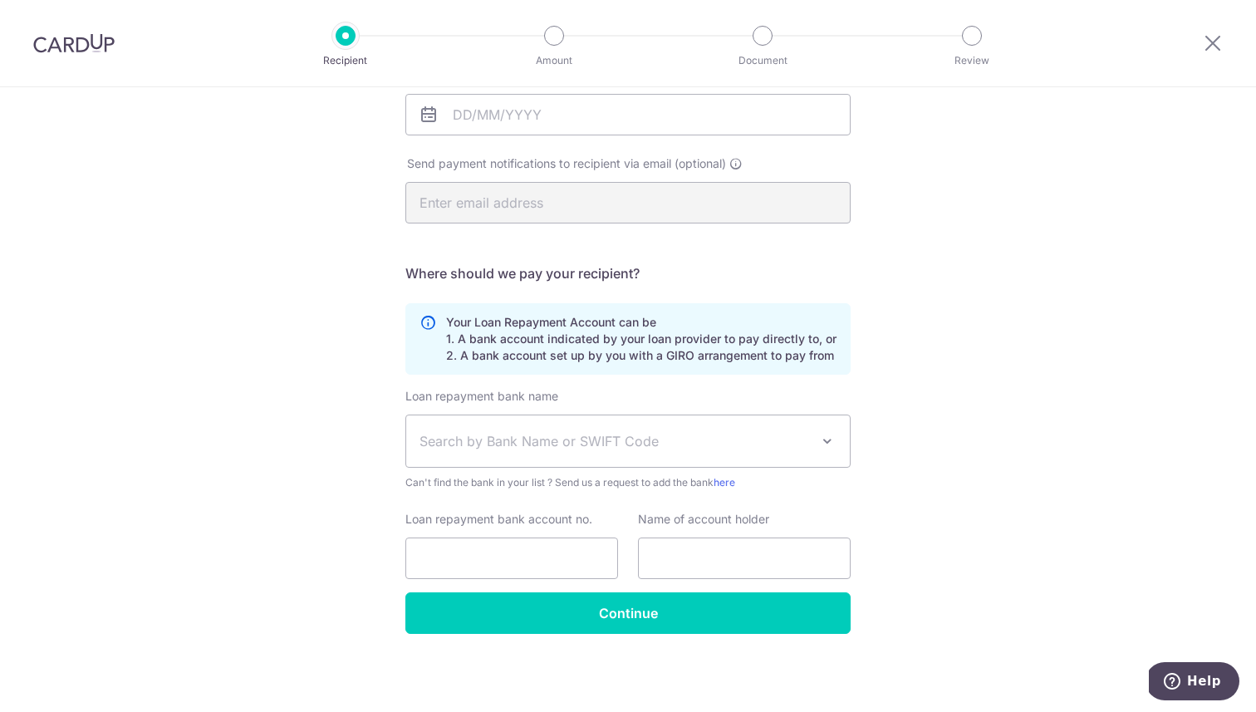
click at [728, 458] on span "Search by Bank Name or SWIFT Code" at bounding box center [627, 440] width 443 height 51
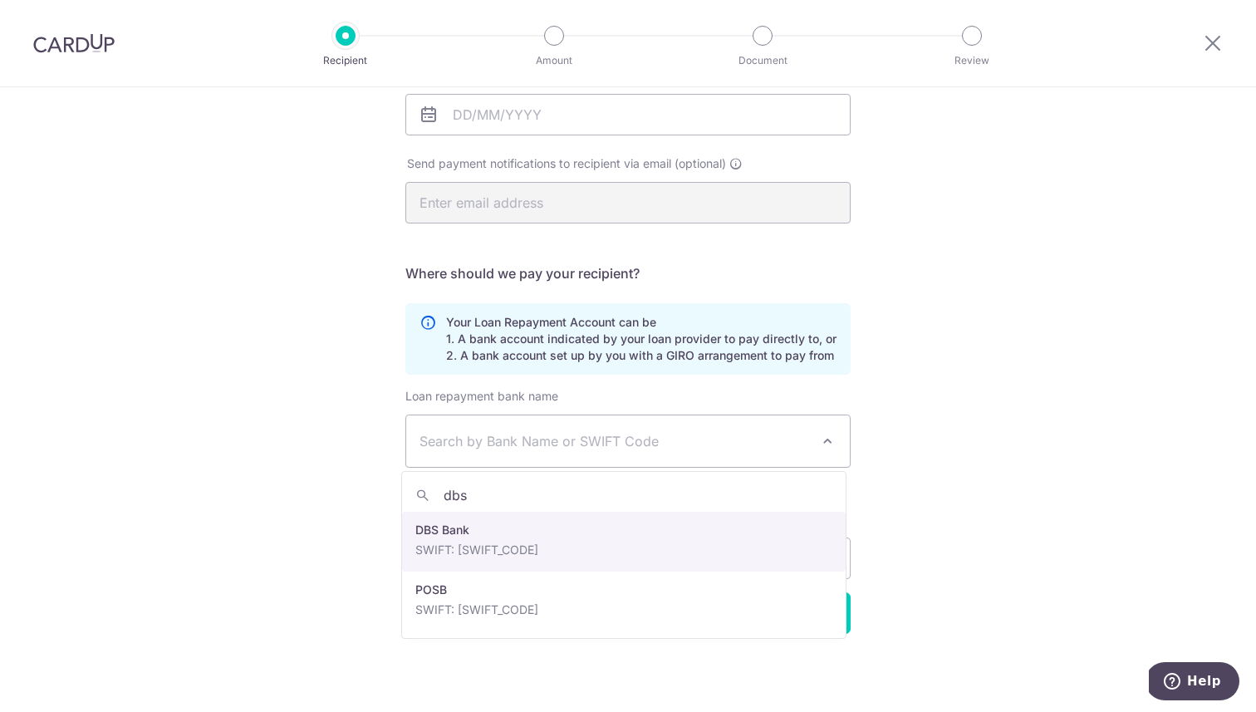
type input "dbs"
select select "6"
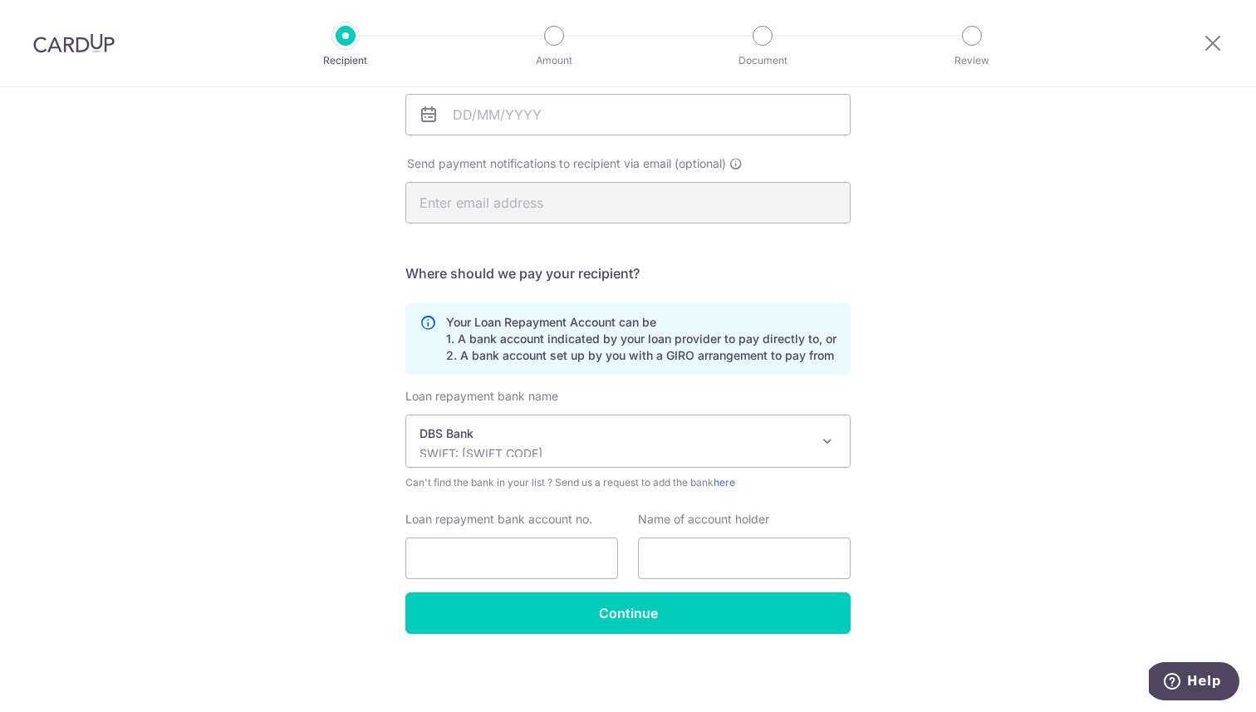
click at [900, 527] on div "Who would you like to pay? Your recipient does not need a CardUp account to rec…" at bounding box center [628, 256] width 1256 height 912
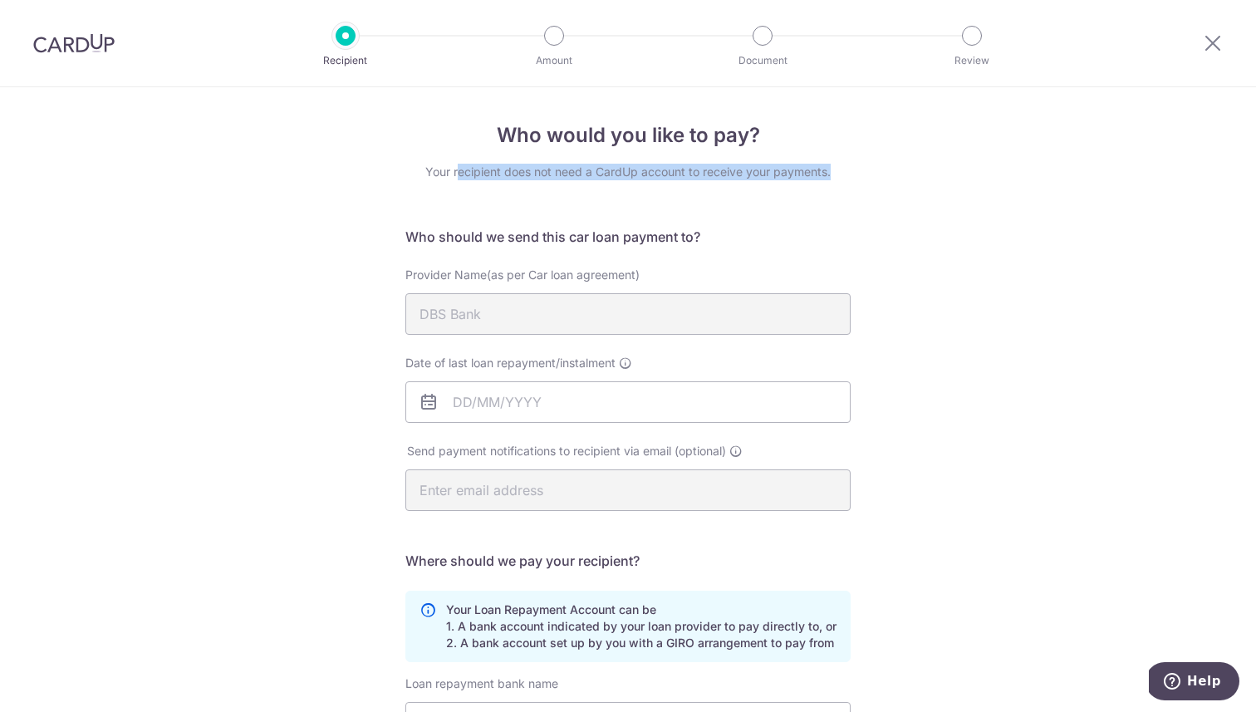
drag, startPoint x: 451, startPoint y: 171, endPoint x: 832, endPoint y: 173, distance: 381.2
click at [832, 173] on div "Your recipient does not need a CardUp account to receive your payments." at bounding box center [627, 172] width 445 height 17
click at [919, 336] on div "Who would you like to pay? Your recipient does not need a CardUp account to rec…" at bounding box center [628, 543] width 1256 height 912
click at [486, 401] on input "Date of last loan repayment/instalment" at bounding box center [627, 402] width 445 height 42
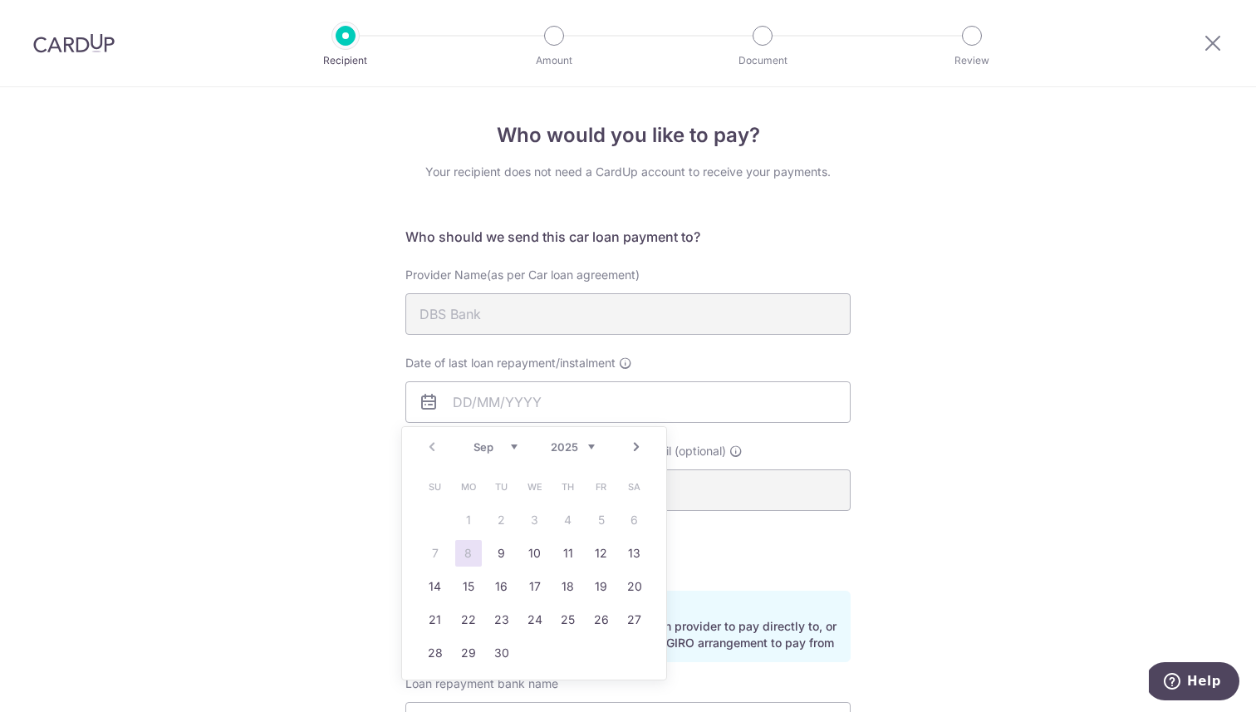
click at [587, 446] on select "2025 2026 2027 2028 2029 2030 2031 2032 2033 2034 2035" at bounding box center [573, 446] width 44 height 13
click at [510, 449] on select "Jan Feb Mar Apr May Jun Jul Aug Sep Oct Nov Dec" at bounding box center [495, 446] width 44 height 13
click at [442, 652] on link "28" at bounding box center [435, 652] width 27 height 27
type input "28/03/2032"
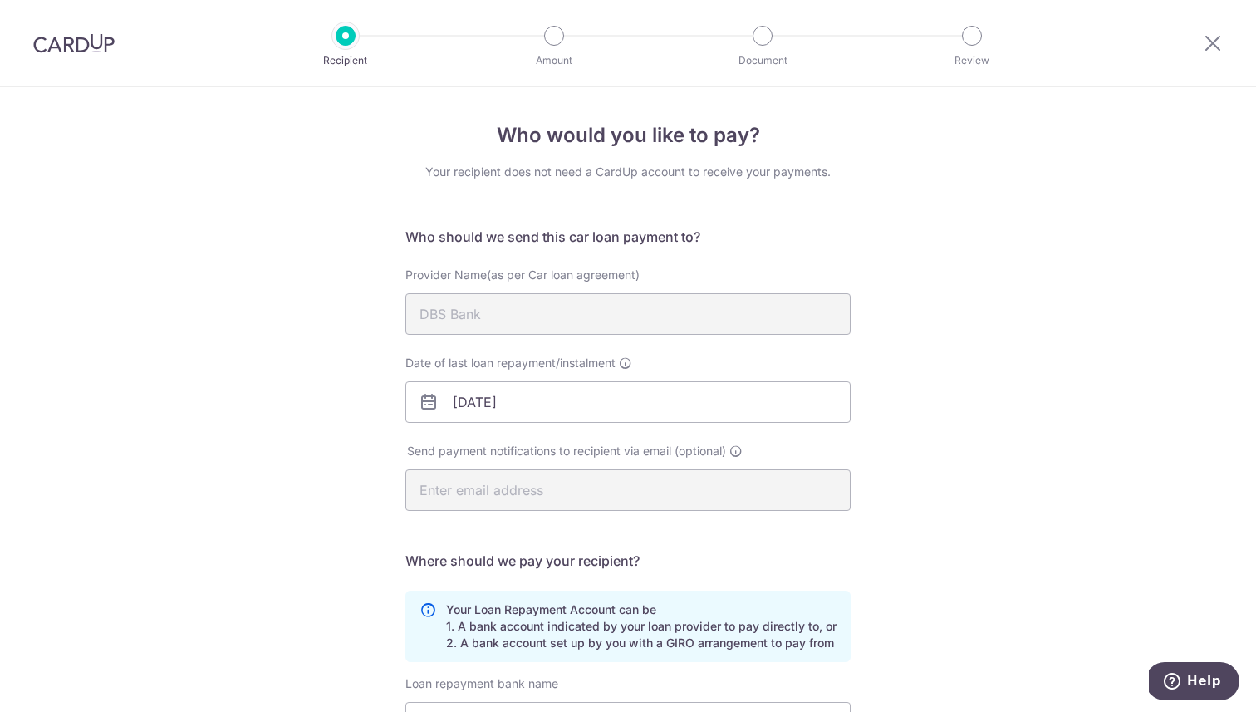
click at [879, 495] on div "Who would you like to pay? Your recipient does not need a CardUp account to rec…" at bounding box center [628, 543] width 1256 height 912
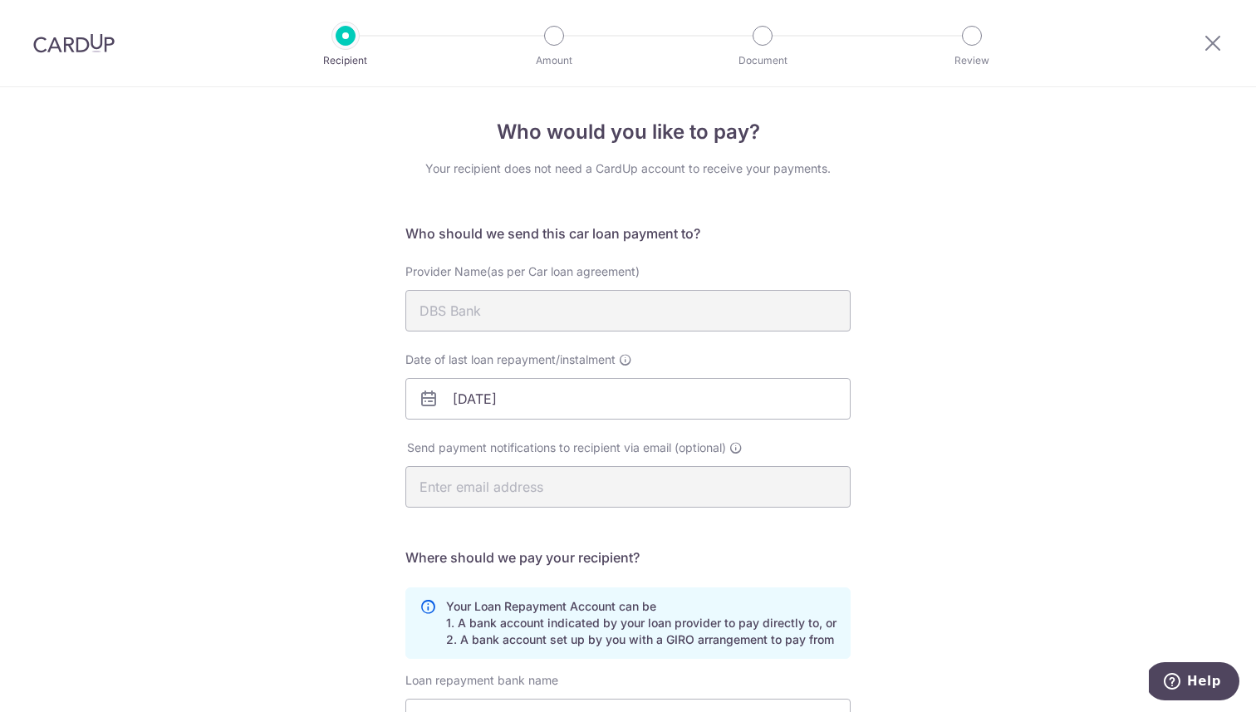
scroll to position [287, 0]
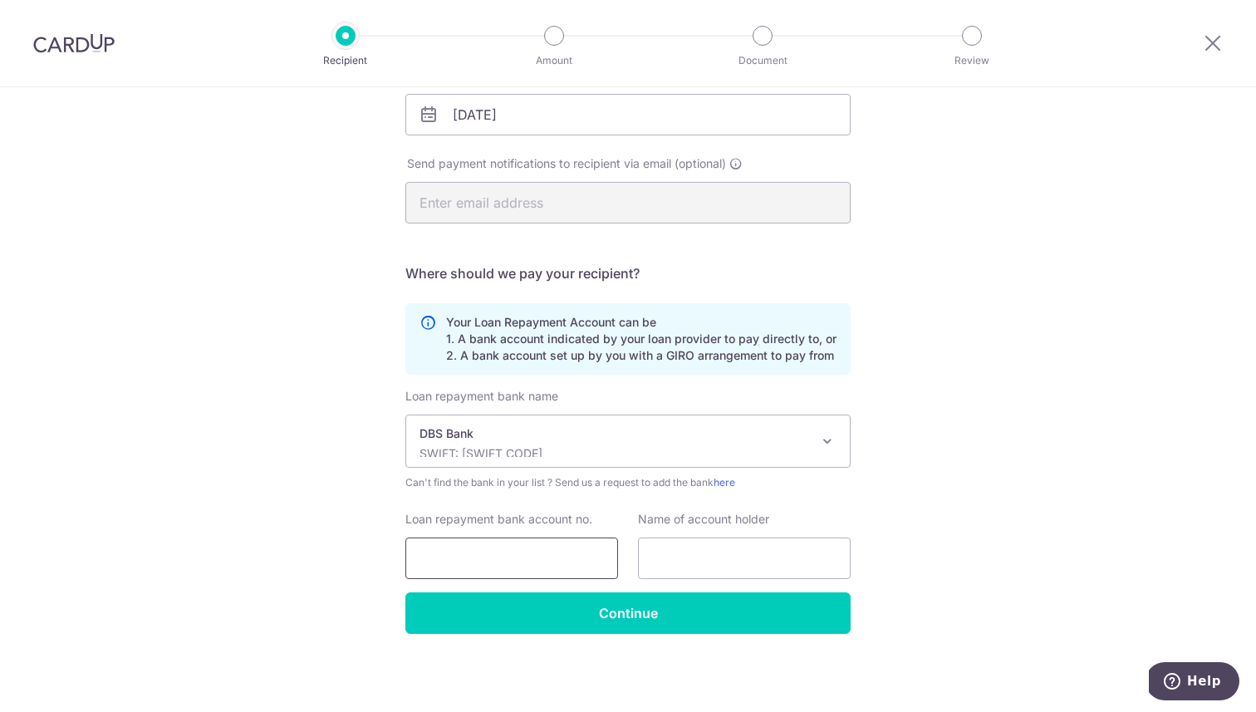
click at [527, 559] on input "Loan repayment bank account no." at bounding box center [511, 558] width 213 height 42
paste input "271-435738-9"
type input "2714357389"
click at [864, 508] on div "Who would you like to pay? Your recipient does not need a CardUp account to rec…" at bounding box center [628, 256] width 1256 height 912
click at [753, 576] on input "text" at bounding box center [744, 558] width 213 height 42
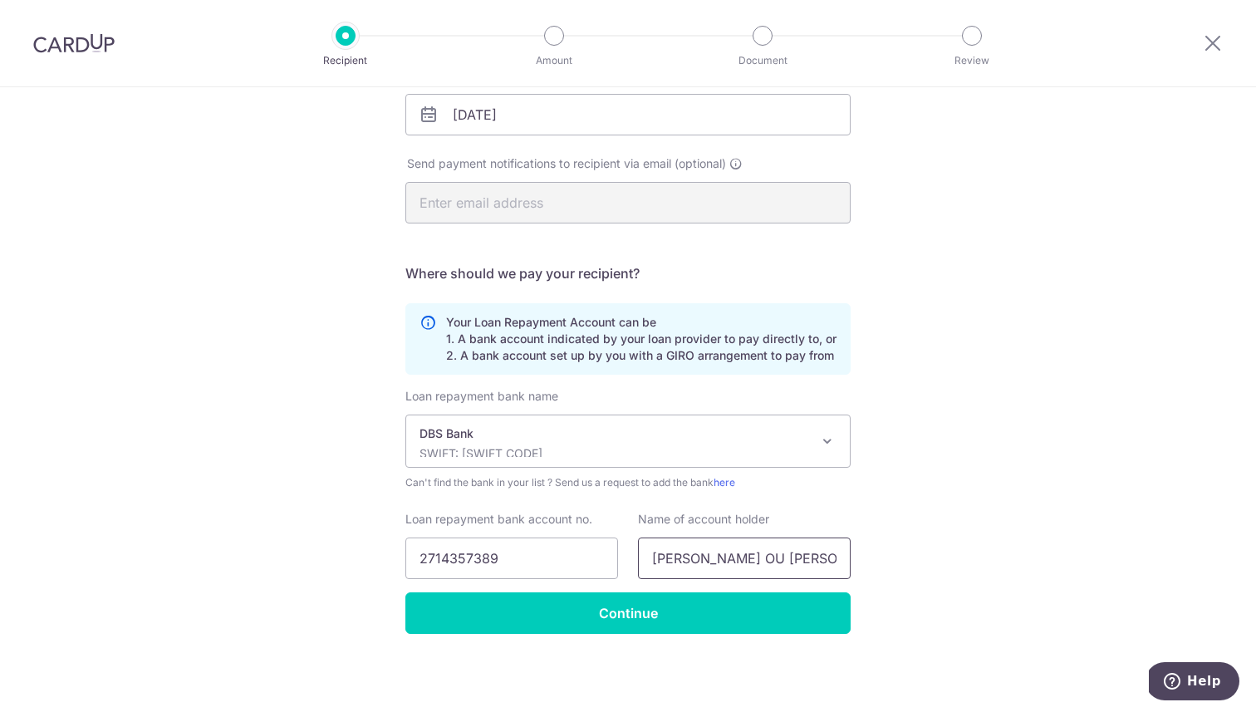
type input "MARCUS OU YONG HOONG"
click at [992, 490] on div "Who would you like to pay? Your recipient does not need a CardUp account to rec…" at bounding box center [628, 256] width 1256 height 912
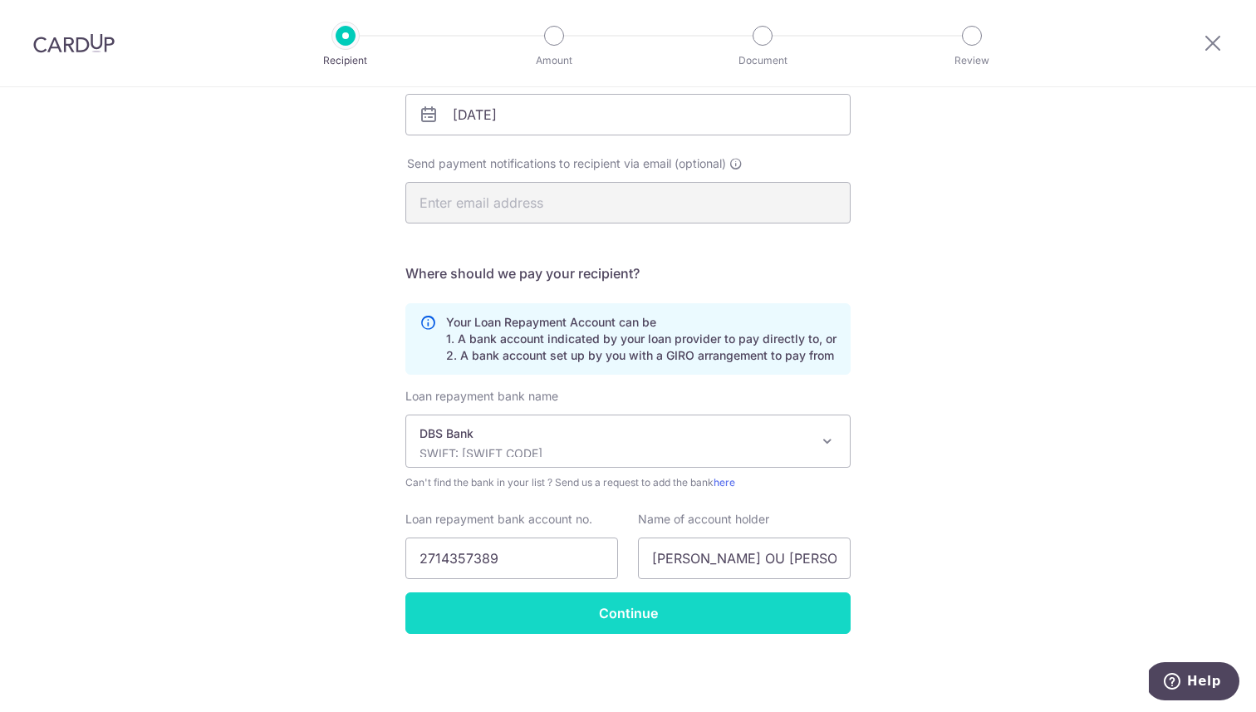
click at [686, 601] on input "Continue" at bounding box center [627, 613] width 445 height 42
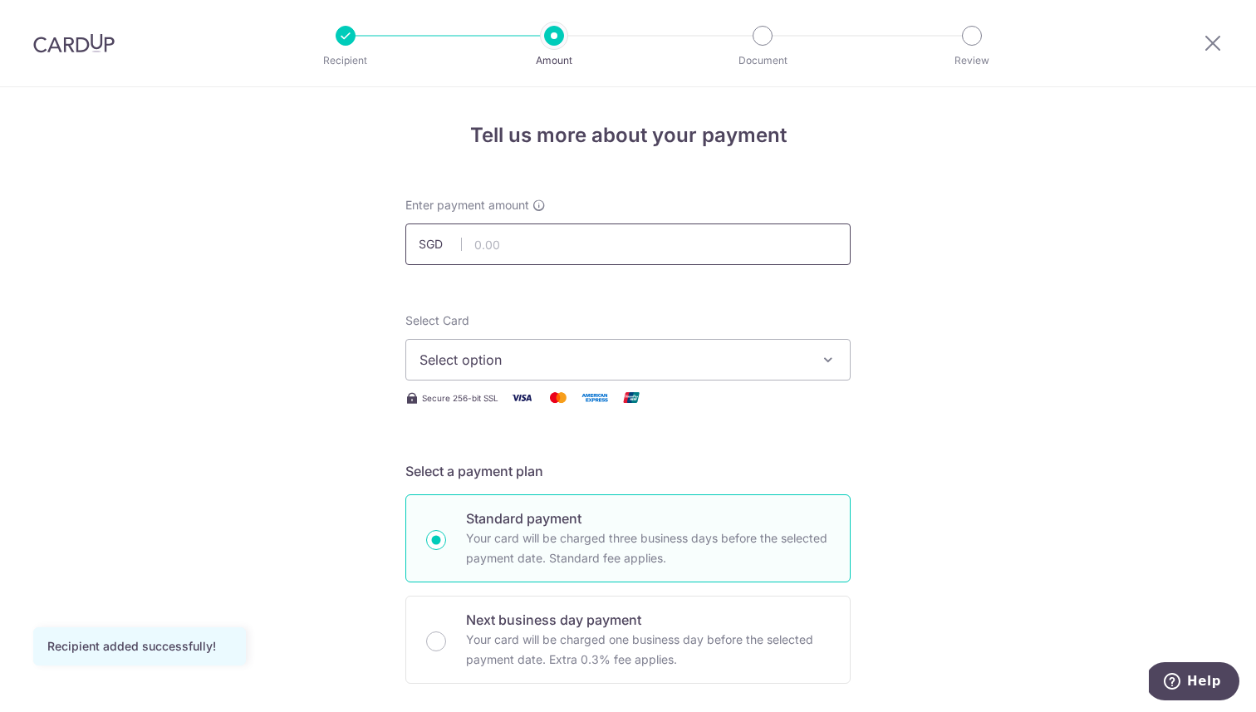
click at [527, 240] on input "text" at bounding box center [627, 244] width 445 height 42
type input "1,954.69"
click at [771, 355] on span "Select option" at bounding box center [612, 360] width 387 height 20
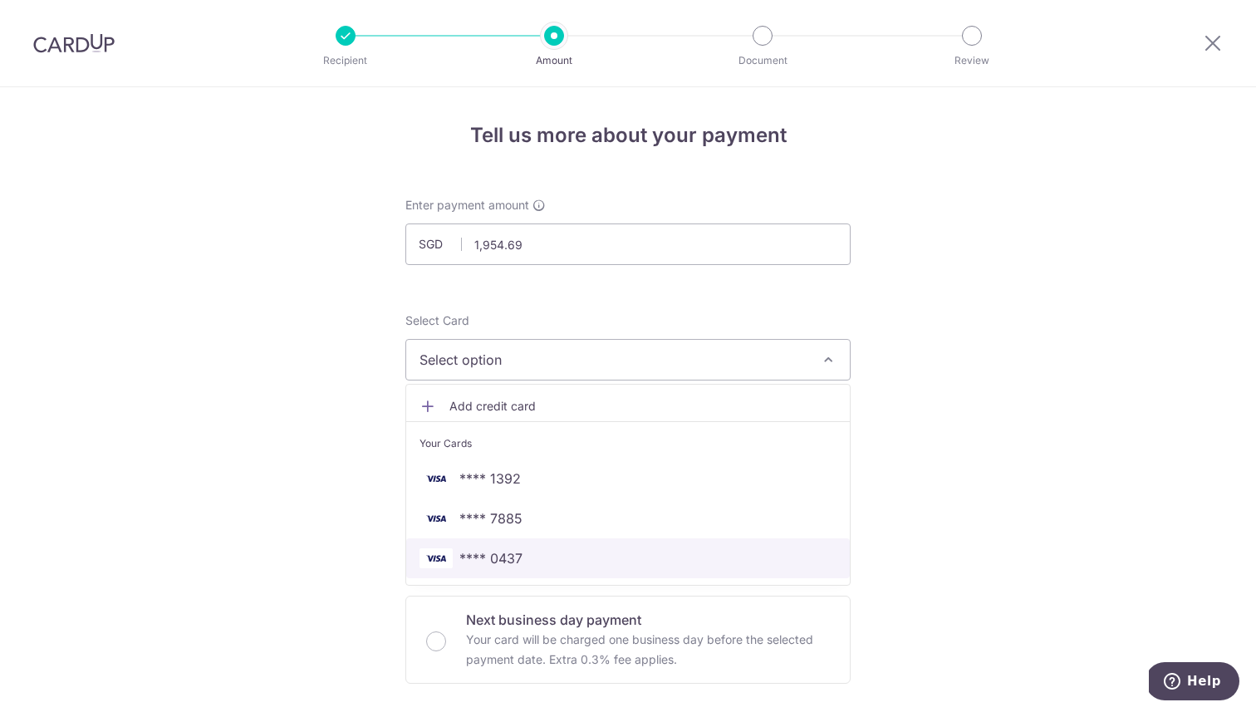
click at [550, 558] on span "**** 0437" at bounding box center [627, 558] width 417 height 20
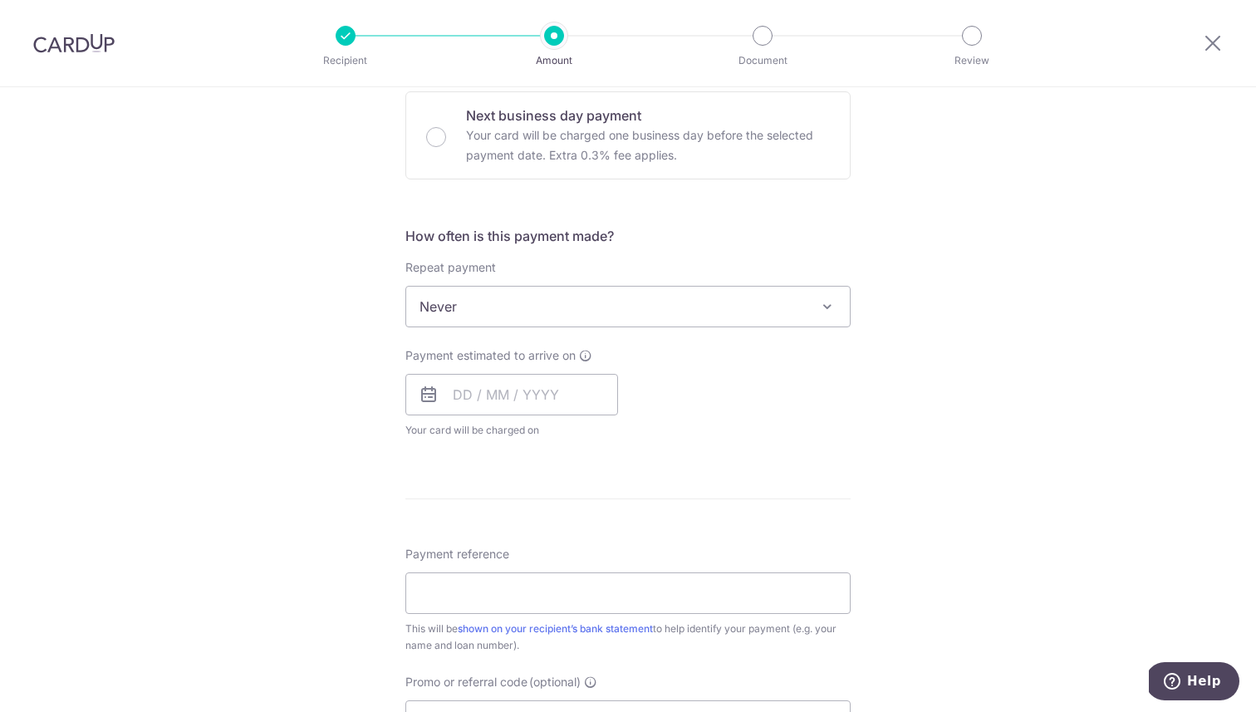
scroll to position [506, 0]
click at [533, 380] on input "text" at bounding box center [511, 393] width 213 height 42
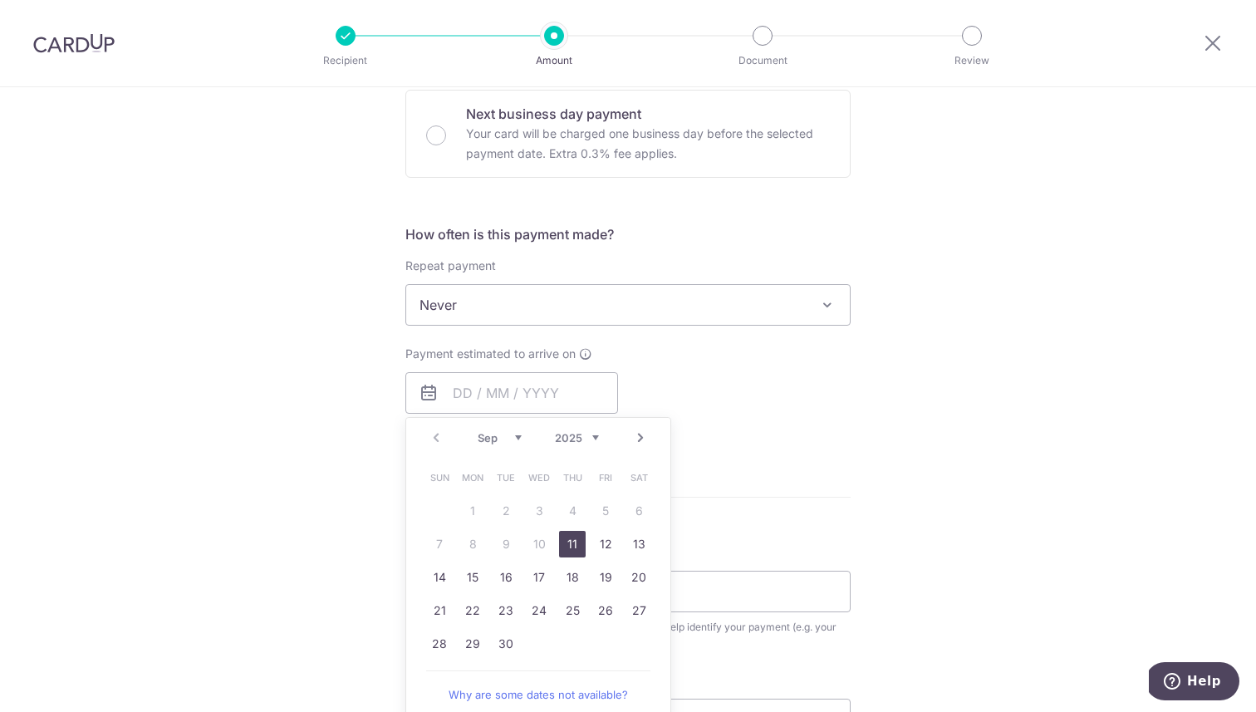
drag, startPoint x: 1014, startPoint y: 418, endPoint x: 988, endPoint y: 416, distance: 25.8
click at [1011, 420] on div "Tell us more about your payment Enter payment amount SGD 1,954.69 1954.69 Recip…" at bounding box center [628, 332] width 1256 height 1502
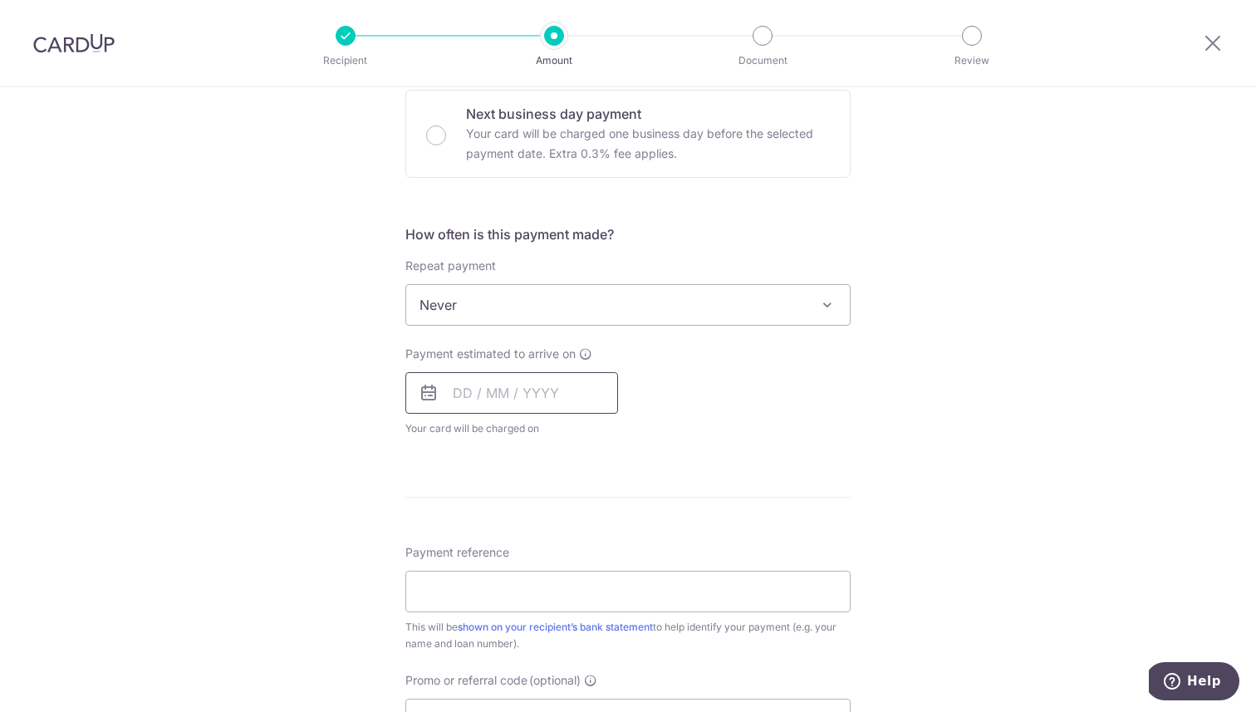
click at [504, 389] on input "text" at bounding box center [511, 393] width 213 height 42
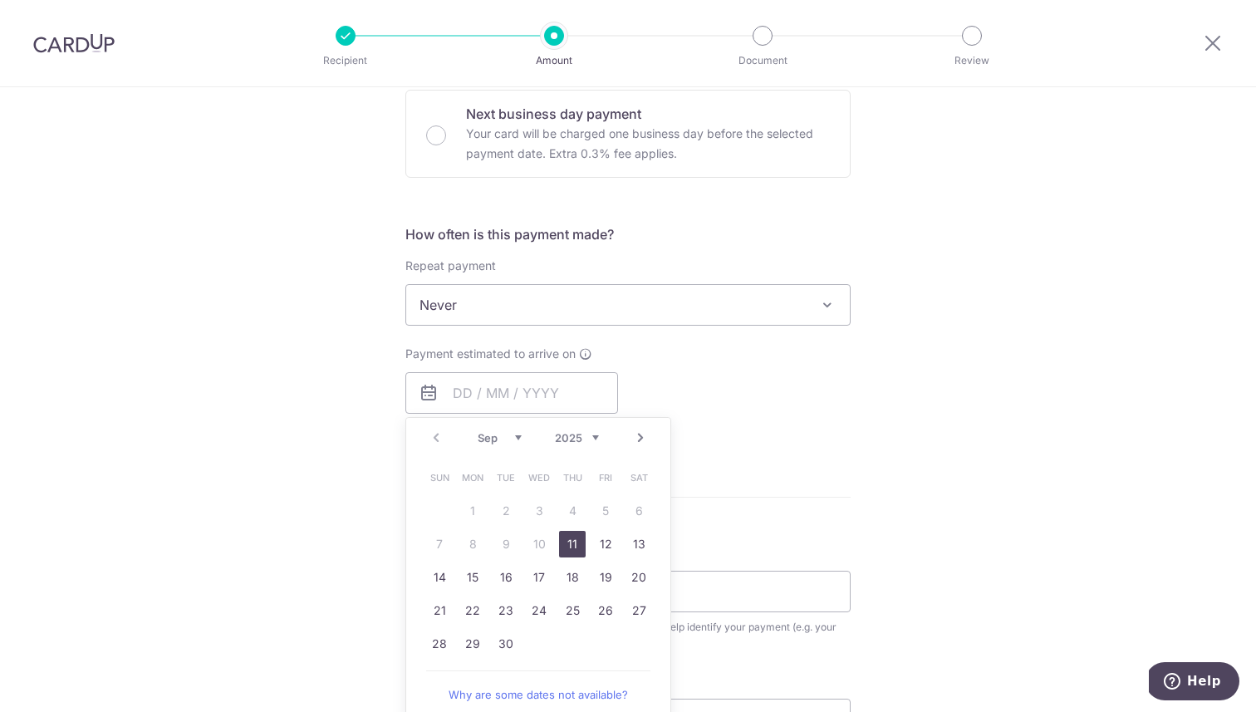
click at [603, 287] on span "Never" at bounding box center [627, 305] width 443 height 40
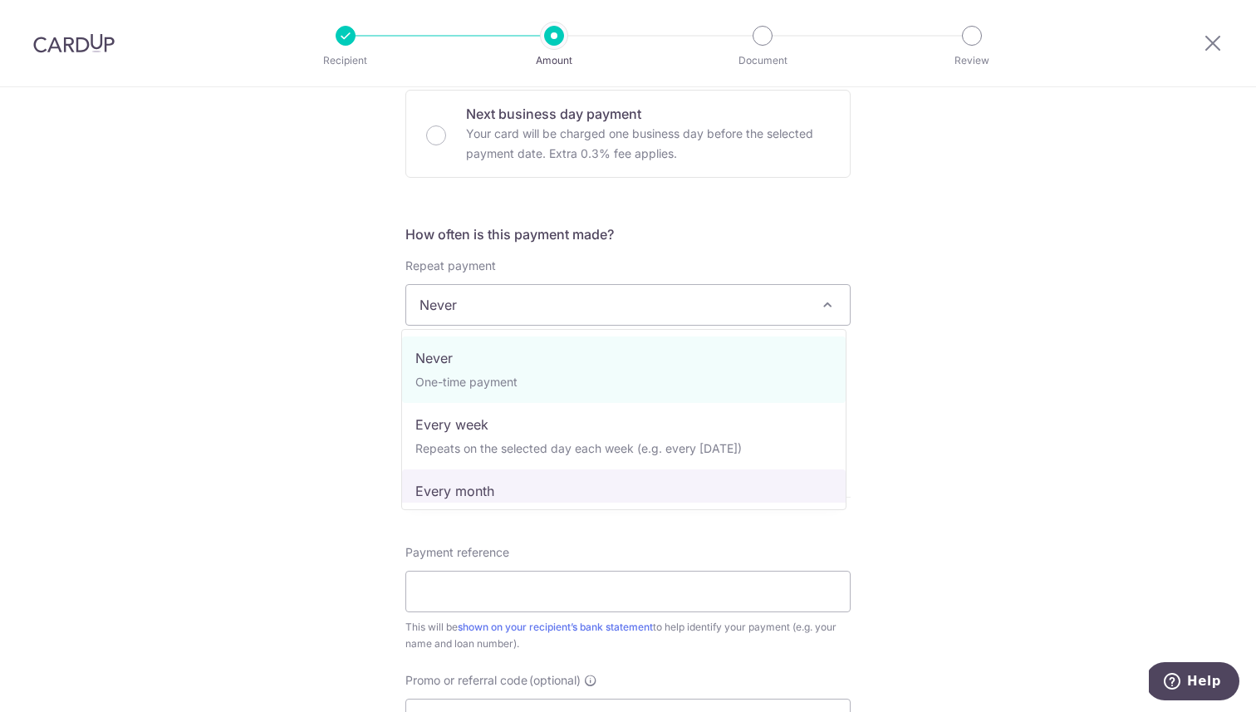
select select "3"
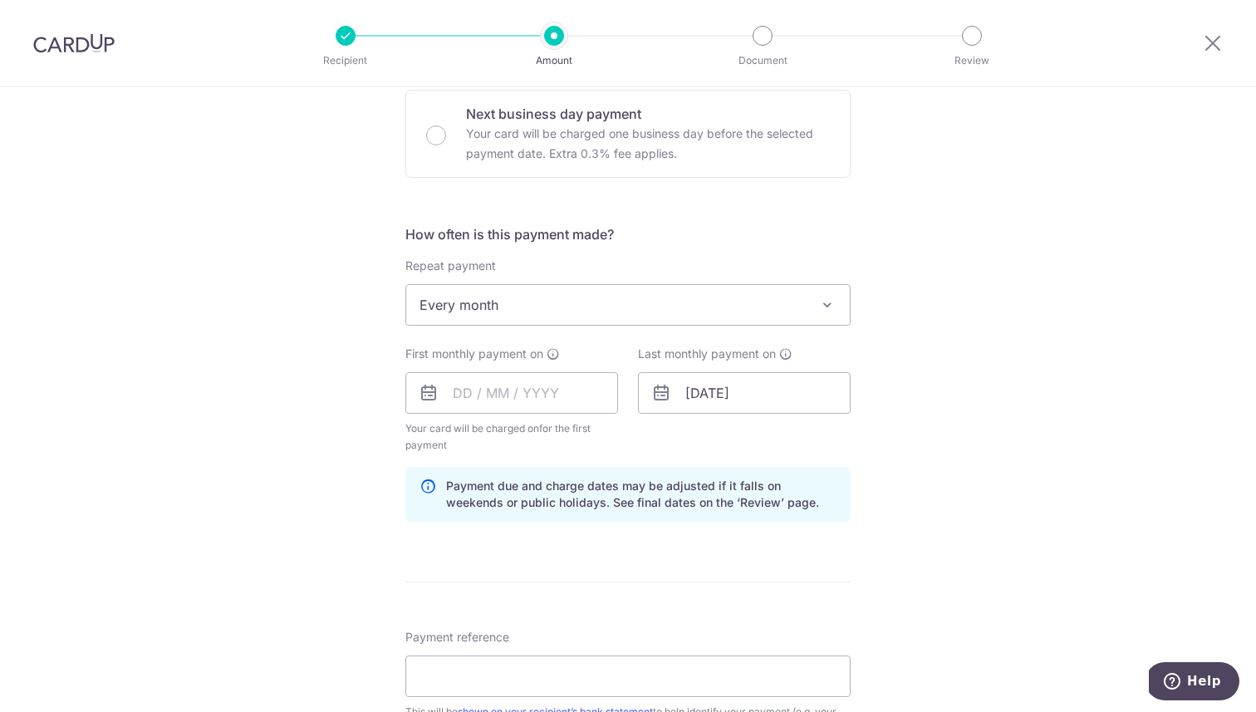
click at [355, 413] on div "Tell us more about your payment Enter payment amount SGD 1,954.69 1954.69 Recip…" at bounding box center [628, 374] width 1256 height 1587
click at [541, 388] on input "text" at bounding box center [511, 393] width 213 height 42
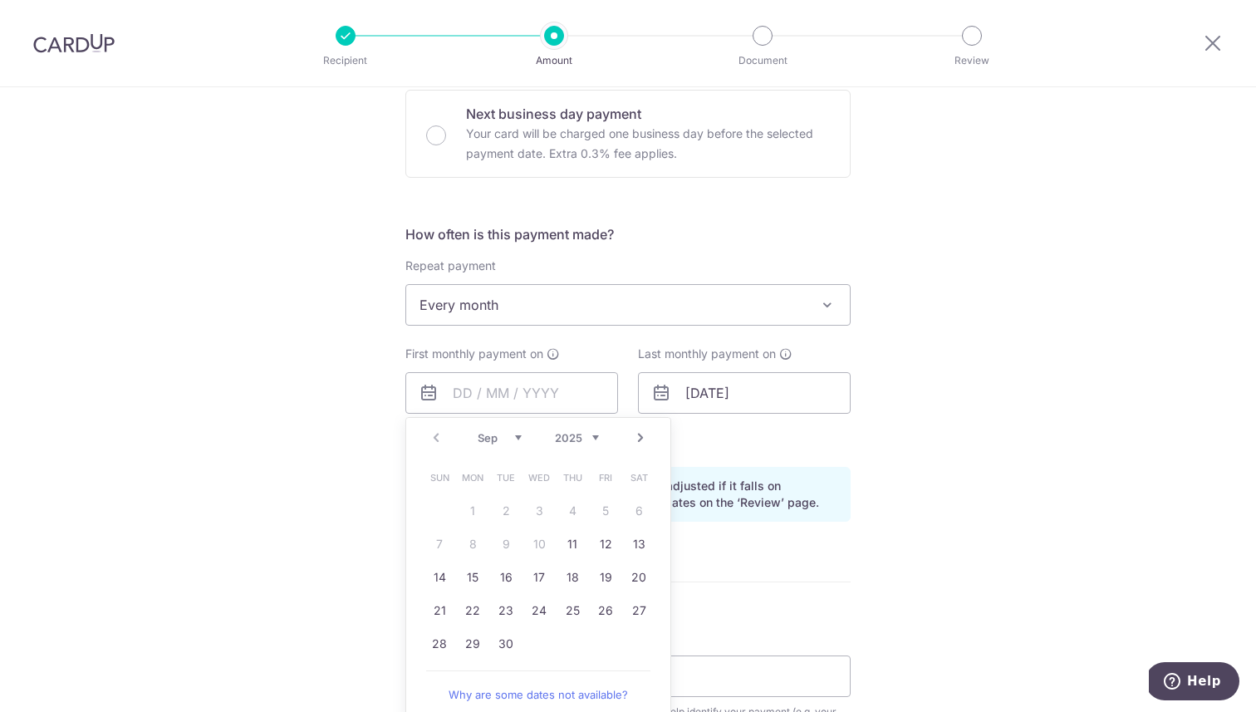
click at [482, 604] on td "22" at bounding box center [472, 610] width 33 height 33
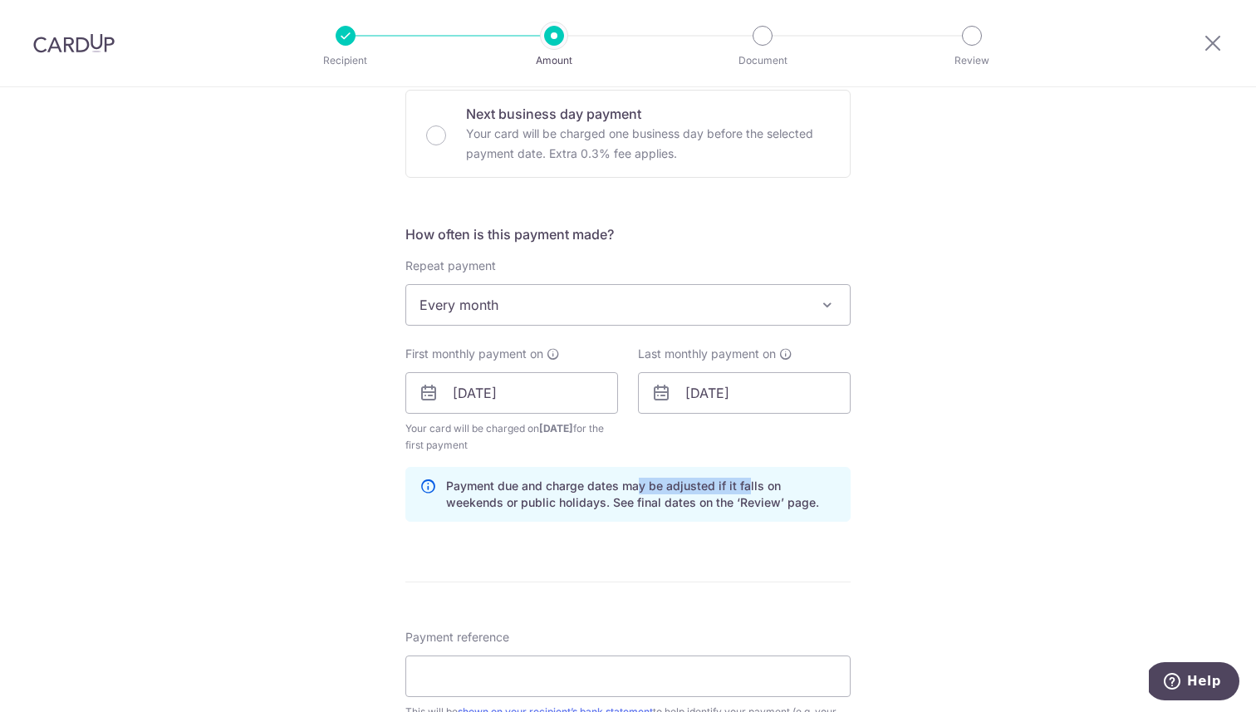
drag, startPoint x: 635, startPoint y: 488, endPoint x: 742, endPoint y: 487, distance: 106.3
click at [741, 486] on p "Payment due and charge dates may be adjusted if it falls on weekends or public …" at bounding box center [641, 494] width 390 height 33
click at [882, 504] on div "Tell us more about your payment Enter payment amount SGD 1,954.69 1954.69 Recip…" at bounding box center [628, 374] width 1256 height 1587
click at [497, 393] on input "22/09/2025" at bounding box center [511, 393] width 213 height 42
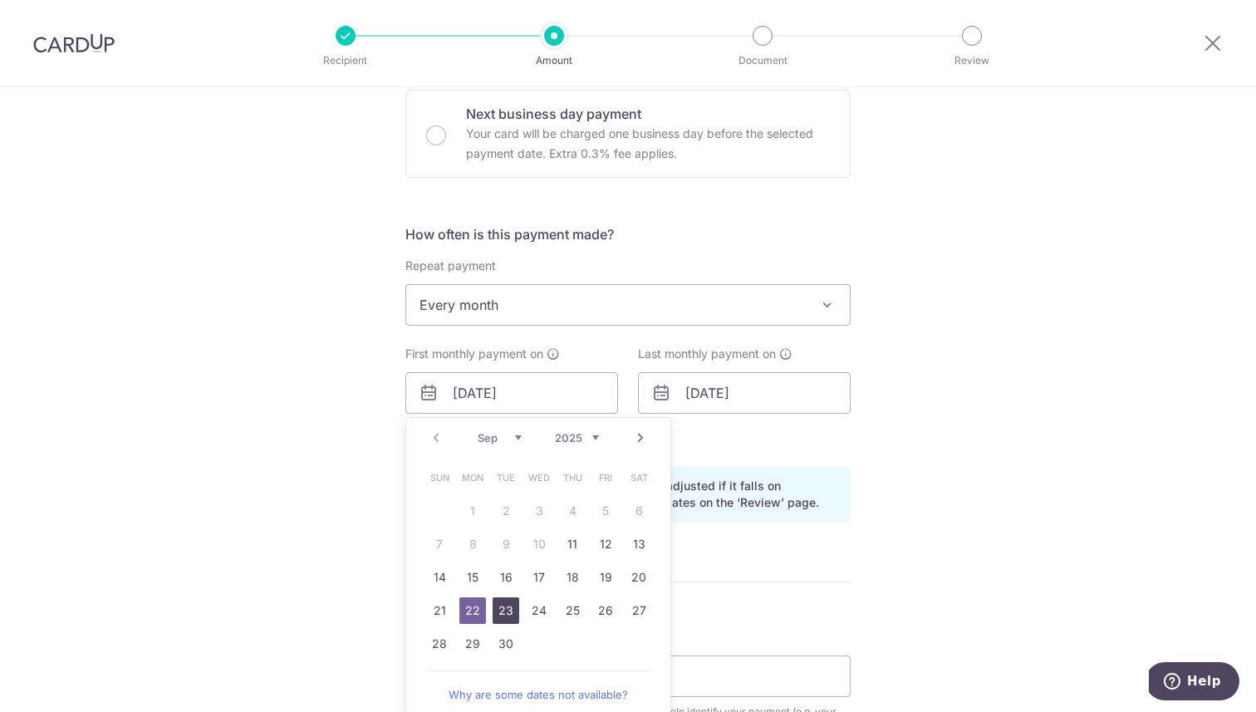
click at [505, 611] on link "23" at bounding box center [505, 610] width 27 height 27
type input "23/09/2025"
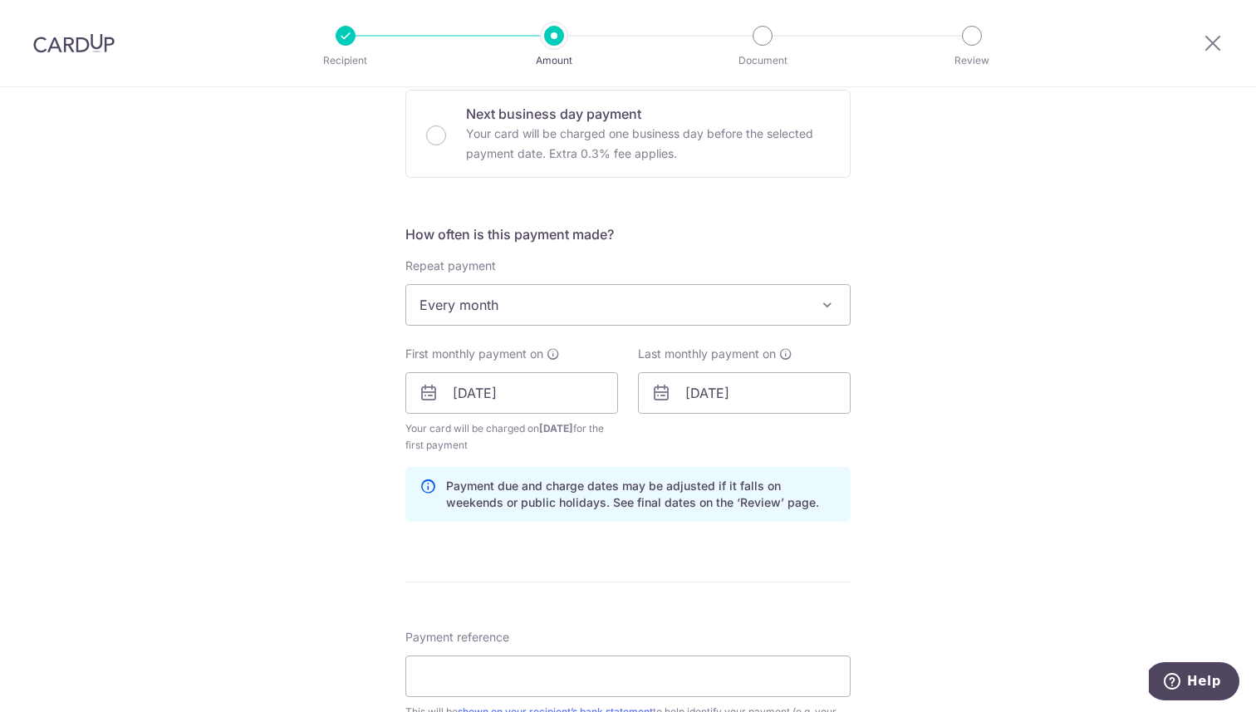
click at [963, 476] on div "Tell us more about your payment Enter payment amount SGD 1,954.69 1954.69 Recip…" at bounding box center [628, 374] width 1256 height 1587
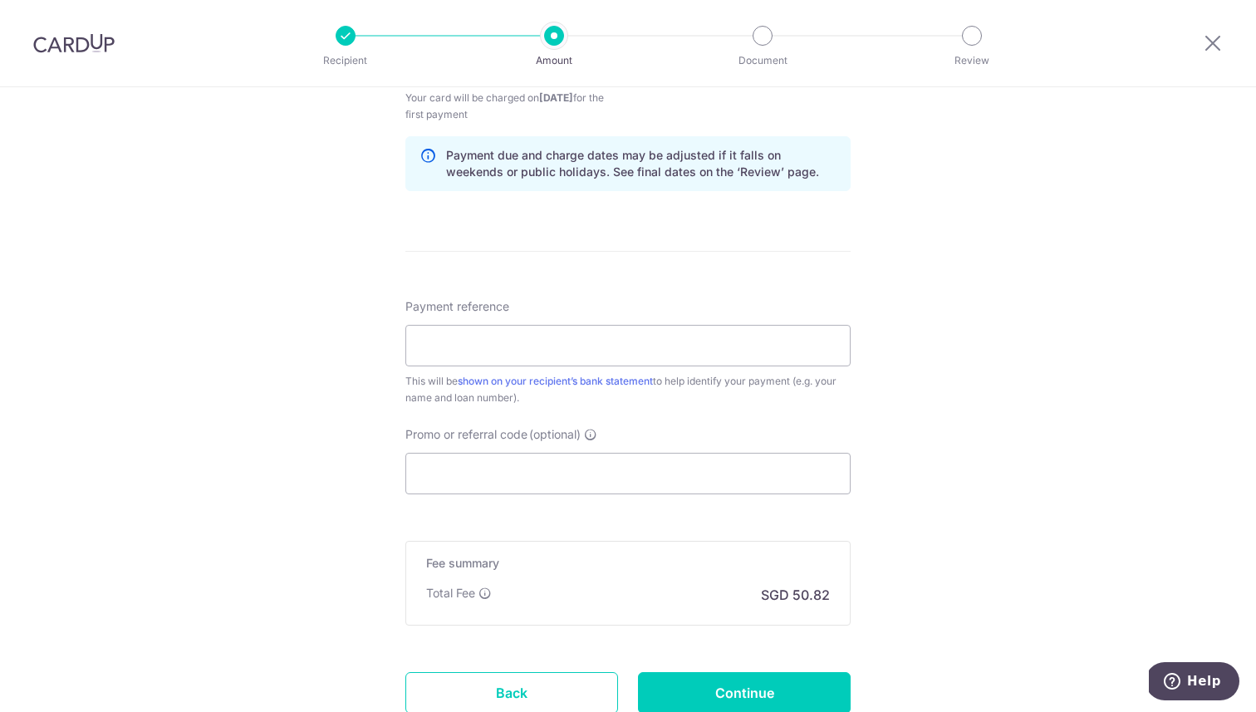
scroll to position [850, 0]
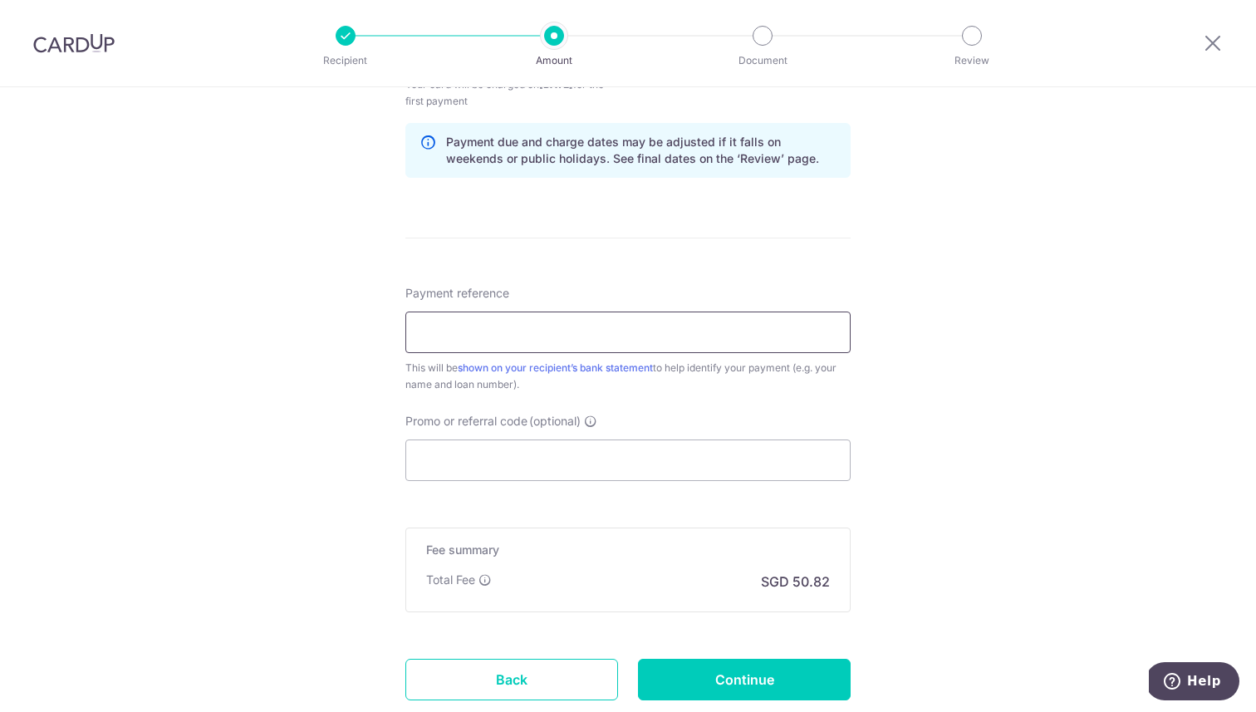
click at [761, 334] on input "Payment reference" at bounding box center [627, 332] width 445 height 42
click at [883, 352] on div "Tell us more about your payment Enter payment amount SGD 1,954.69 1954.69 Recip…" at bounding box center [628, 31] width 1256 height 1587
click at [605, 450] on input "Promo or referral code (optional) Enter either a promo code or a referral code …" at bounding box center [627, 460] width 445 height 42
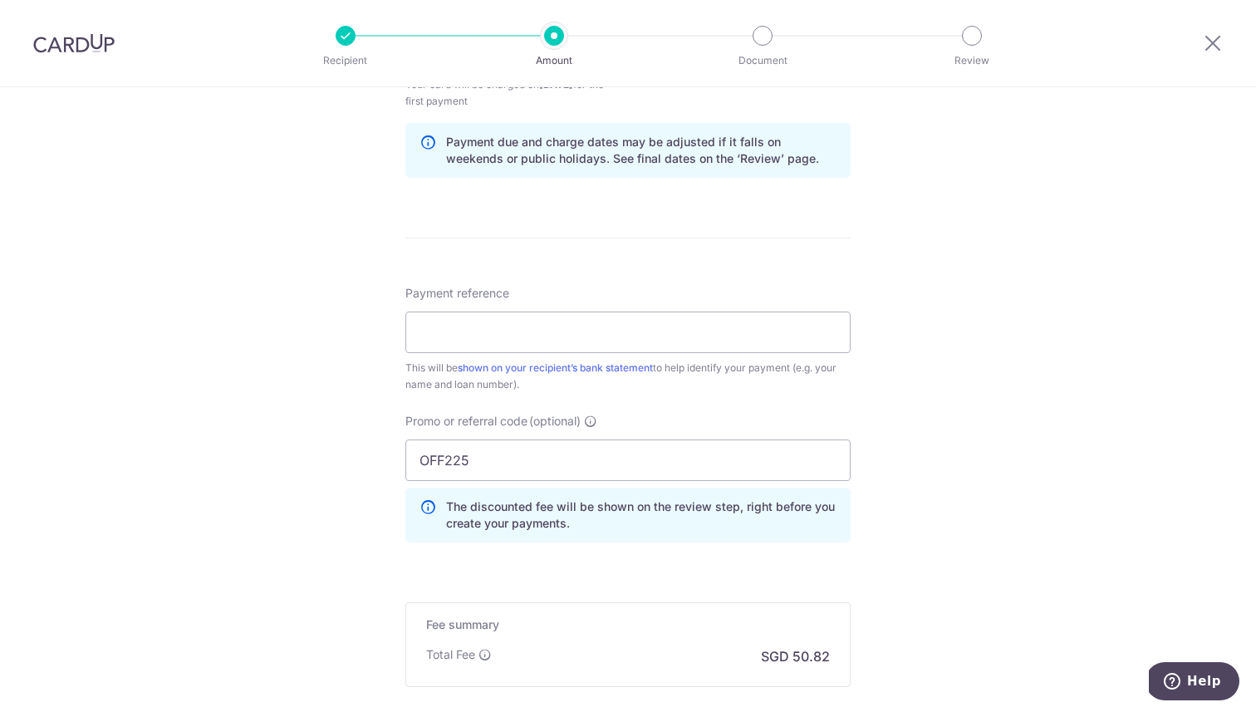
click at [1091, 493] on div "Tell us more about your payment Enter payment amount SGD 1,954.69 1954.69 Recip…" at bounding box center [628, 69] width 1256 height 1662
click at [263, 437] on div "Tell us more about your payment Enter payment amount SGD 1,954.69 1954.69 Recip…" at bounding box center [628, 69] width 1256 height 1662
type input "REC185"
click at [249, 514] on div "Tell us more about your payment Enter payment amount SGD 1,954.69 1954.69 Recip…" at bounding box center [628, 69] width 1256 height 1662
click at [513, 330] on input "Payment reference" at bounding box center [627, 332] width 445 height 42
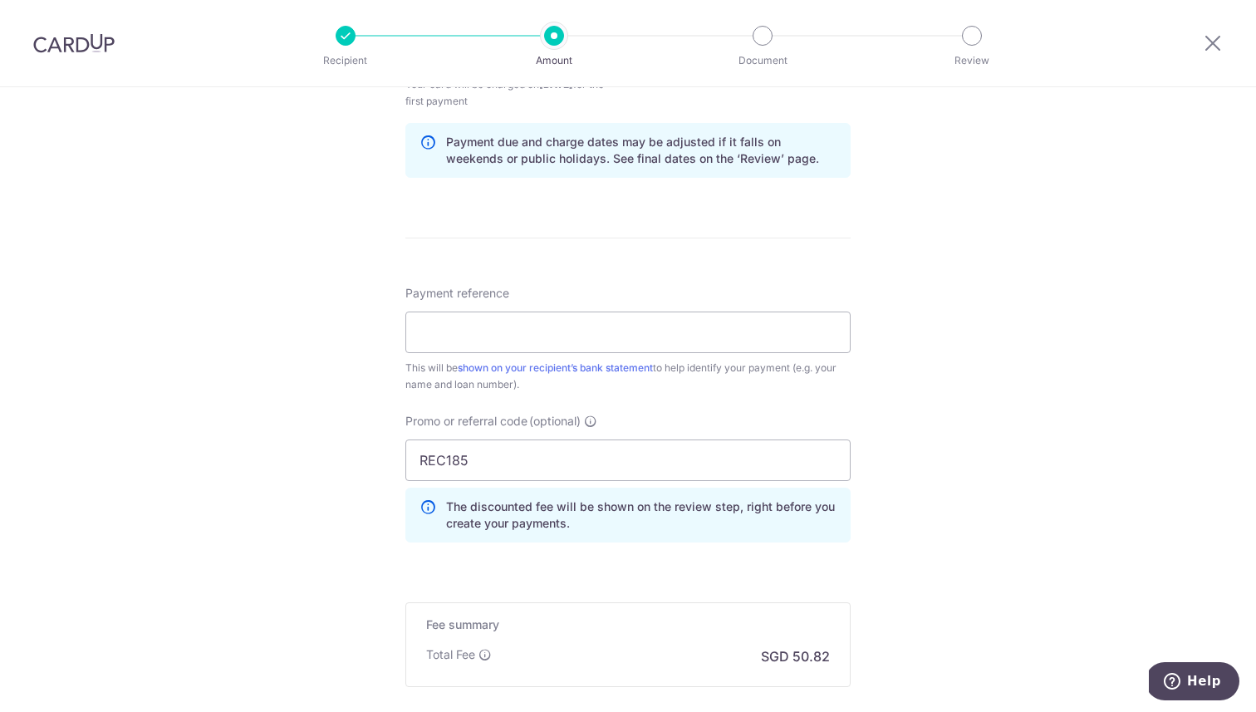
click at [943, 335] on div "Tell us more about your payment Enter payment amount SGD 1,954.69 1954.69 Recip…" at bounding box center [628, 69] width 1256 height 1662
click at [487, 337] on input "Payment reference" at bounding box center [627, 332] width 445 height 42
paste input "HPR131185Y"
type input "HPR131185Y"
click at [322, 432] on div "Tell us more about your payment Enter payment amount SGD 1,954.69 1954.69 Recip…" at bounding box center [628, 69] width 1256 height 1662
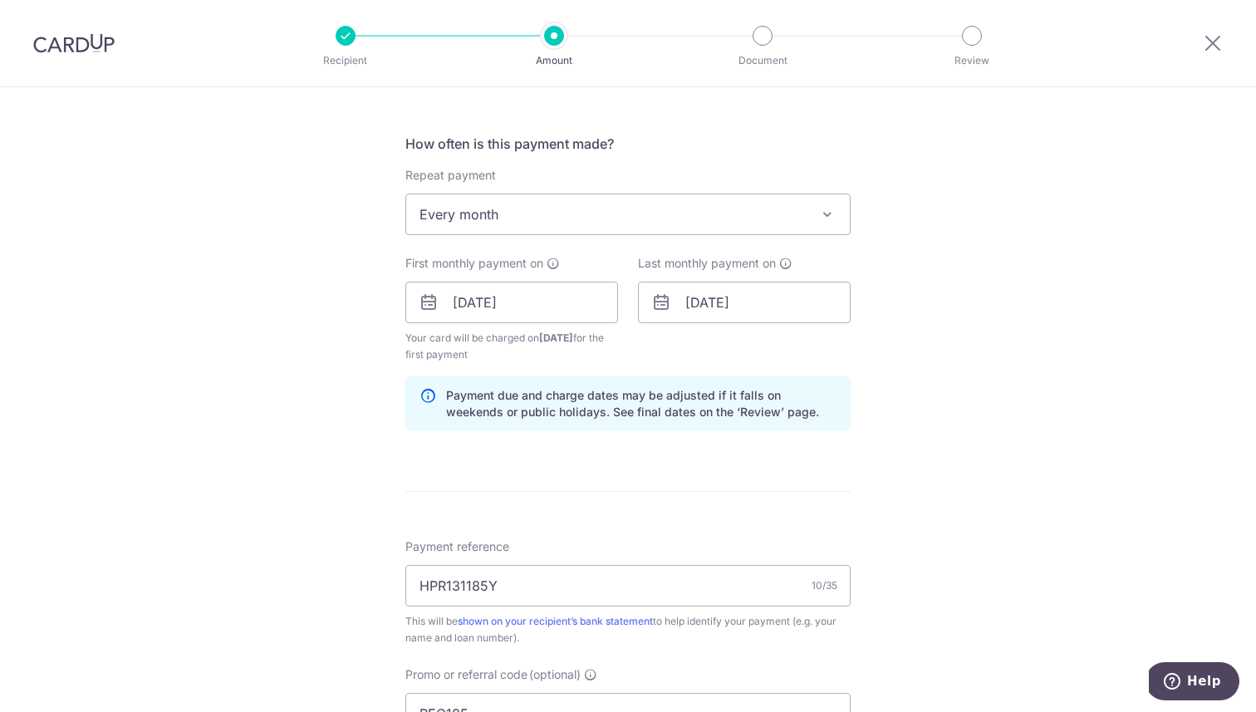
scroll to position [1037, 0]
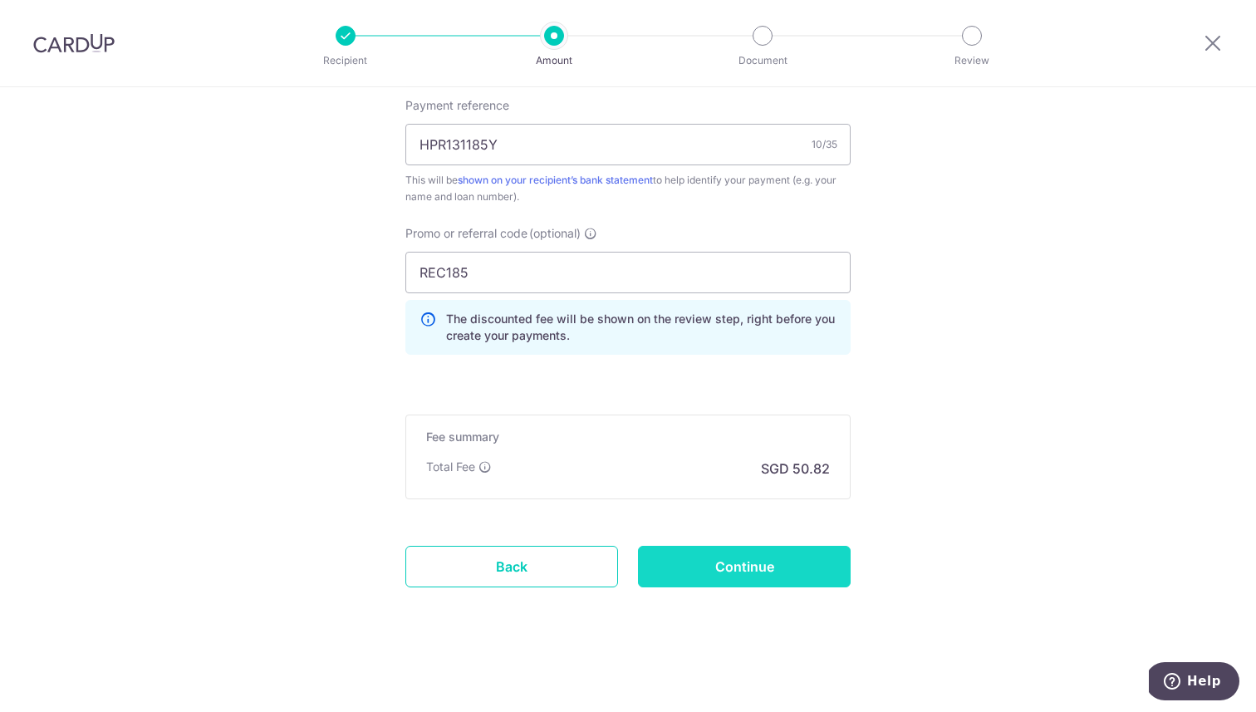
click at [801, 558] on input "Continue" at bounding box center [744, 567] width 213 height 42
type input "Create Schedule"
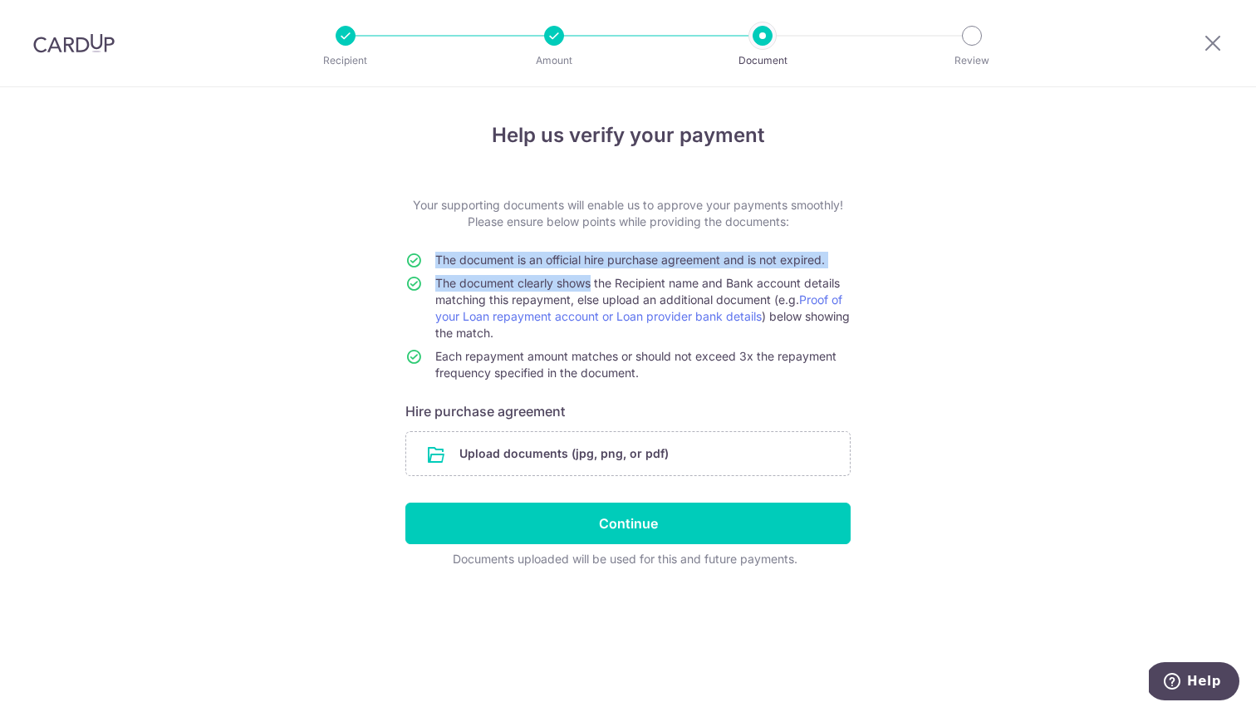
drag, startPoint x: 590, startPoint y: 282, endPoint x: 854, endPoint y: 284, distance: 264.1
click at [854, 284] on div "Help us verify your payment Your supporting documents will enable us to approve…" at bounding box center [628, 399] width 1256 height 625
click at [904, 320] on div "Help us verify your payment Your supporting documents will enable us to approve…" at bounding box center [628, 399] width 1256 height 625
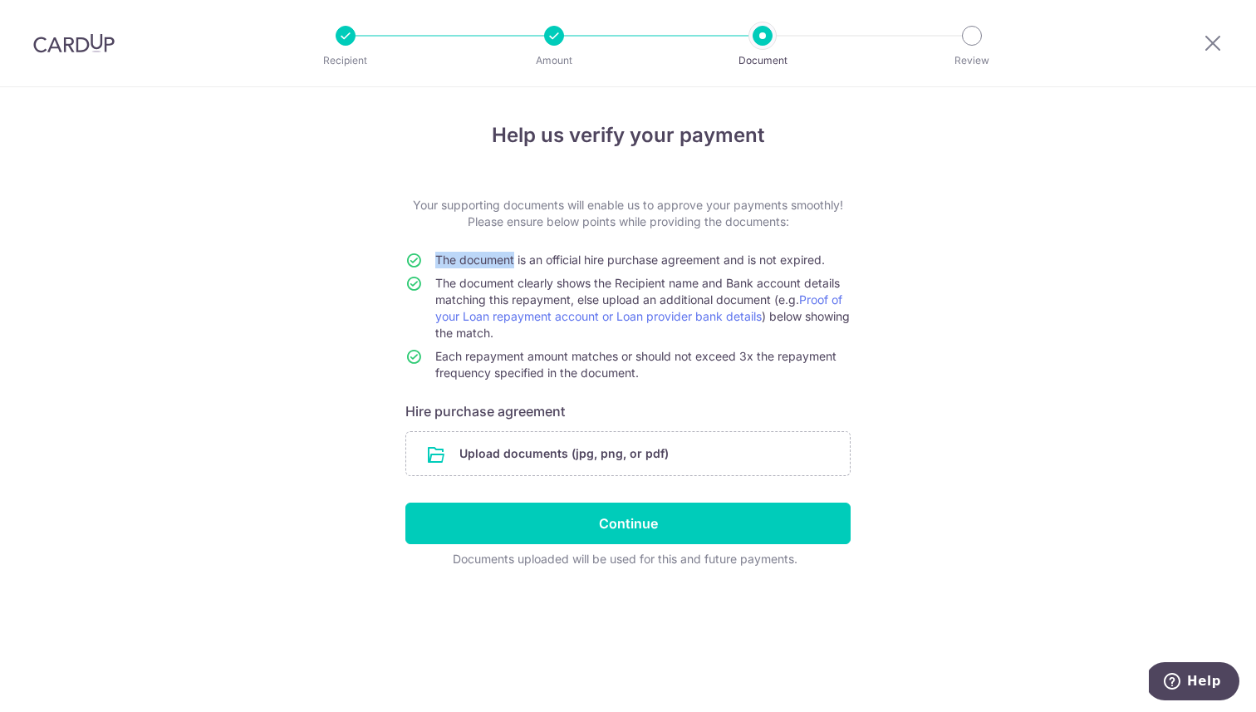
drag, startPoint x: 512, startPoint y: 259, endPoint x: 880, endPoint y: 257, distance: 368.8
click at [879, 253] on div "Help us verify your payment Your supporting documents will enable us to approve…" at bounding box center [628, 399] width 1256 height 625
click at [919, 281] on div "Help us verify your payment Your supporting documents will enable us to approve…" at bounding box center [628, 399] width 1256 height 625
